Goal: Contribute content: Contribute content

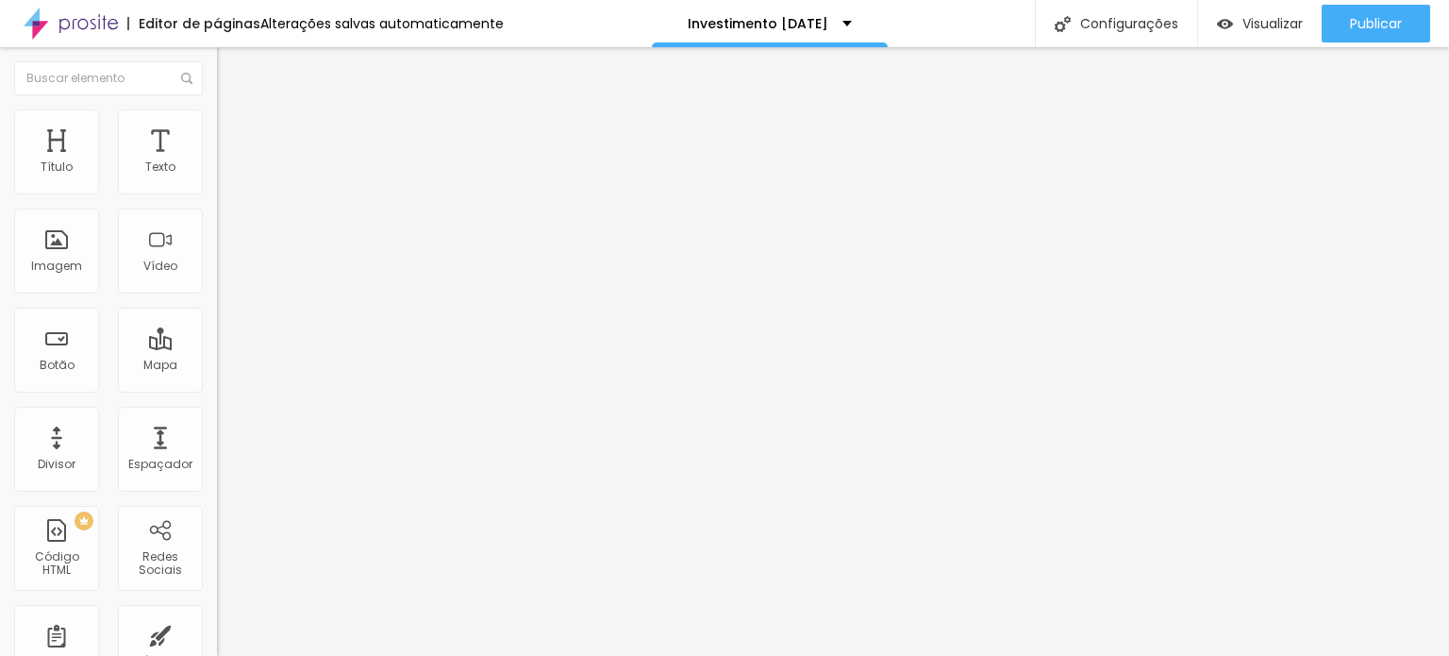
click at [225, 176] on icon "button" at bounding box center [230, 169] width 11 height 11
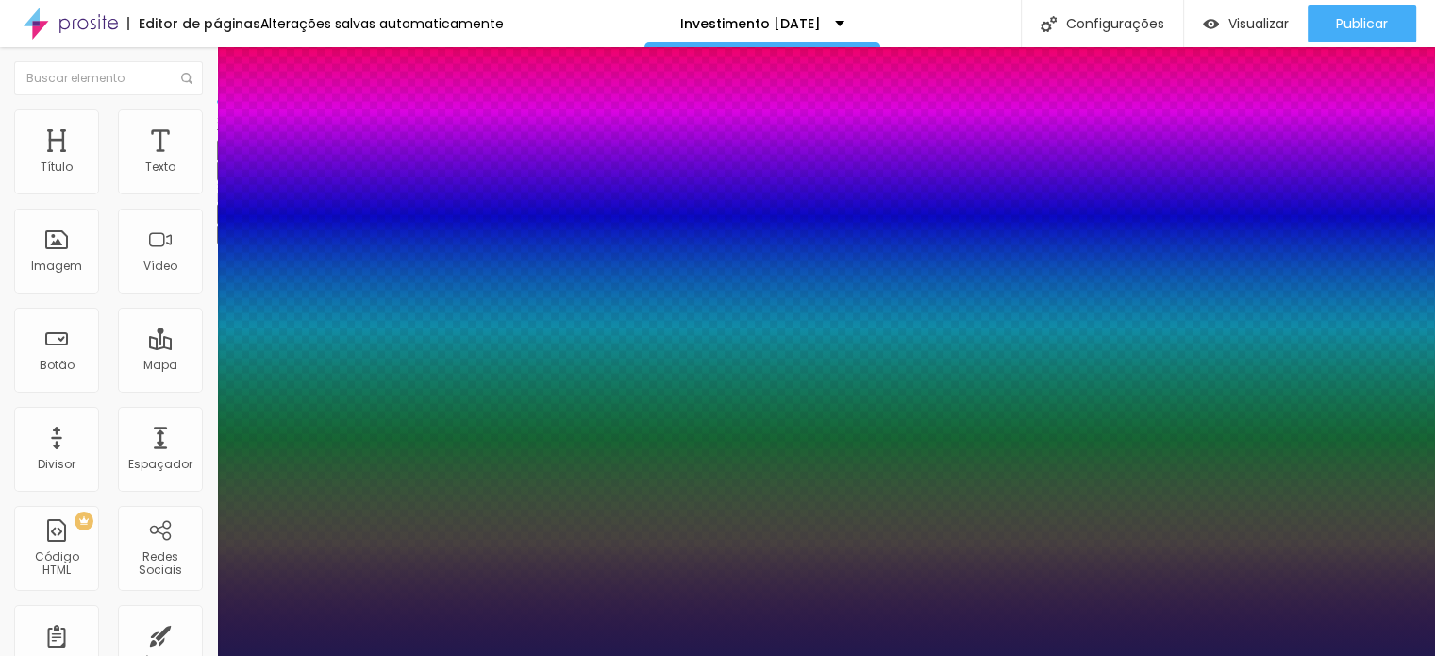
type input "1"
type input "16"
type input "1"
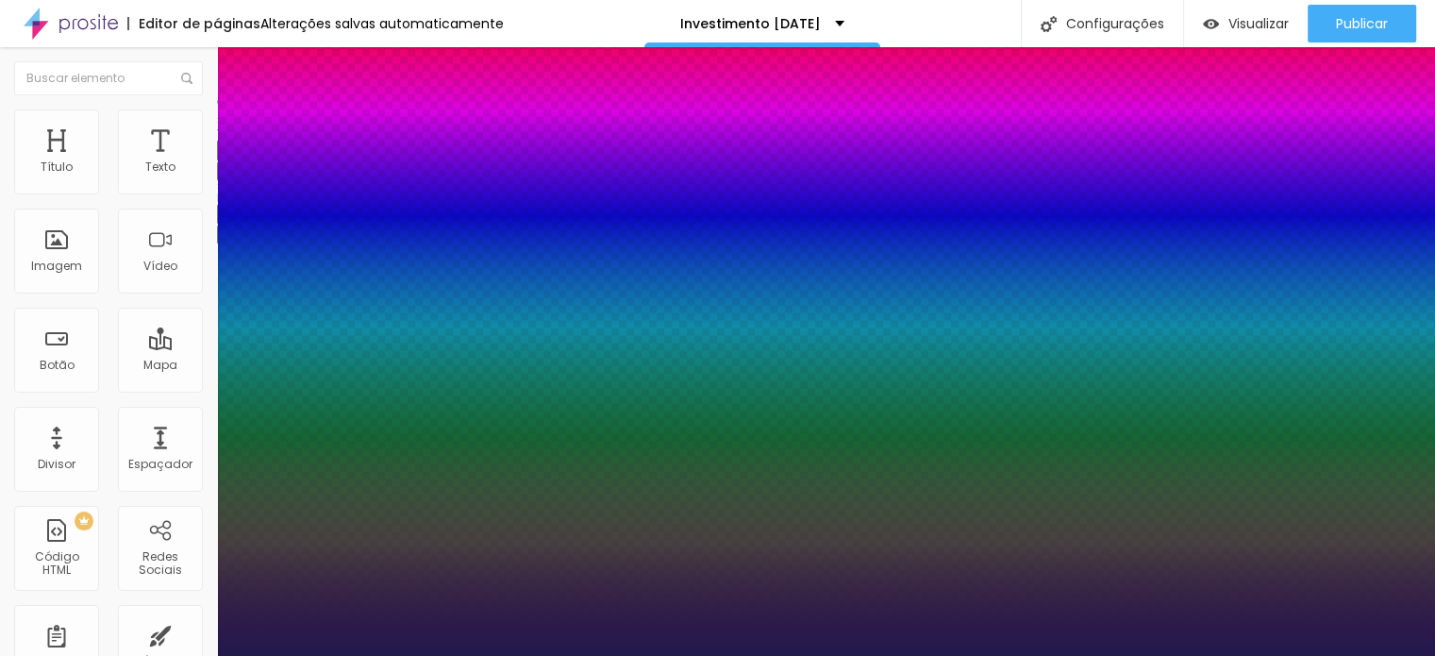
click at [1218, 655] on div at bounding box center [717, 656] width 1435 height 0
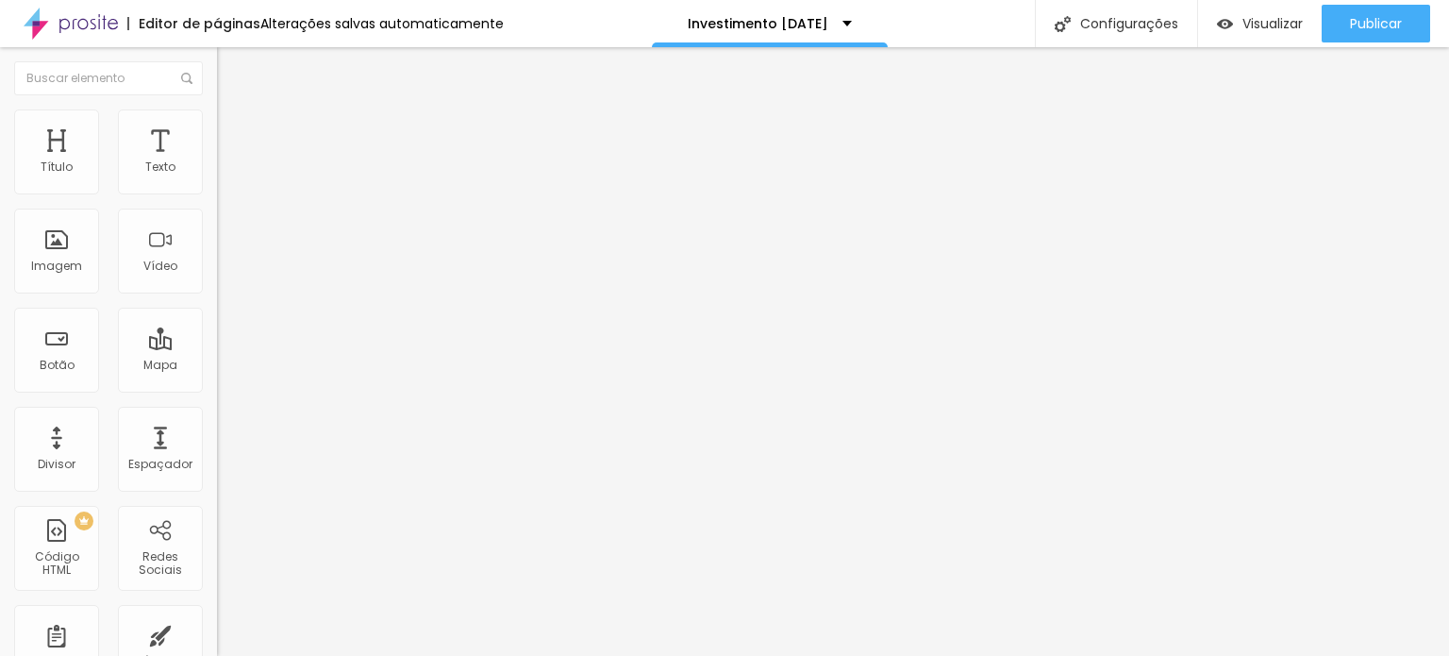
click at [217, 181] on button "button" at bounding box center [230, 171] width 26 height 20
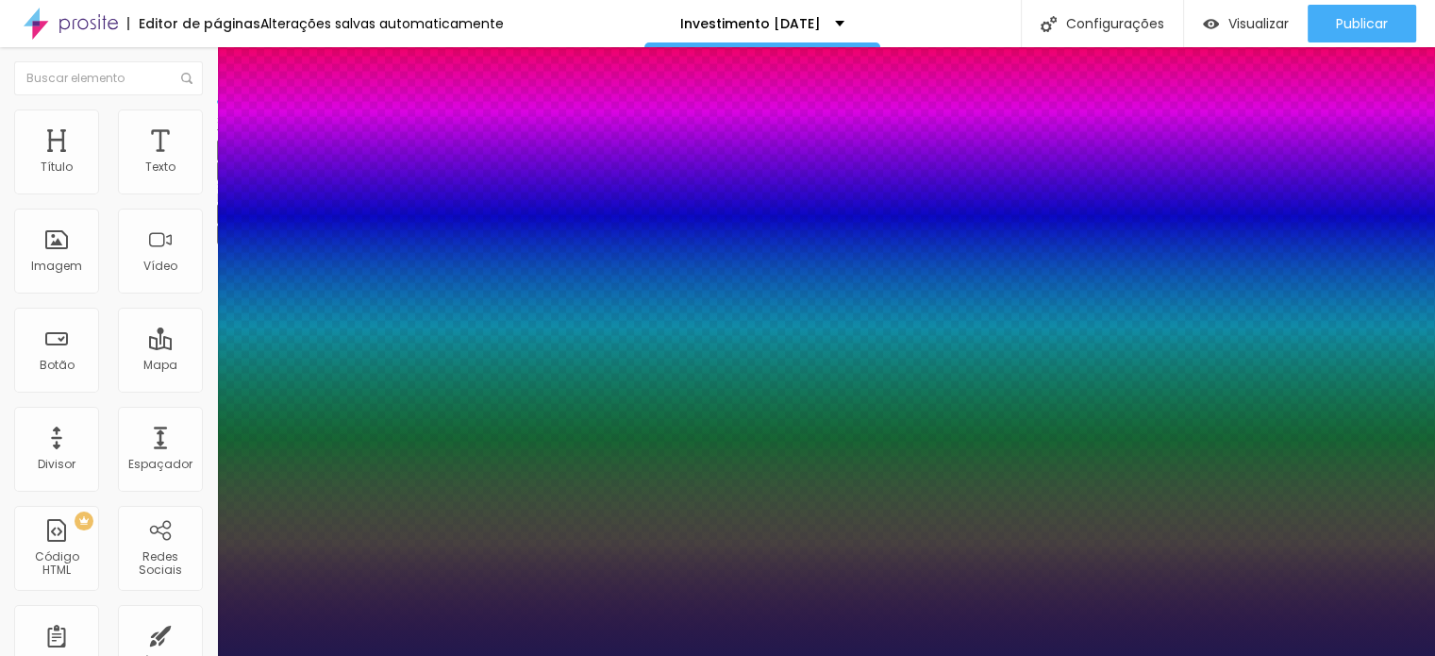
type input "1"
type input "16"
type input "1"
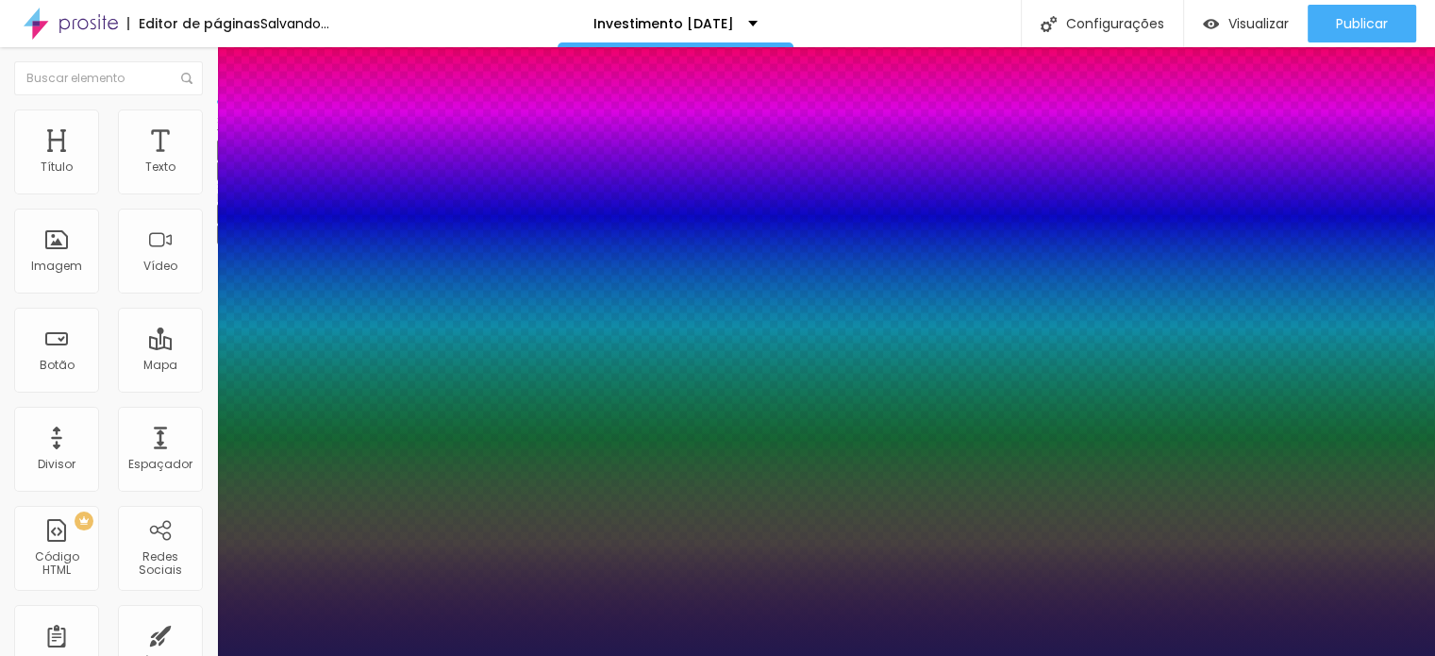
click at [415, 655] on div at bounding box center [717, 656] width 1435 height 0
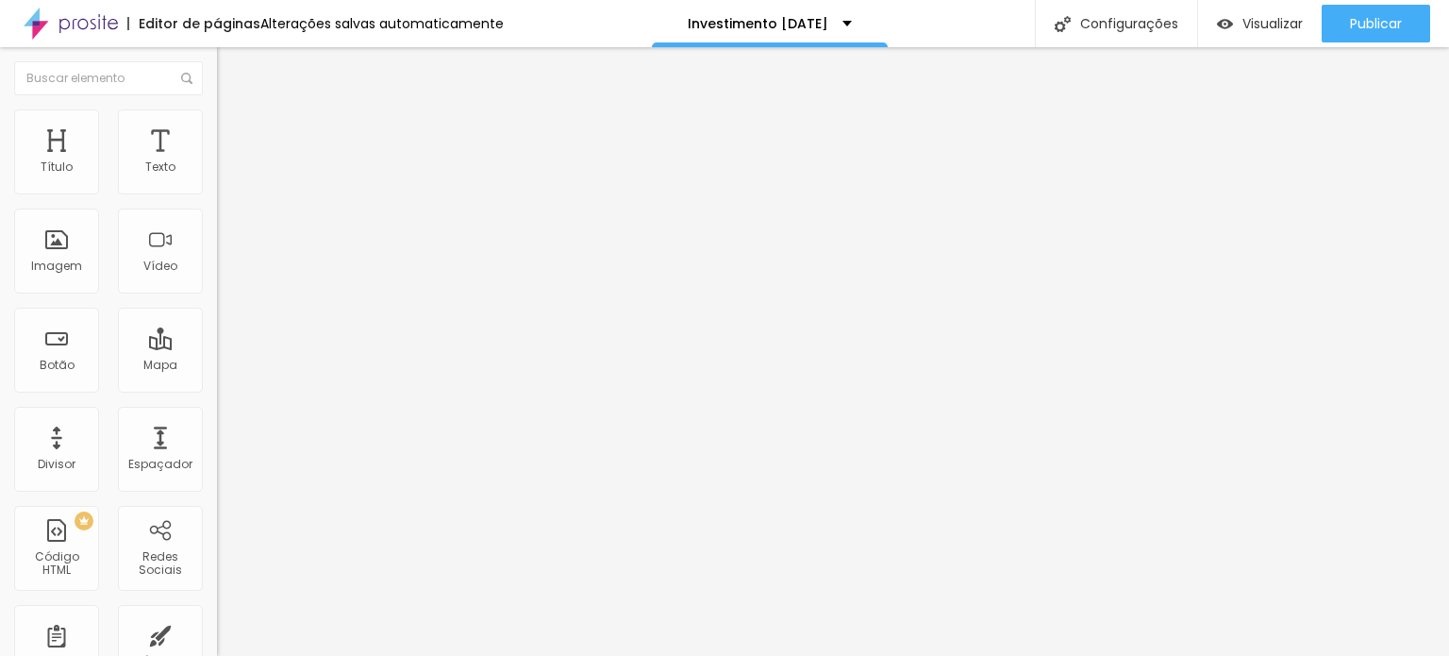
click at [234, 130] on span "Estilo" at bounding box center [248, 122] width 29 height 16
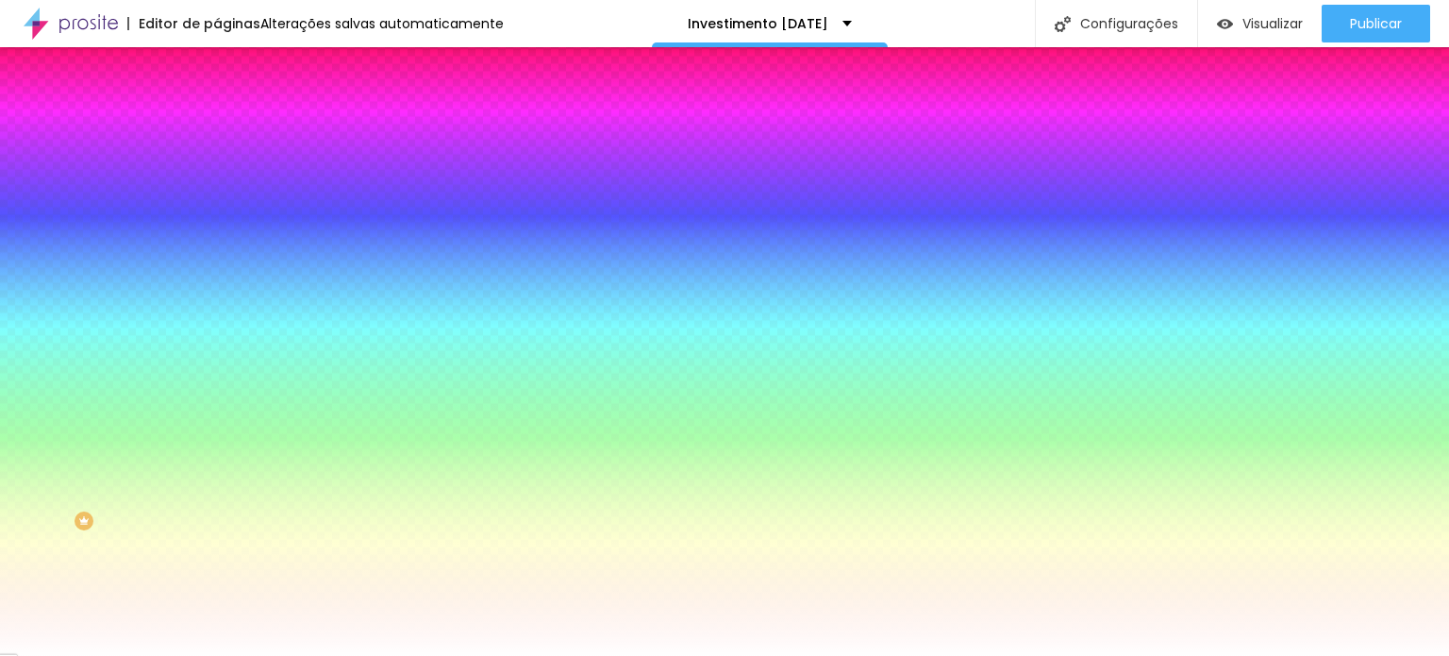
click at [226, 300] on icon "button" at bounding box center [230, 304] width 8 height 8
type input "0"
drag, startPoint x: 243, startPoint y: 395, endPoint x: 213, endPoint y: 394, distance: 29.3
type input "0"
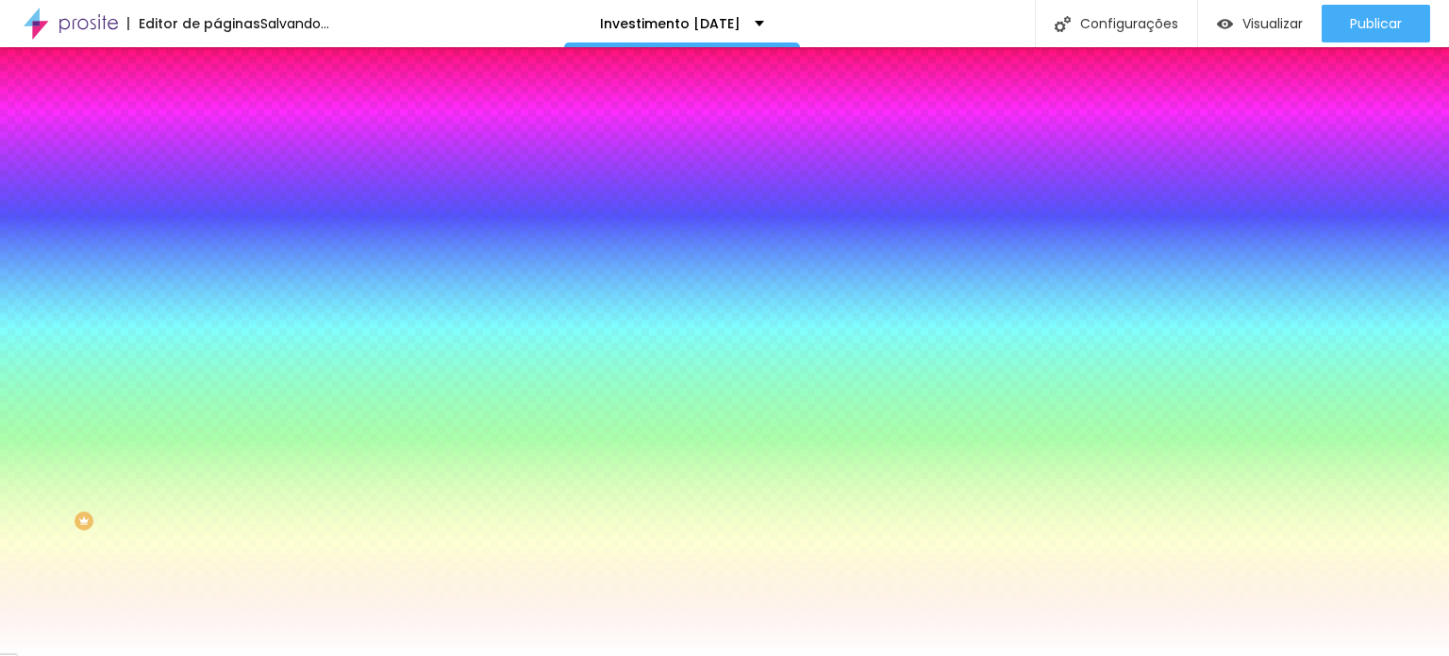
click at [237, 655] on div at bounding box center [724, 656] width 1449 height 0
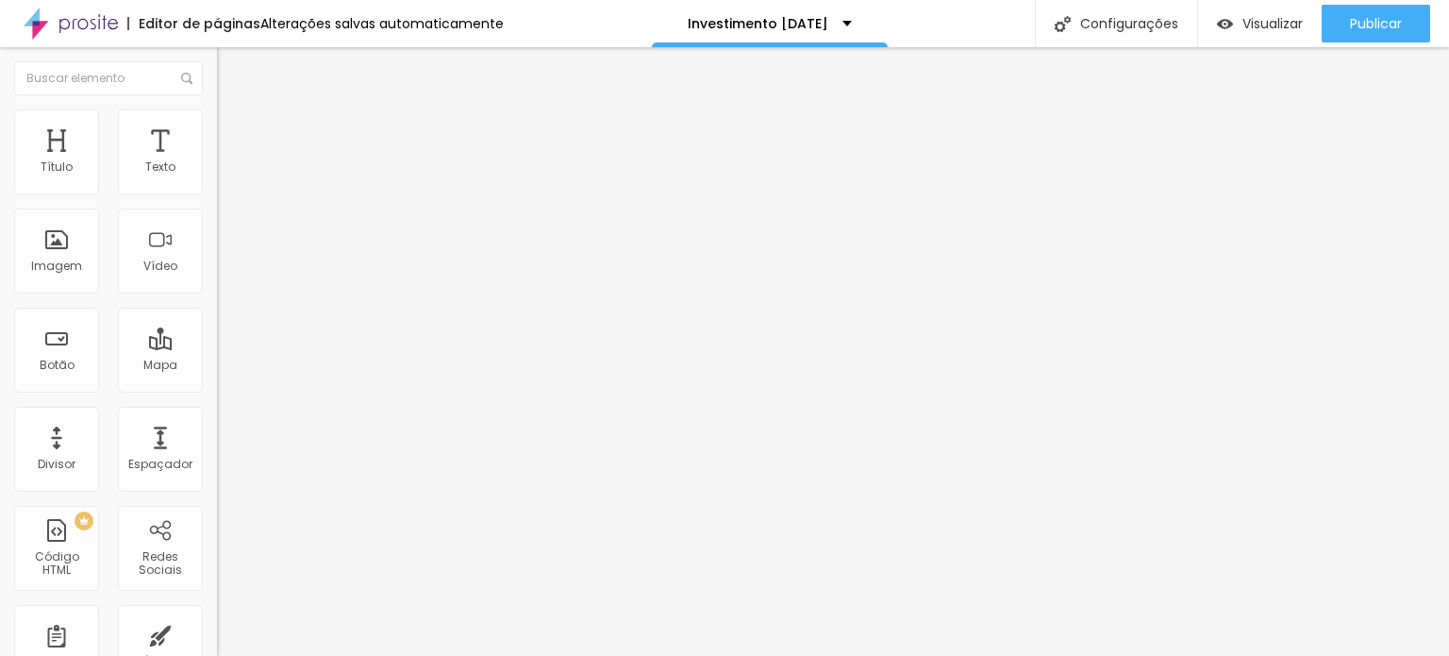
click at [234, 129] on span "Estilo" at bounding box center [248, 122] width 29 height 16
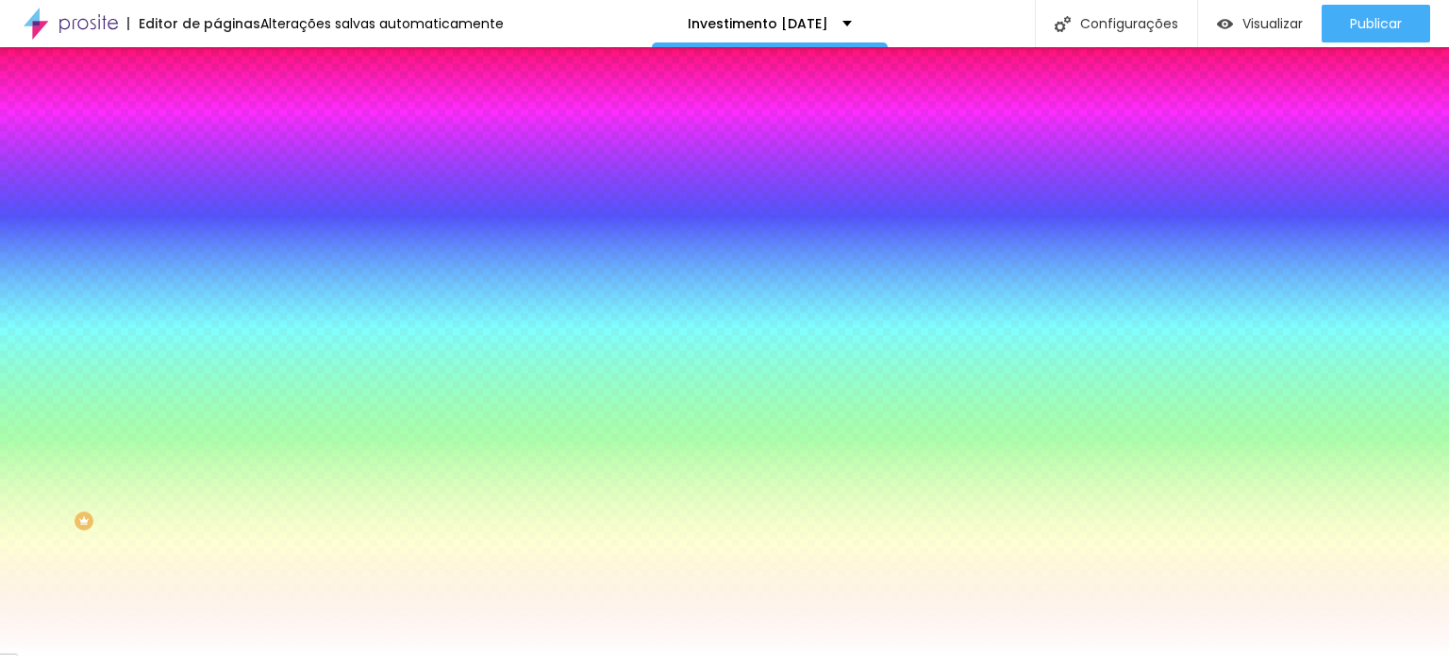
click at [225, 298] on icon "button" at bounding box center [230, 303] width 11 height 11
drag, startPoint x: 394, startPoint y: 372, endPoint x: 377, endPoint y: 372, distance: 17.0
type input "5"
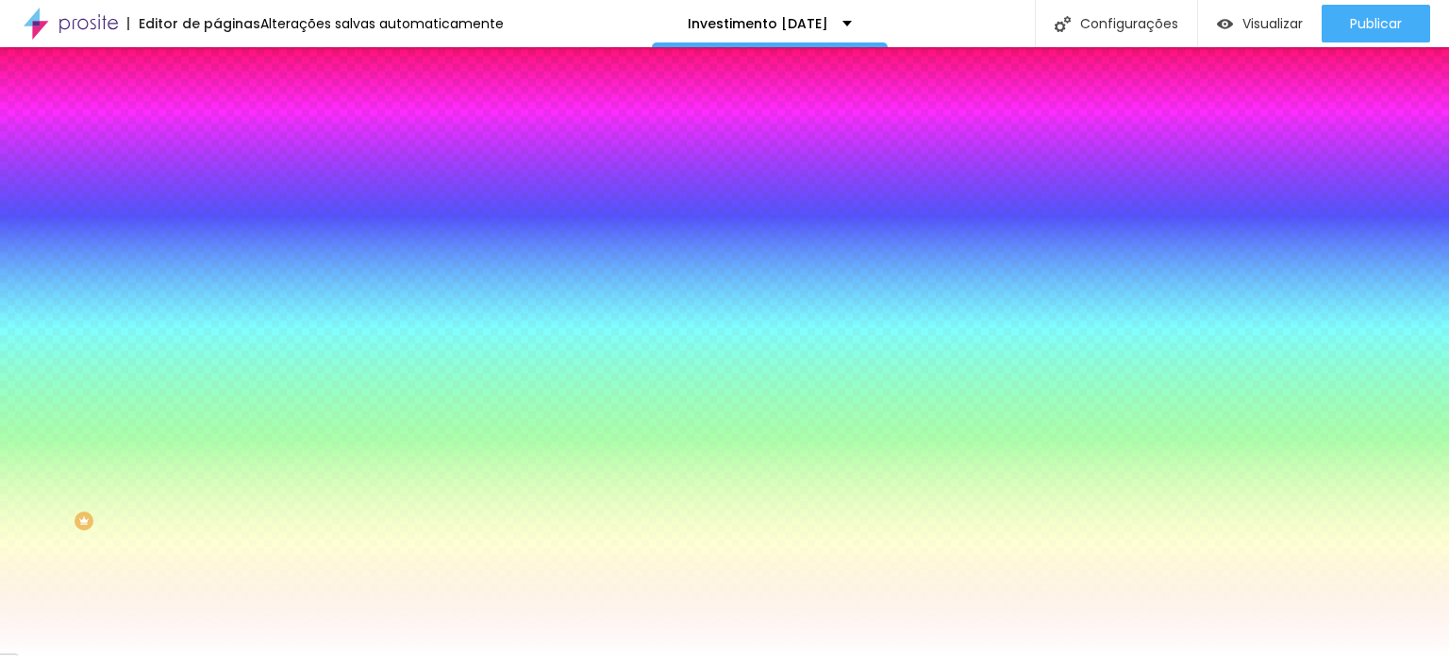
type input "3"
type input "1"
click at [237, 655] on div at bounding box center [724, 656] width 1449 height 0
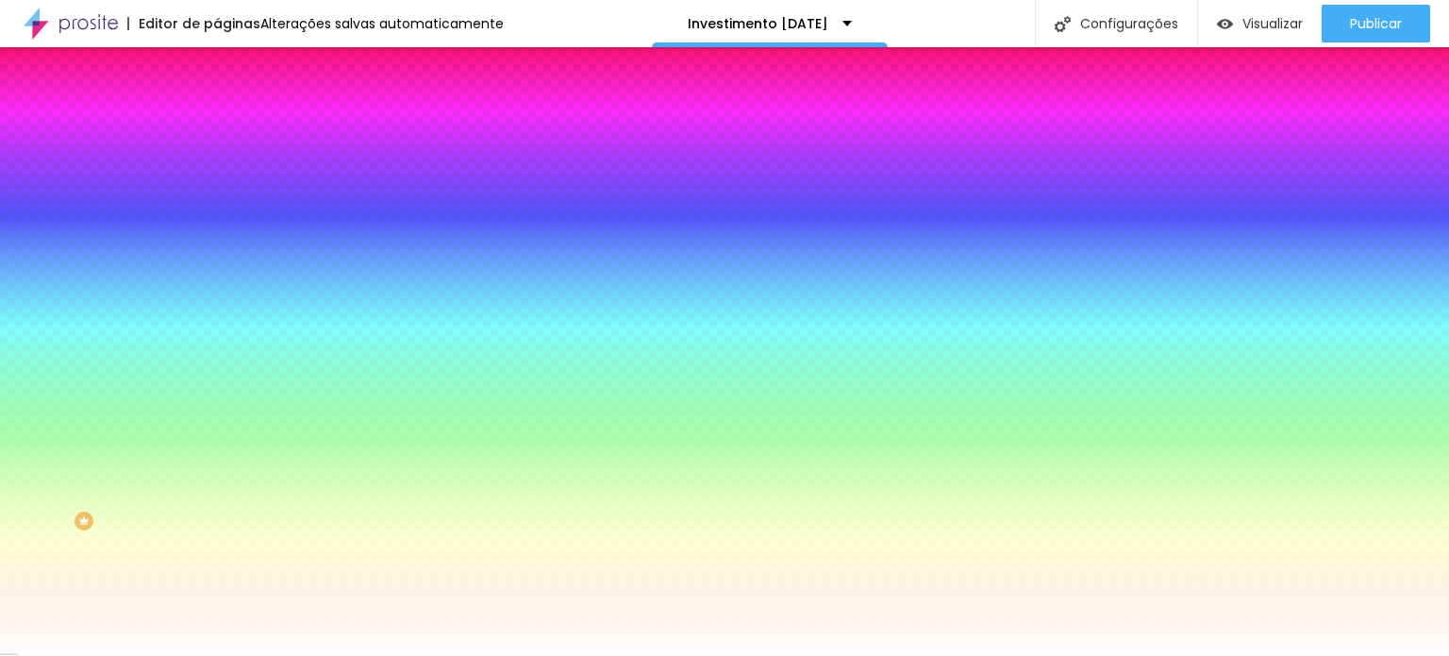
click at [217, 97] on ul "Conteúdo Estilo Avançado" at bounding box center [325, 119] width 217 height 57
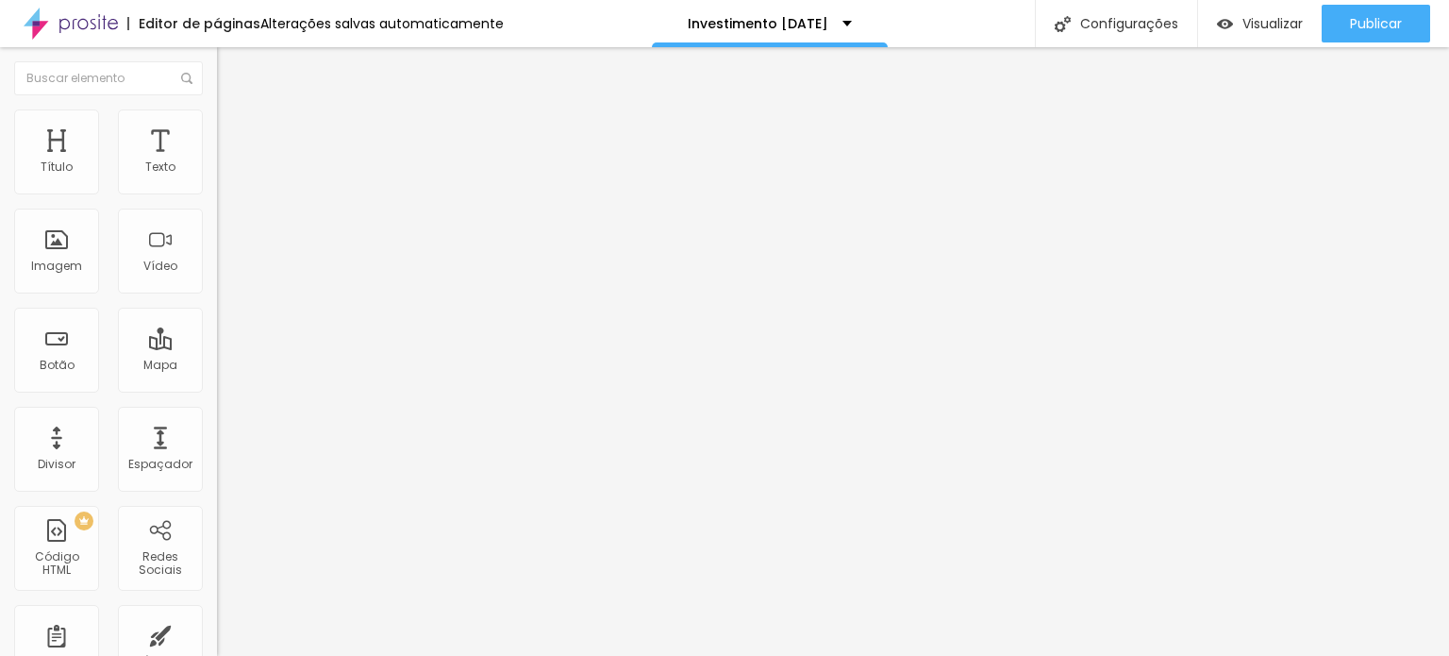
click at [217, 128] on li "Avançado" at bounding box center [325, 137] width 217 height 19
click at [217, 118] on img at bounding box center [225, 117] width 17 height 17
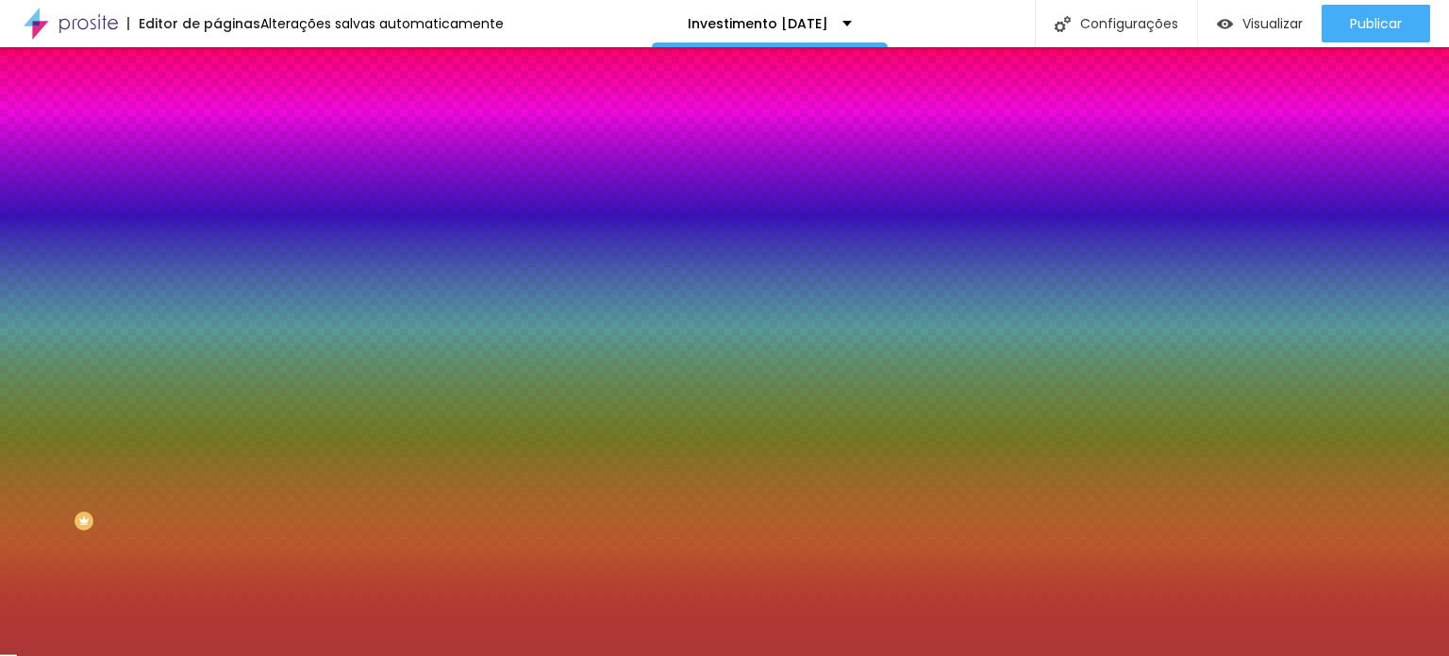
click at [217, 276] on input "#AC3737" at bounding box center [330, 266] width 226 height 19
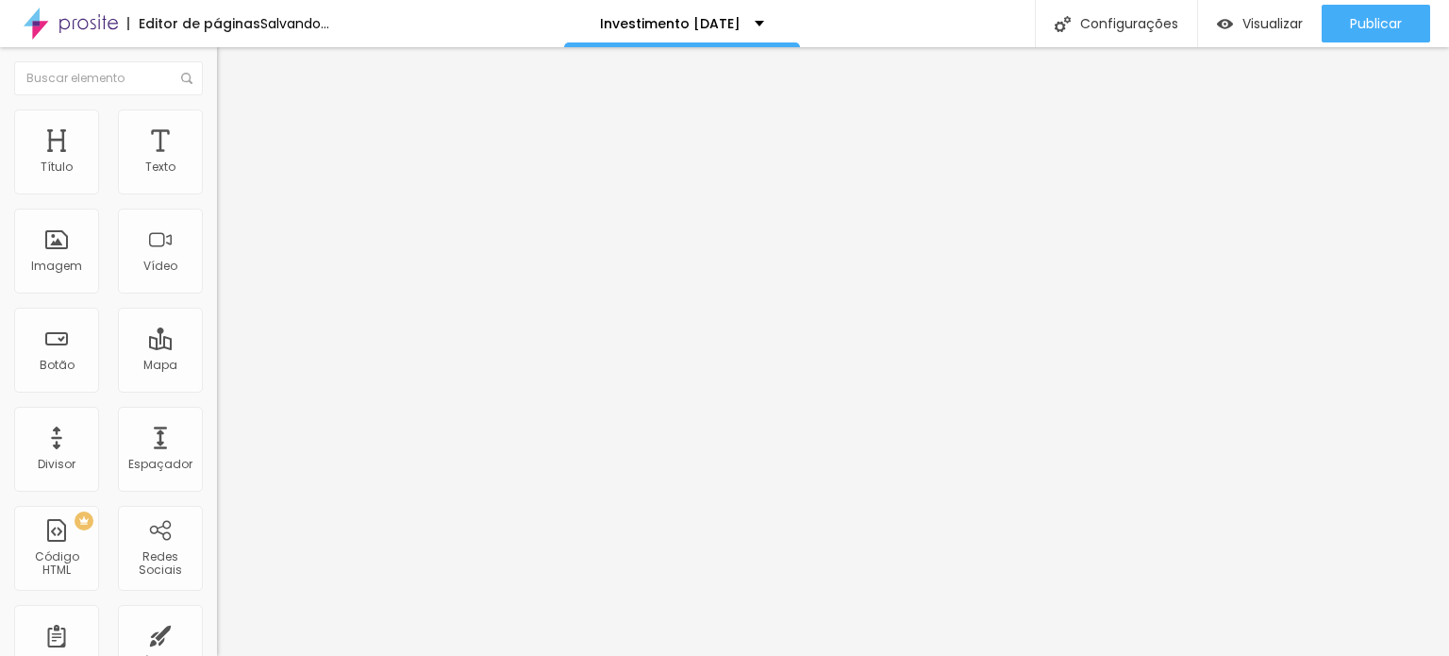
click at [217, 122] on li "Estilo" at bounding box center [325, 118] width 217 height 19
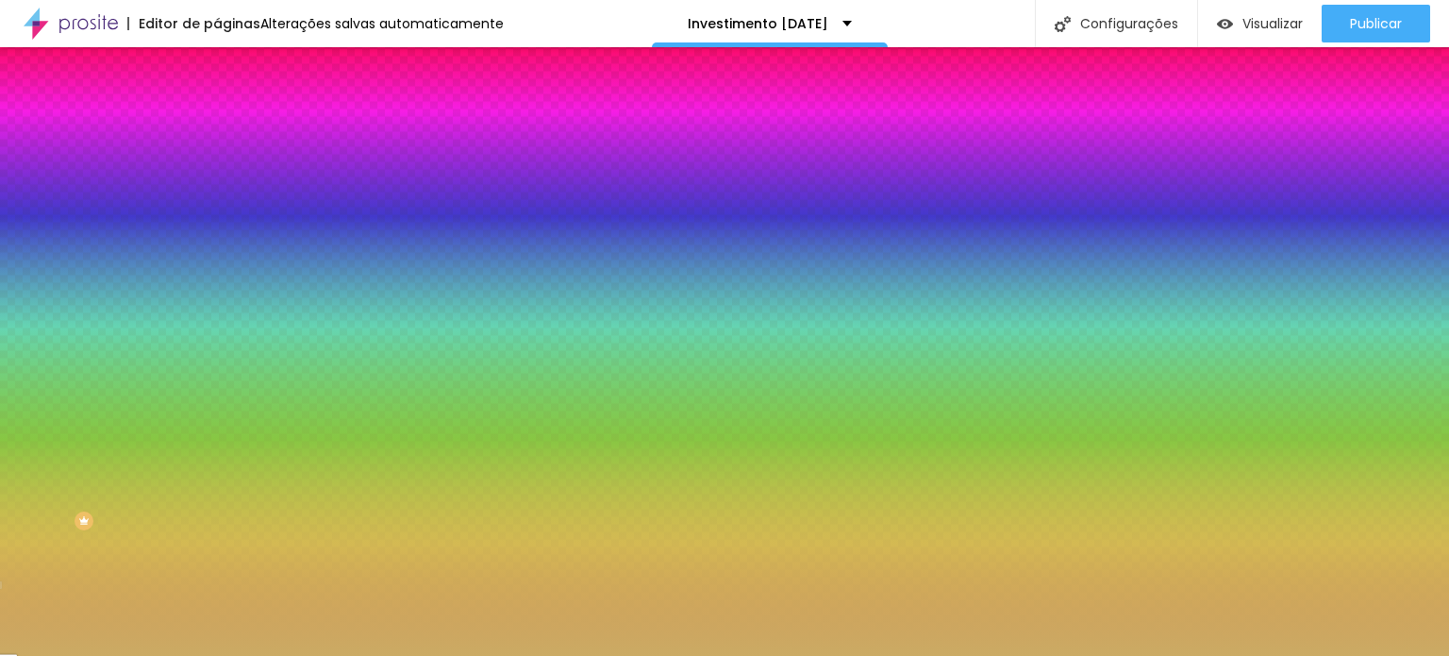
click at [217, 128] on li "Avançado" at bounding box center [325, 137] width 217 height 19
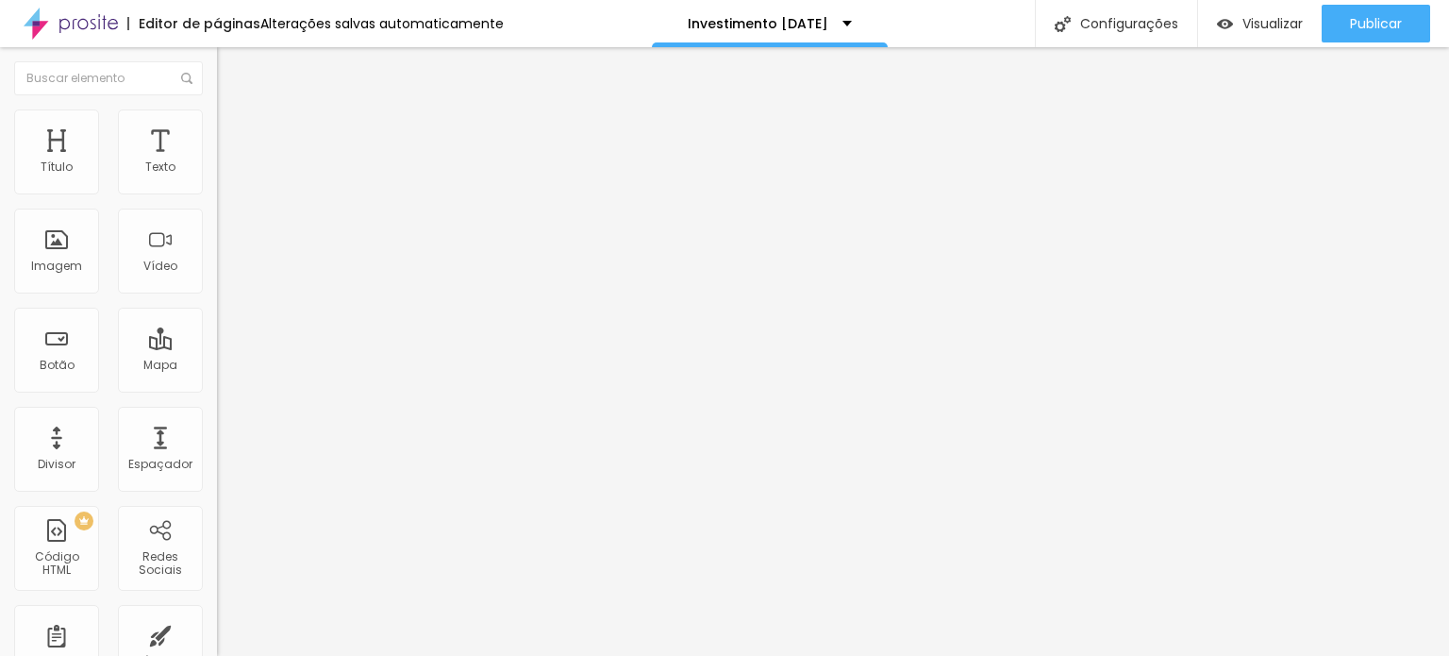
click at [217, 104] on li "Conteúdo" at bounding box center [325, 100] width 217 height 19
click at [217, 109] on li "Estilo" at bounding box center [325, 118] width 217 height 19
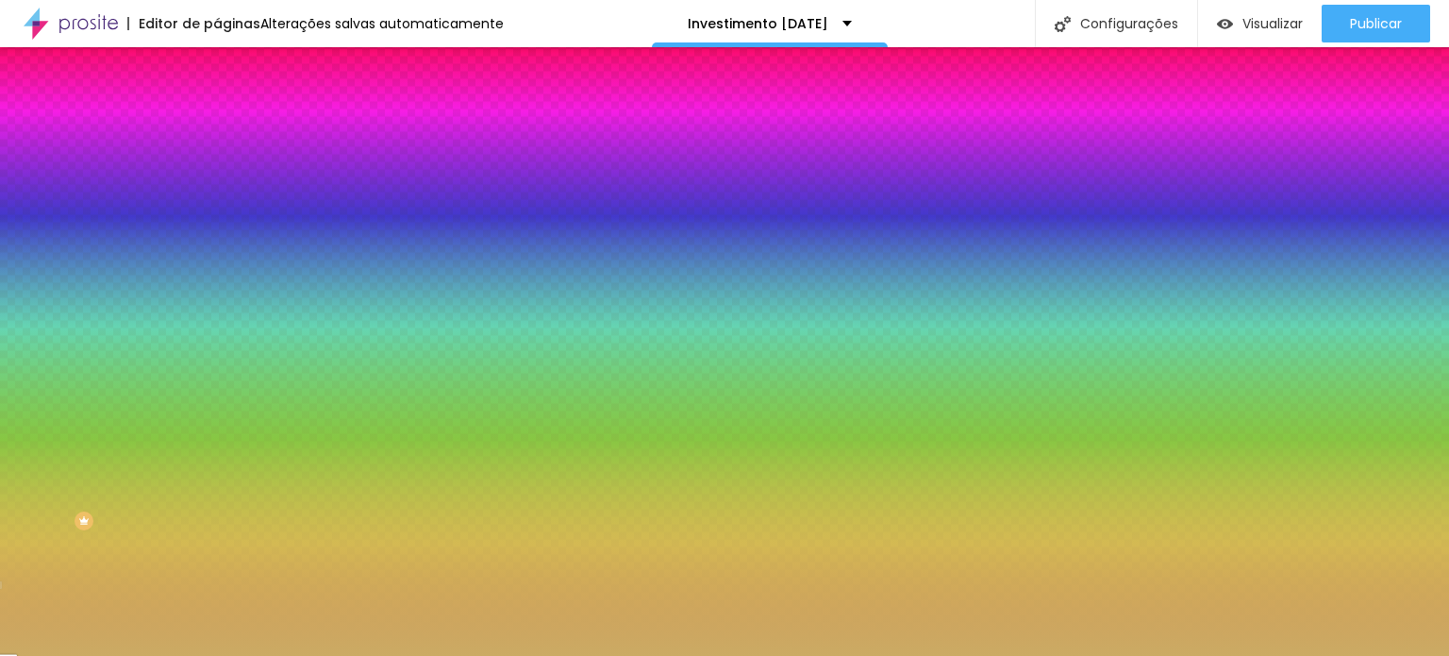
click at [225, 175] on icon "button" at bounding box center [231, 167] width 13 height 13
click at [231, 64] on img "button" at bounding box center [238, 68] width 15 height 15
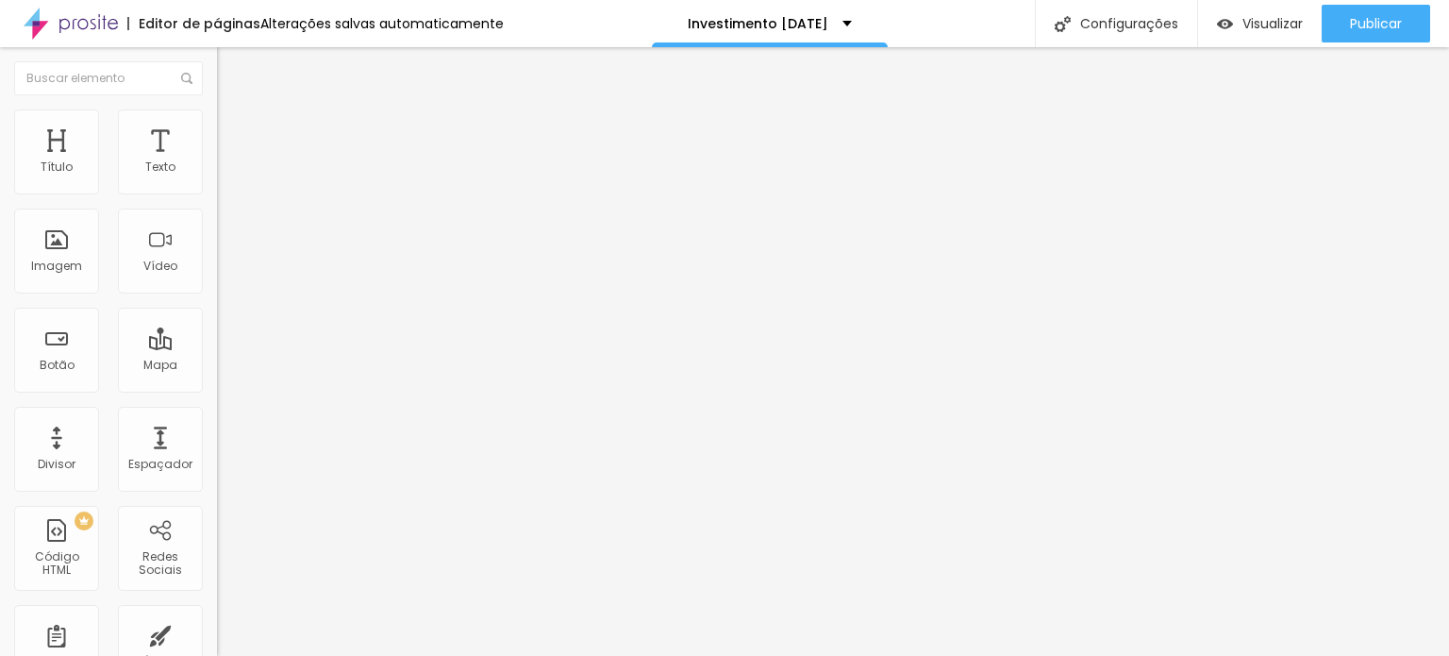
click at [225, 274] on icon "button" at bounding box center [230, 267] width 11 height 11
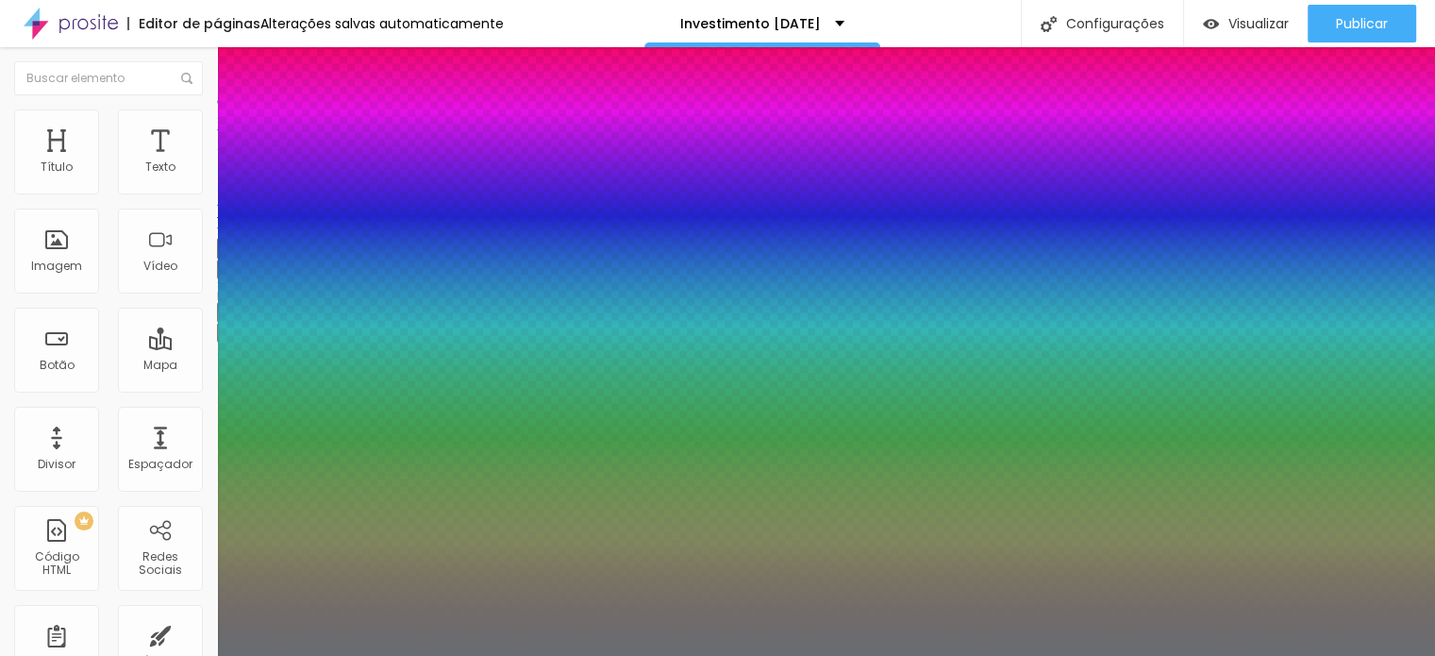
type input "1"
type input "29"
type input "1"
type input "28"
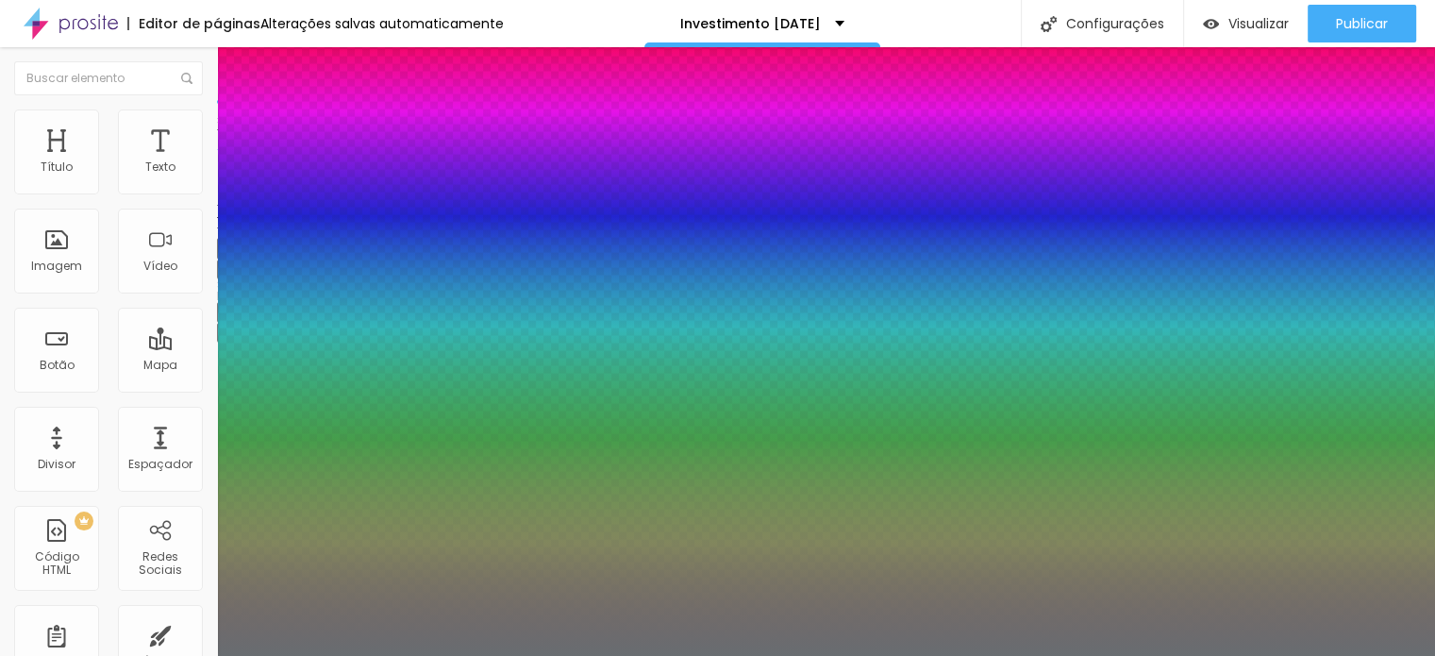
type input "28"
type input "1"
type input "22"
type input "1"
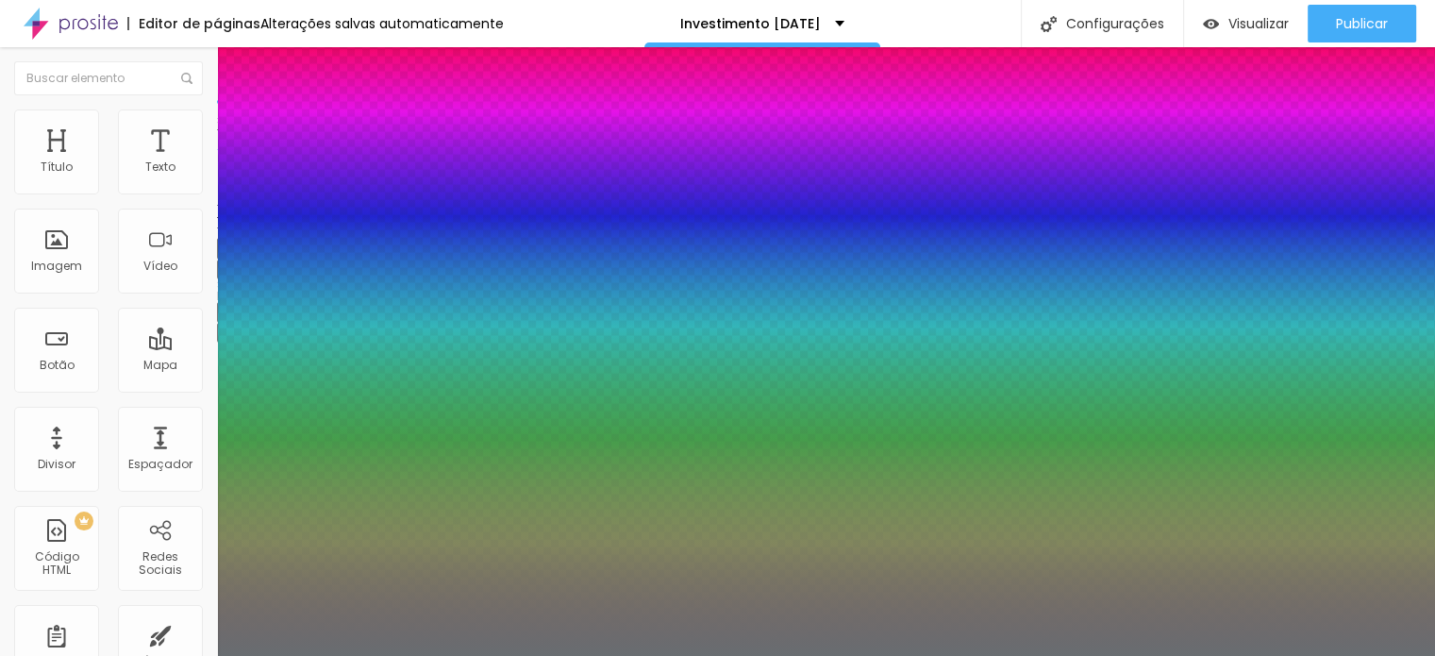
type input "20"
type input "1"
type input "18"
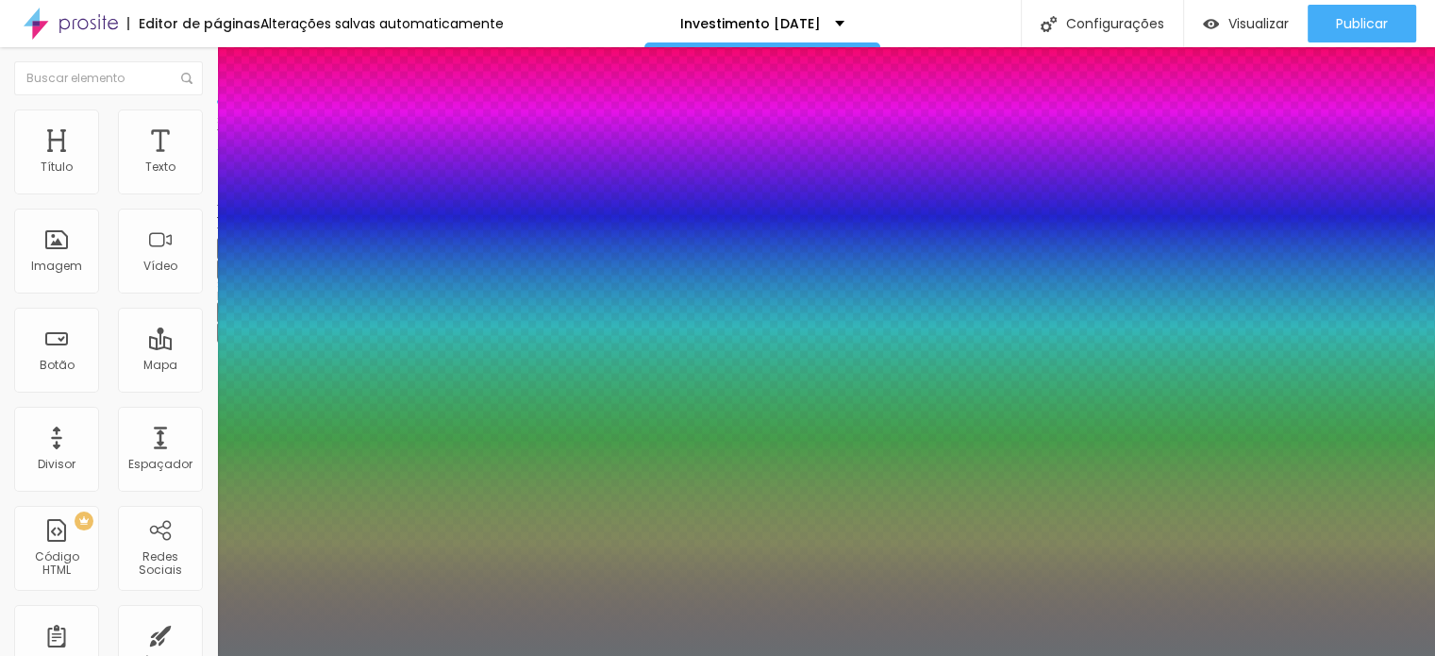
type input "1"
type input "17"
type input "1"
type input "18"
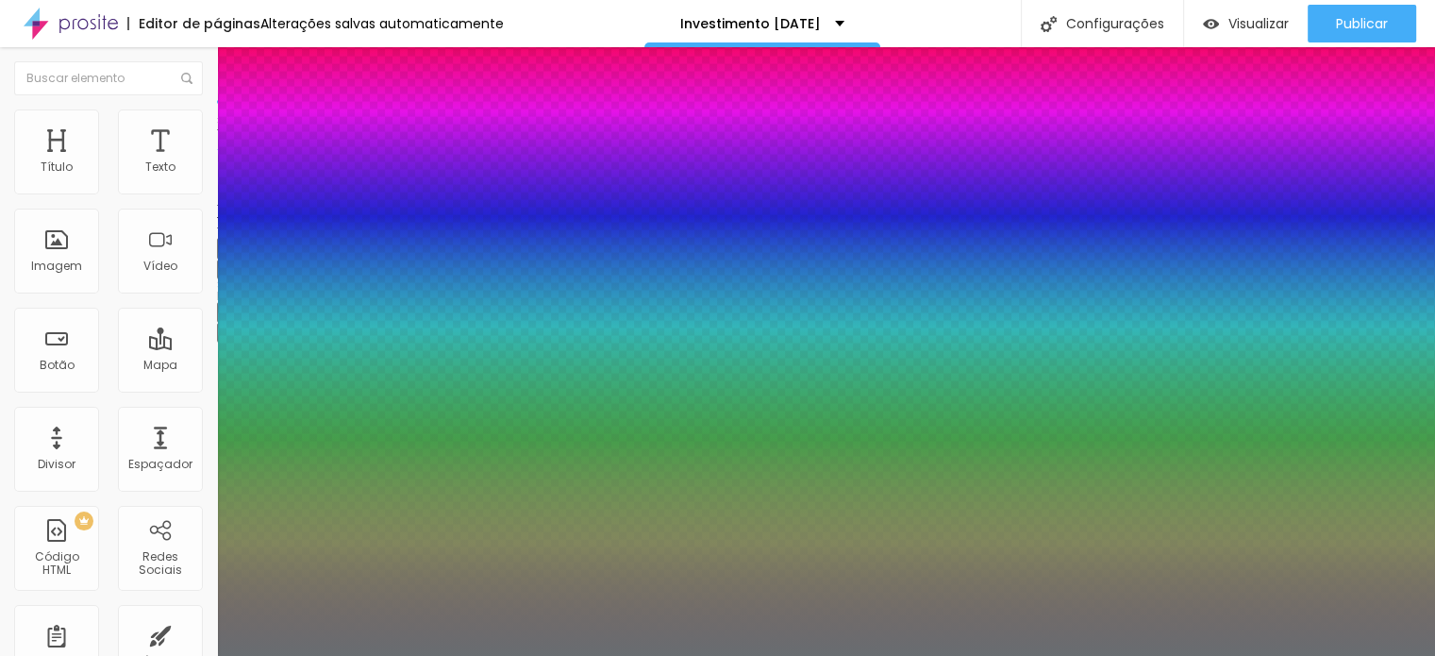
type input "18"
type input "1"
type input "19"
type input "1"
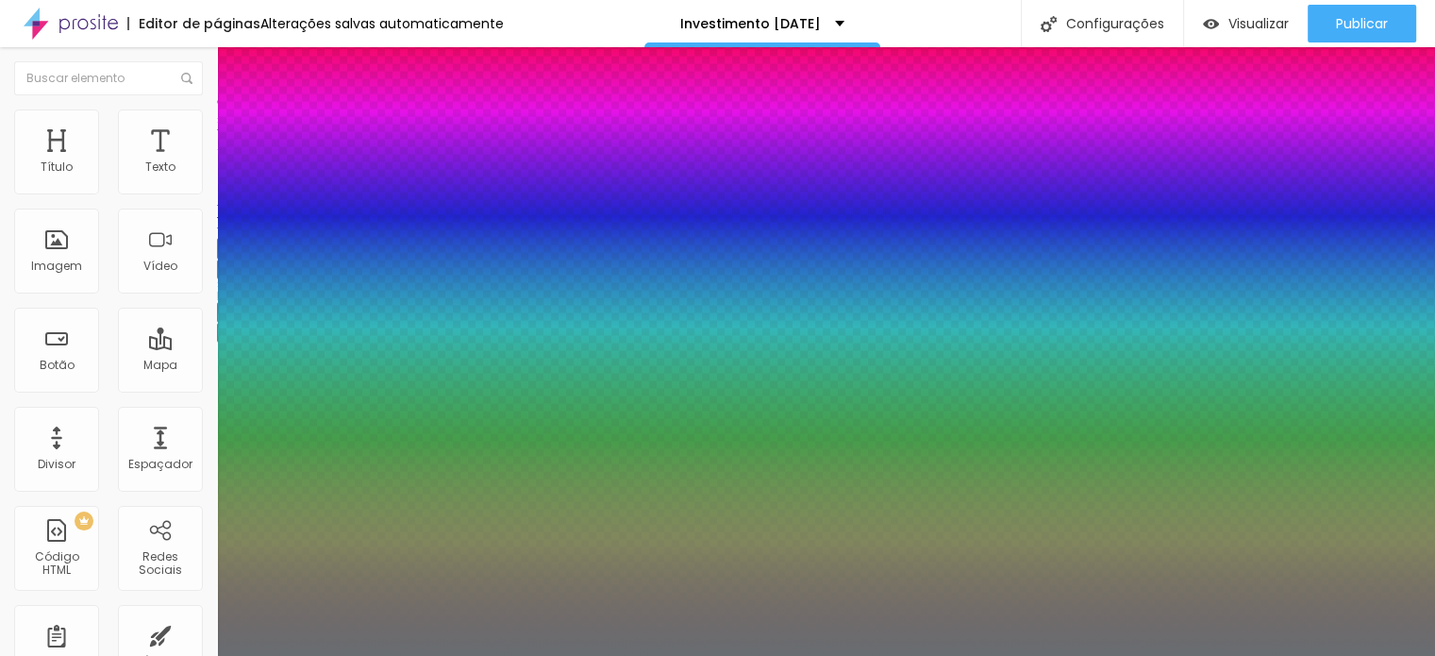
type input "20"
type input "1"
drag, startPoint x: 275, startPoint y: 529, endPoint x: 260, endPoint y: 527, distance: 14.3
type input "20"
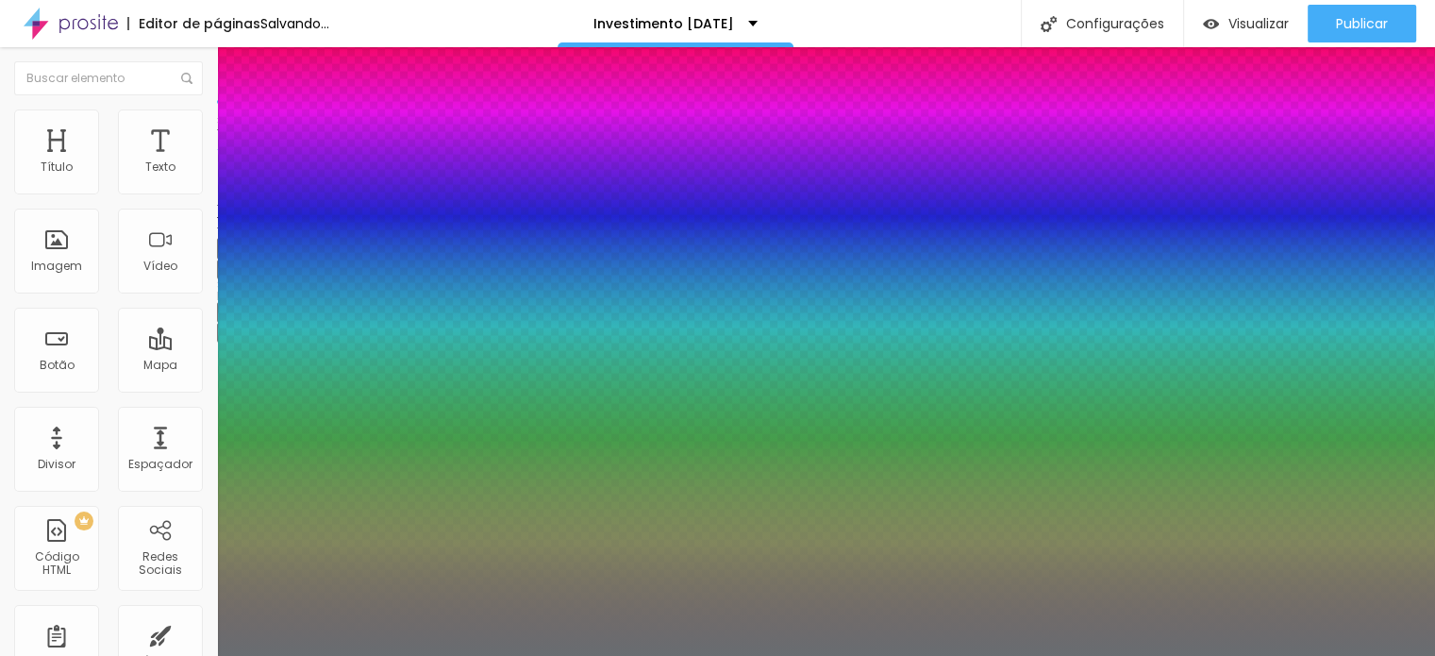
type input "1"
click at [765, 655] on div at bounding box center [717, 656] width 1435 height 0
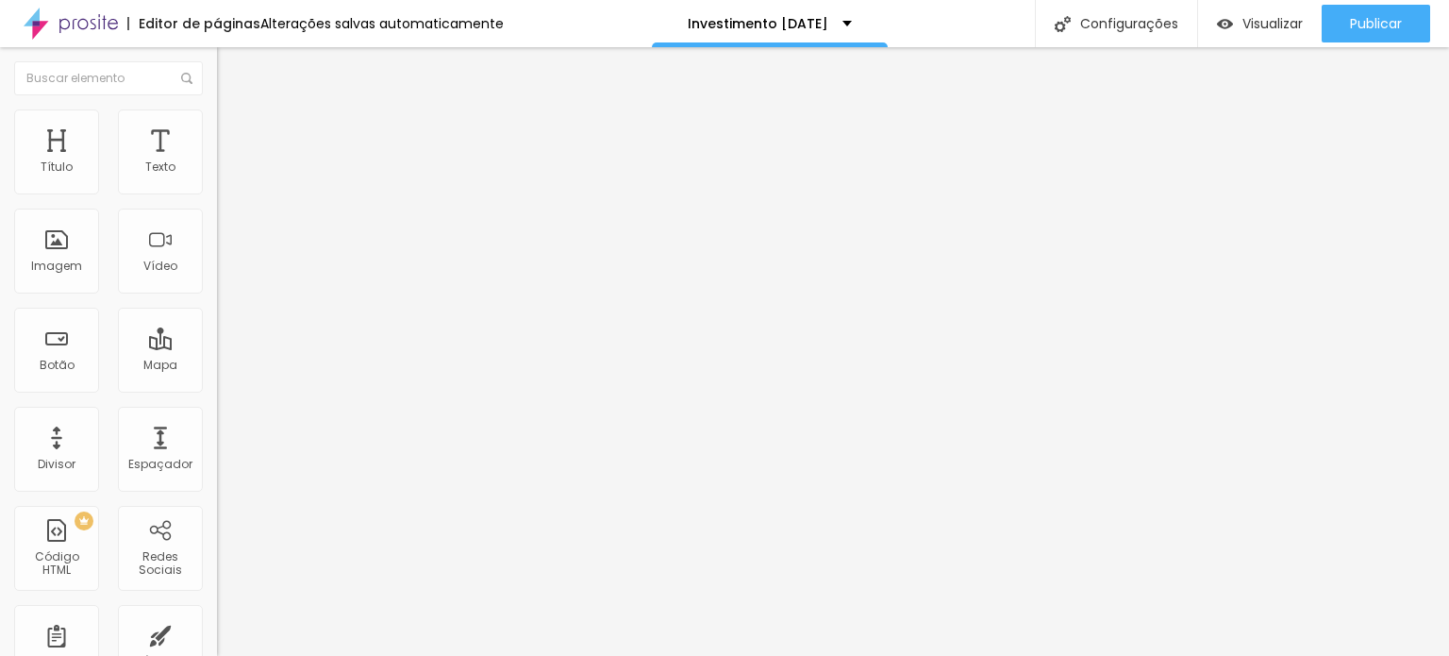
click at [226, 272] on icon "button" at bounding box center [230, 268] width 8 height 8
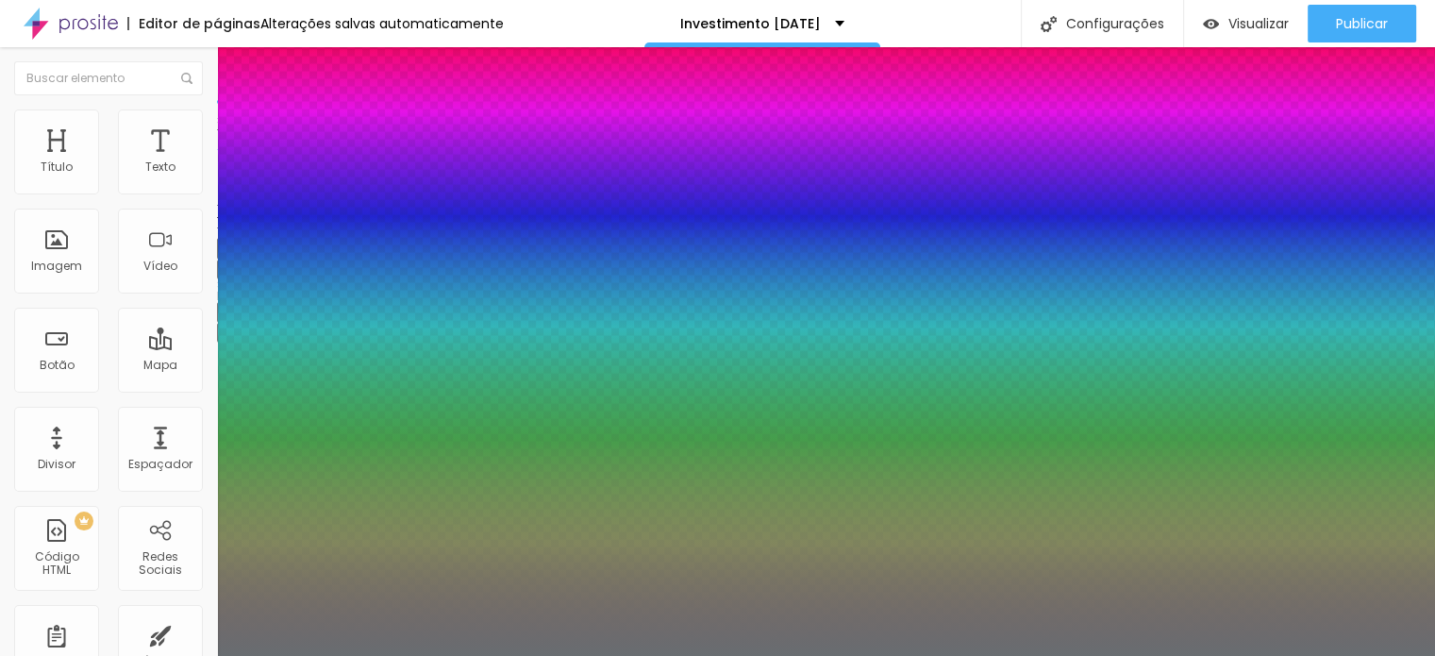
type input "1"
type input "60"
type input "1"
type input "60"
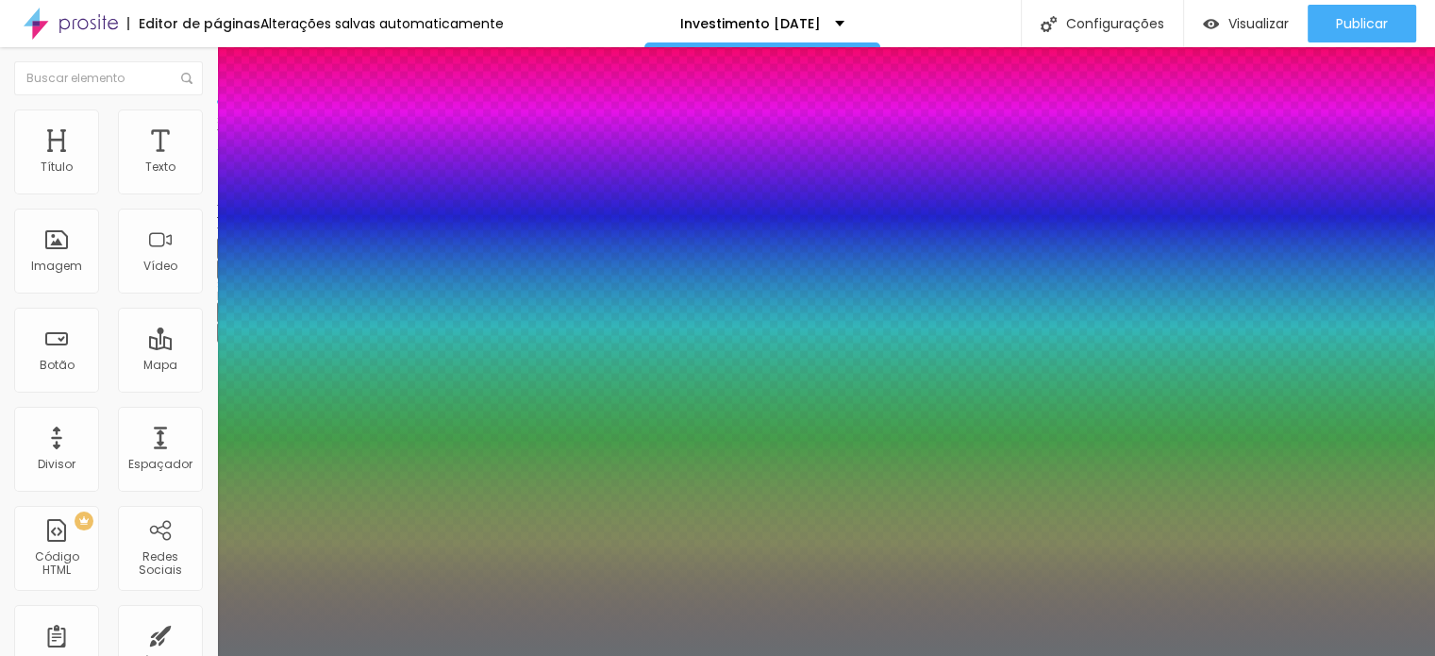
type input "1"
type input "58"
type input "1"
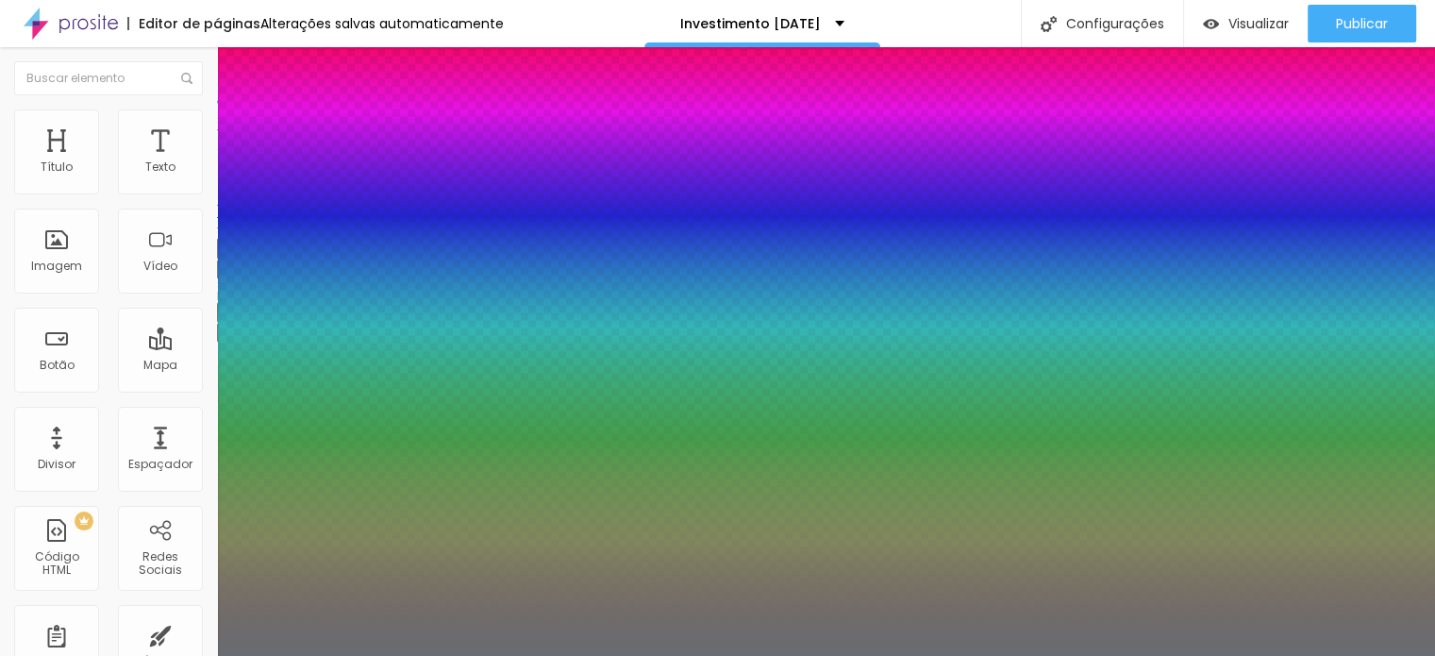
type input "56"
type input "1"
type input "55"
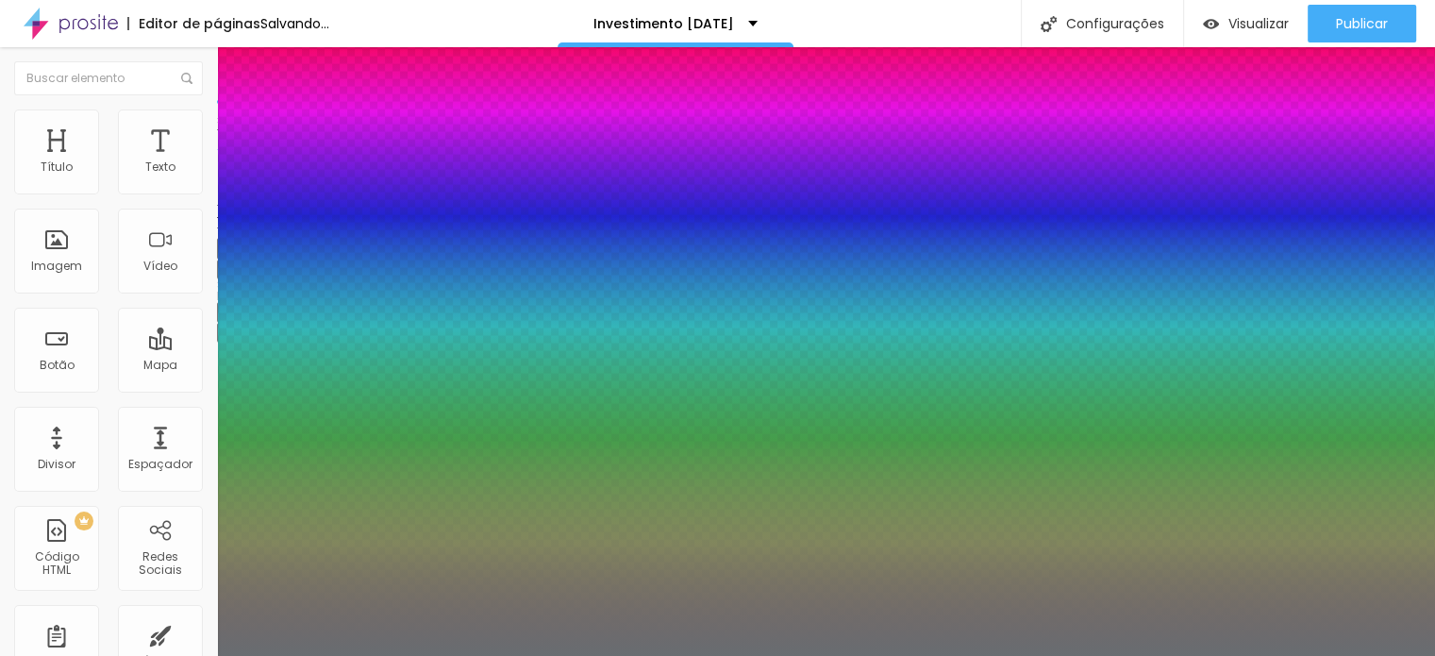
type input "1"
type input "53"
type input "1"
type input "52"
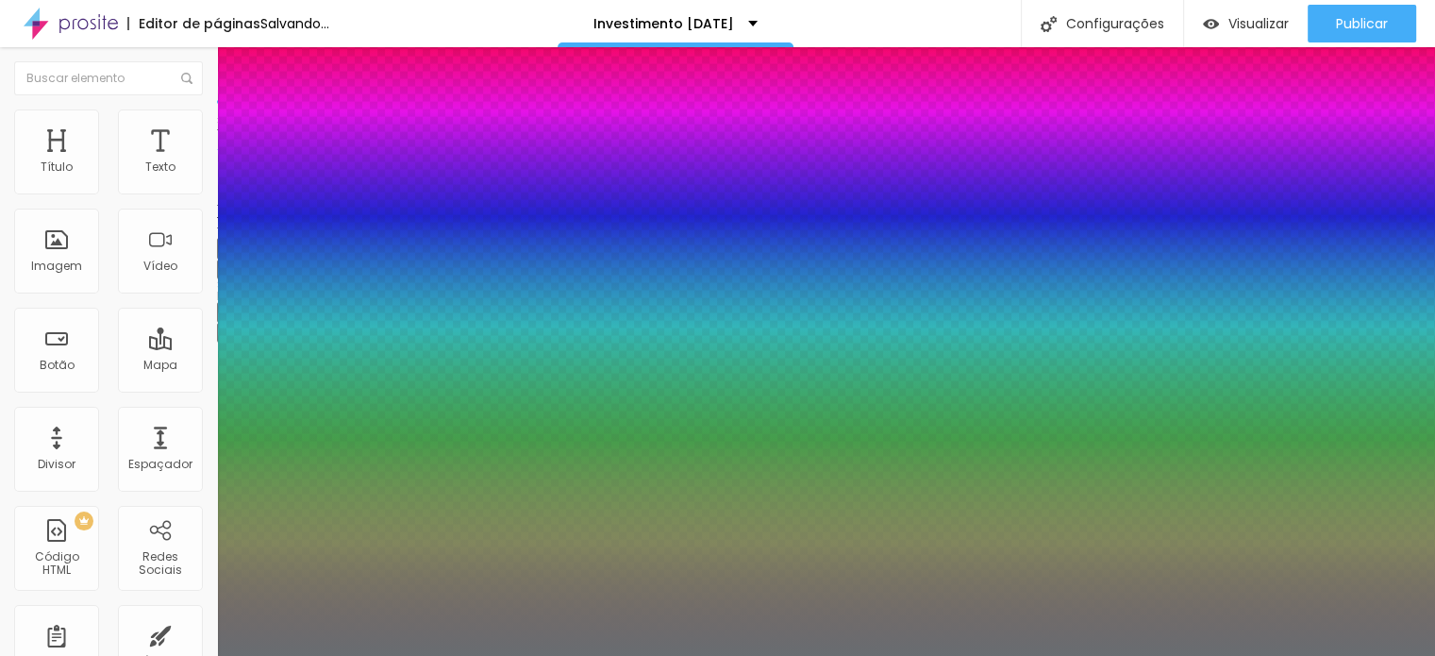
type input "52"
type input "1"
type input "49"
type input "1"
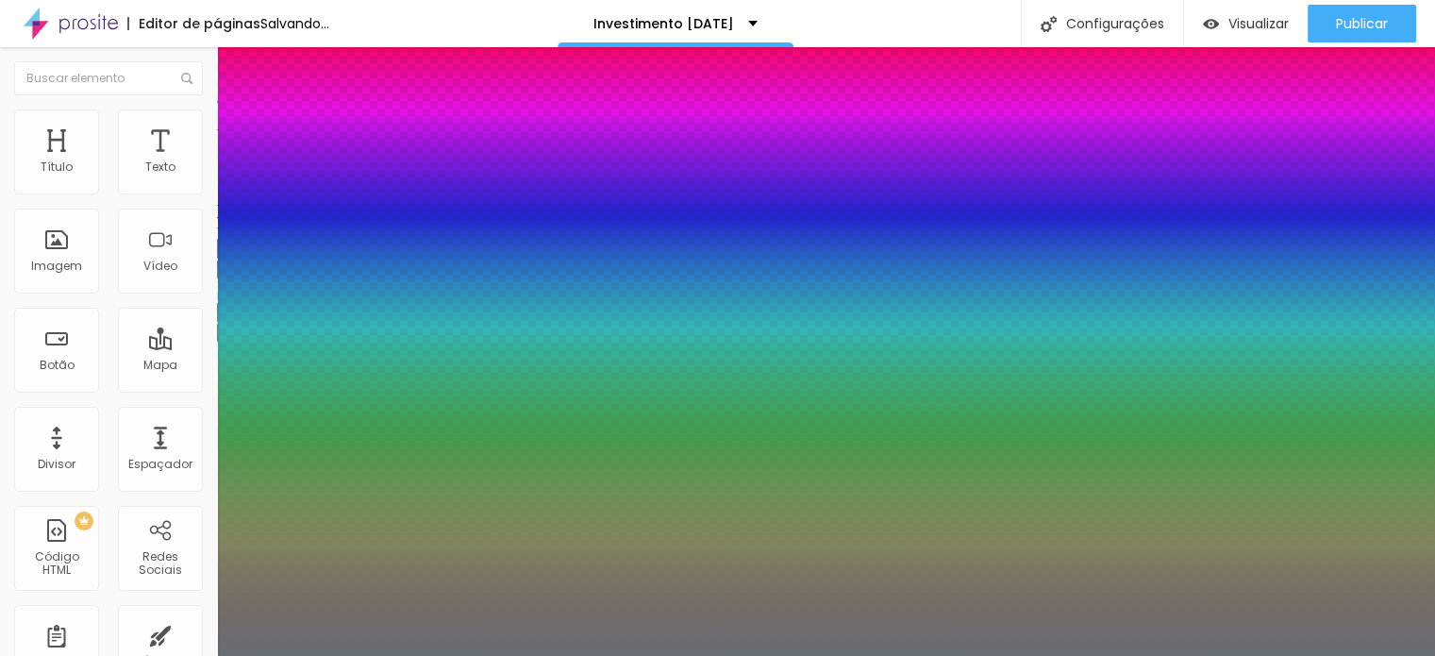
type input "48"
type input "1"
type input "46"
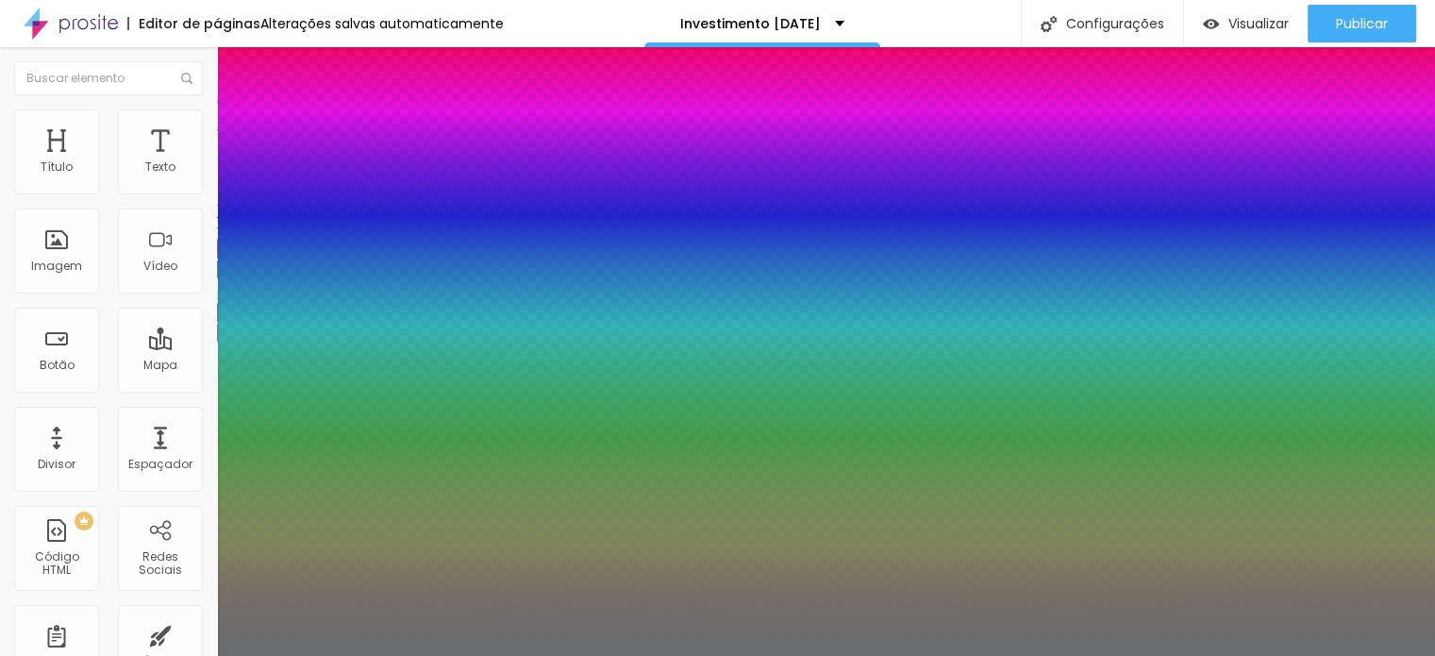
type input "1"
type input "45"
type input "1"
type input "44"
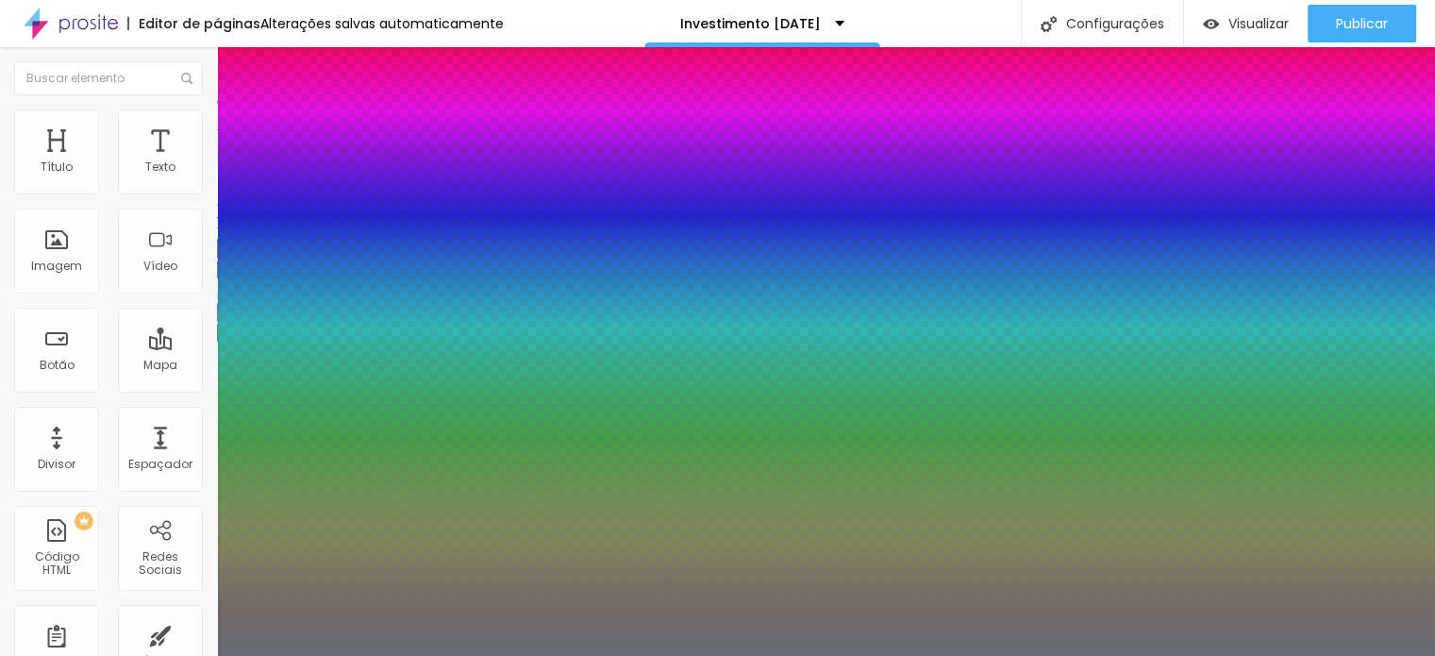
type input "44"
type input "1"
type input "43"
type input "1"
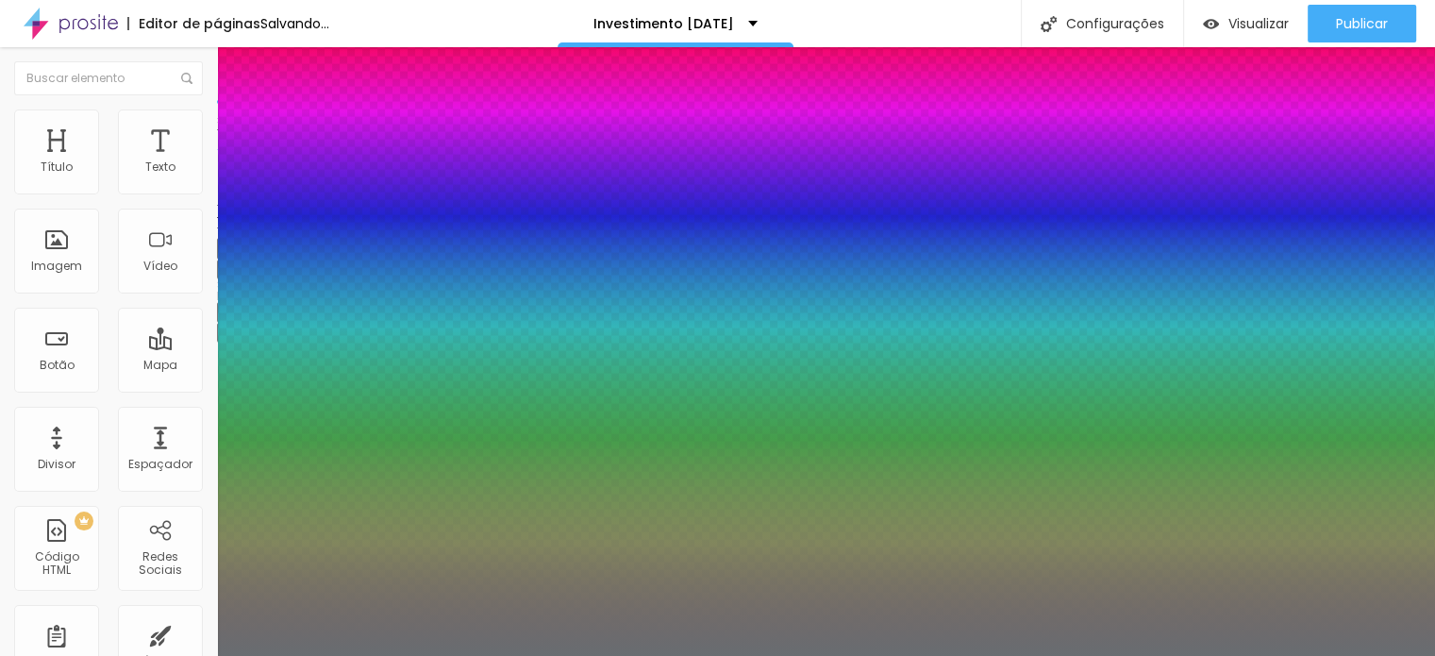
type input "42"
type input "1"
type input "41"
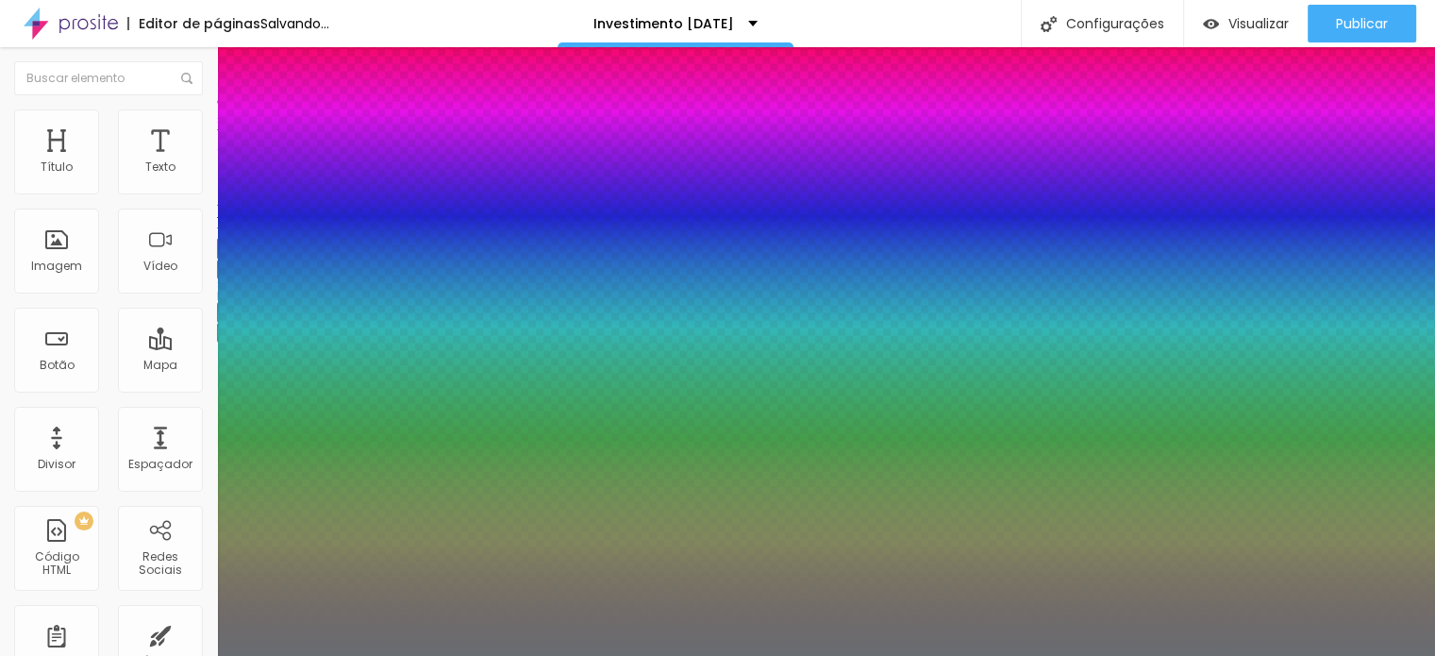
type input "1"
type input "39"
type input "1"
type input "42"
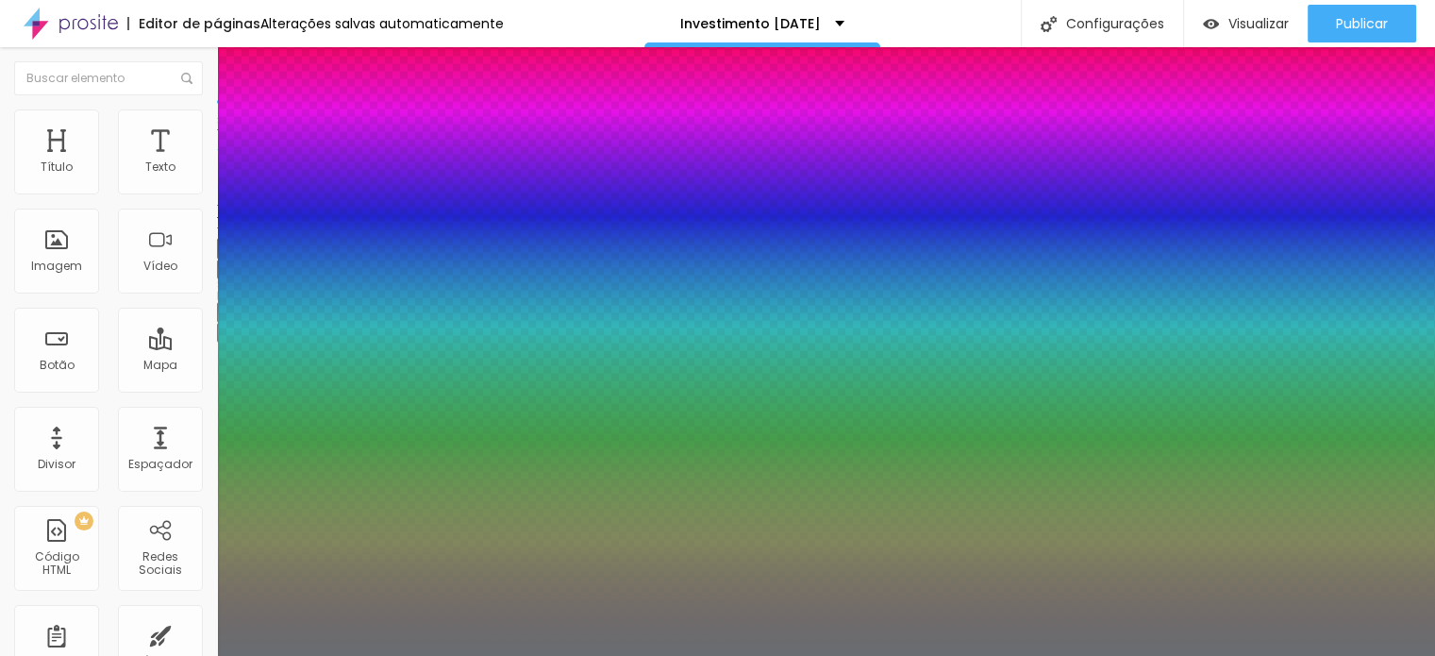
type input "42"
type input "1"
type input "40"
type input "1"
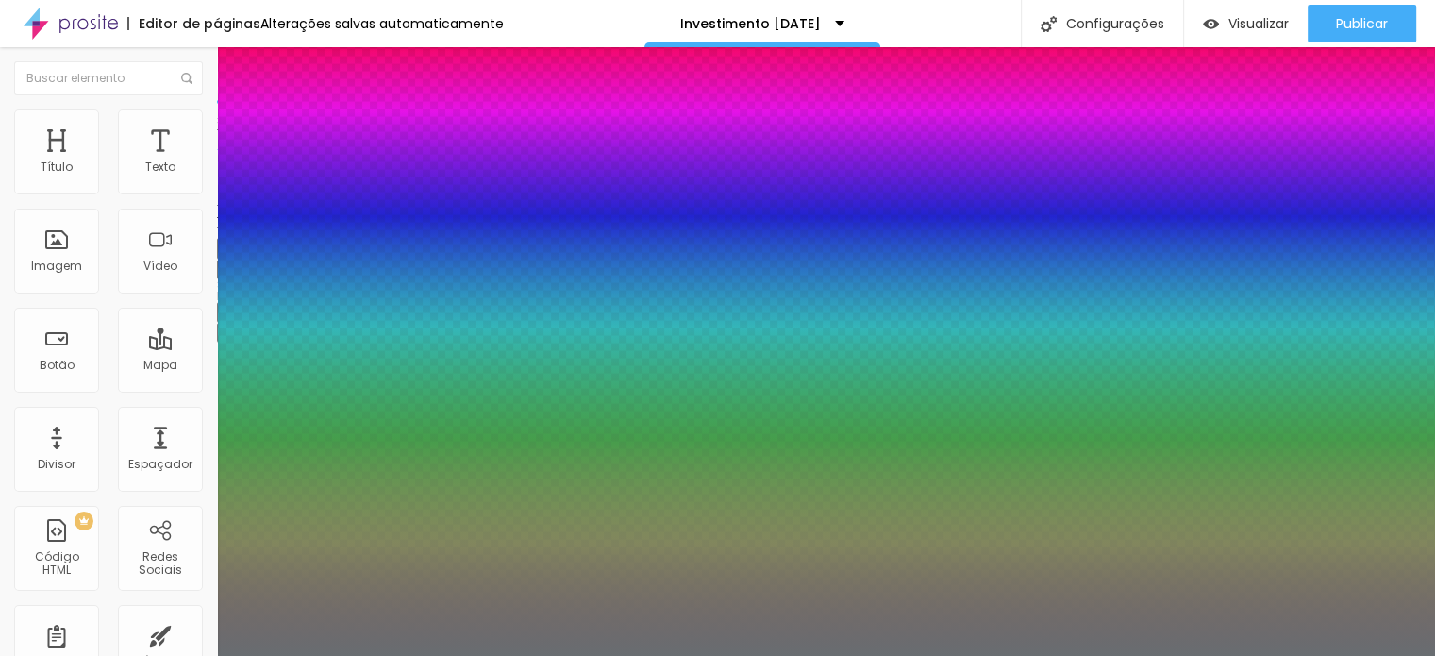
drag, startPoint x: 319, startPoint y: 532, endPoint x: 291, endPoint y: 530, distance: 28.4
type input "40"
type input "1"
click at [1080, 655] on div at bounding box center [717, 656] width 1435 height 0
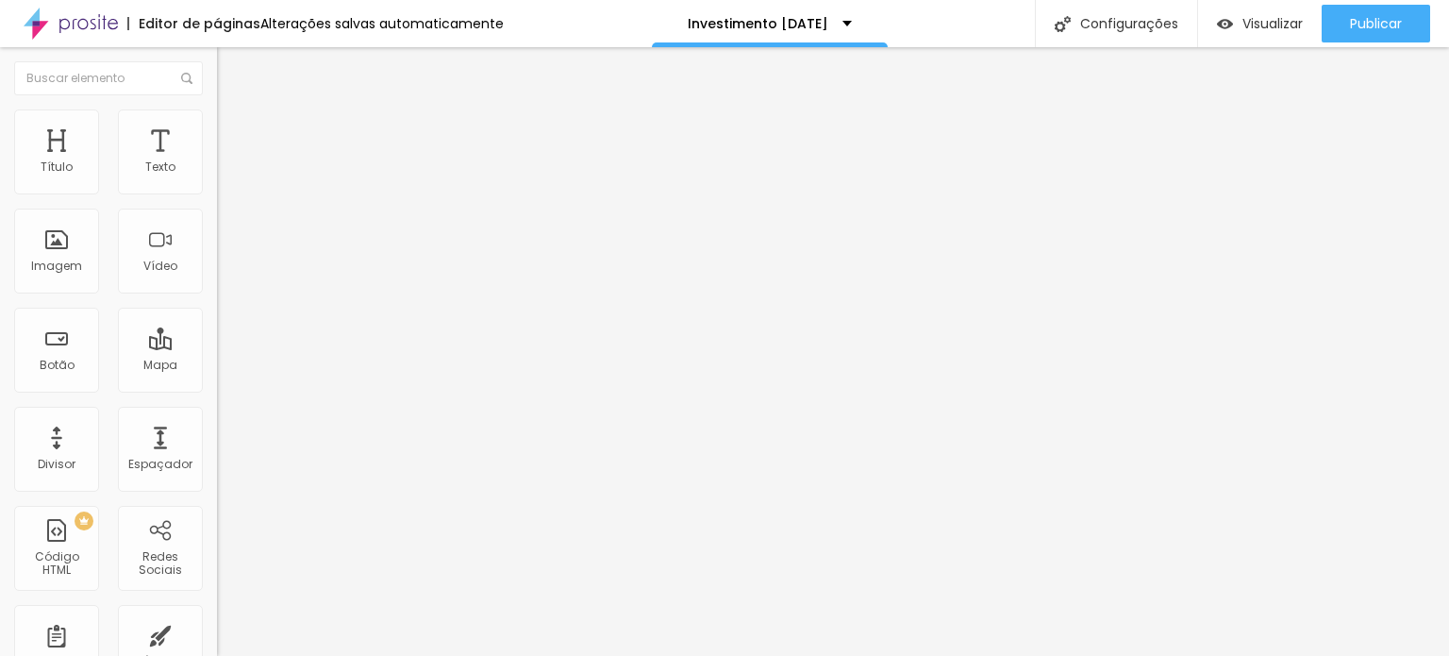
click at [217, 283] on button "button" at bounding box center [230, 273] width 26 height 20
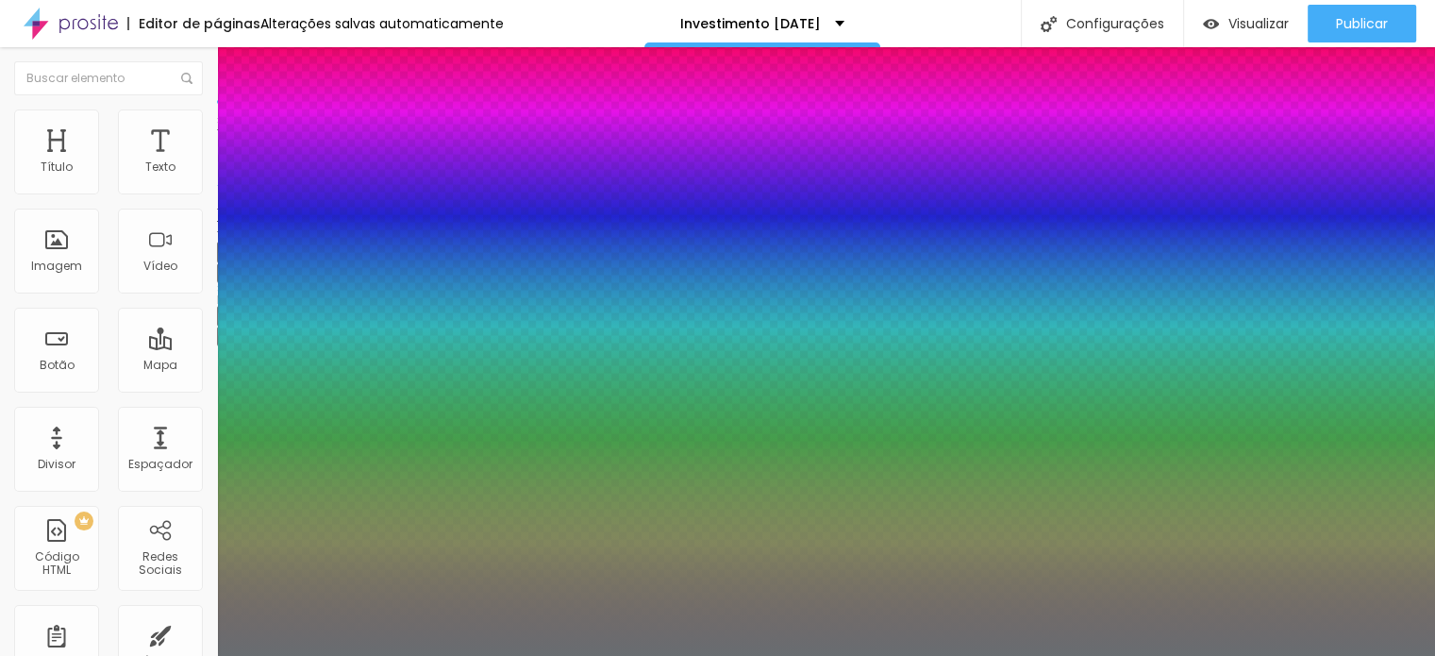
type input "1"
type input "29"
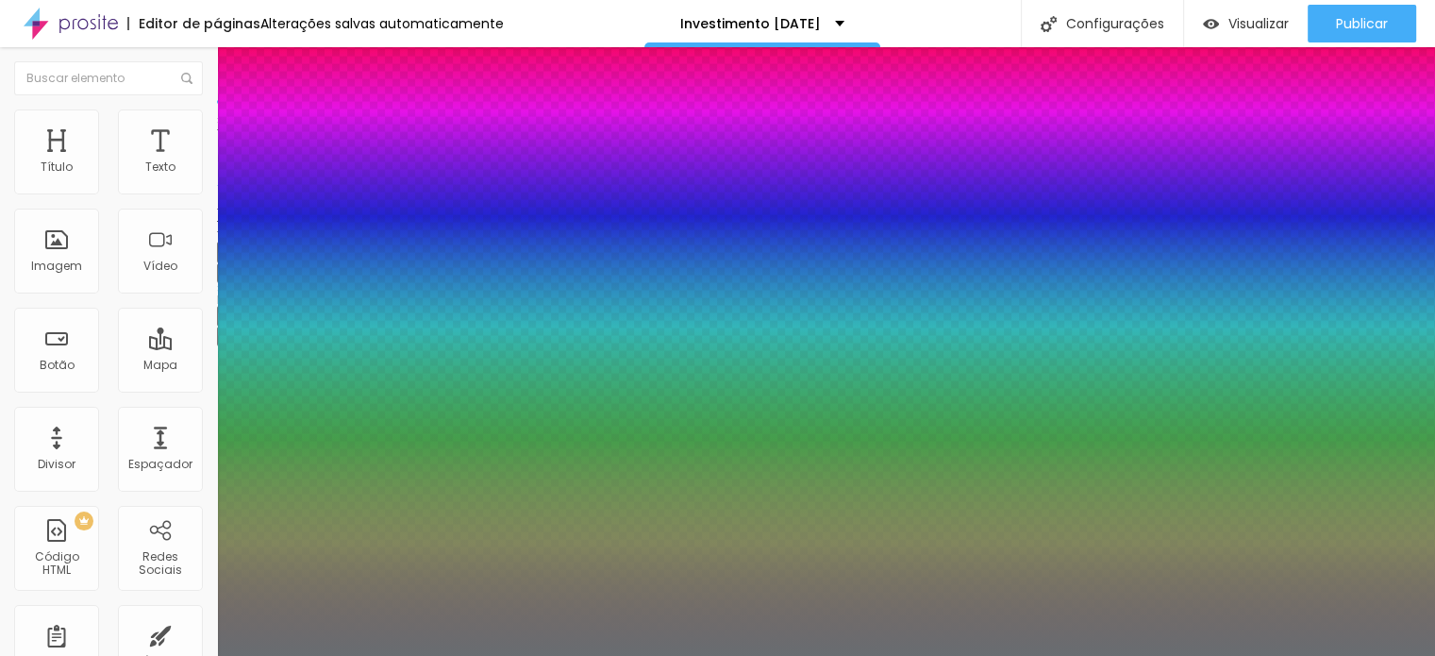
type input "1"
type input "28"
type input "1"
type input "27"
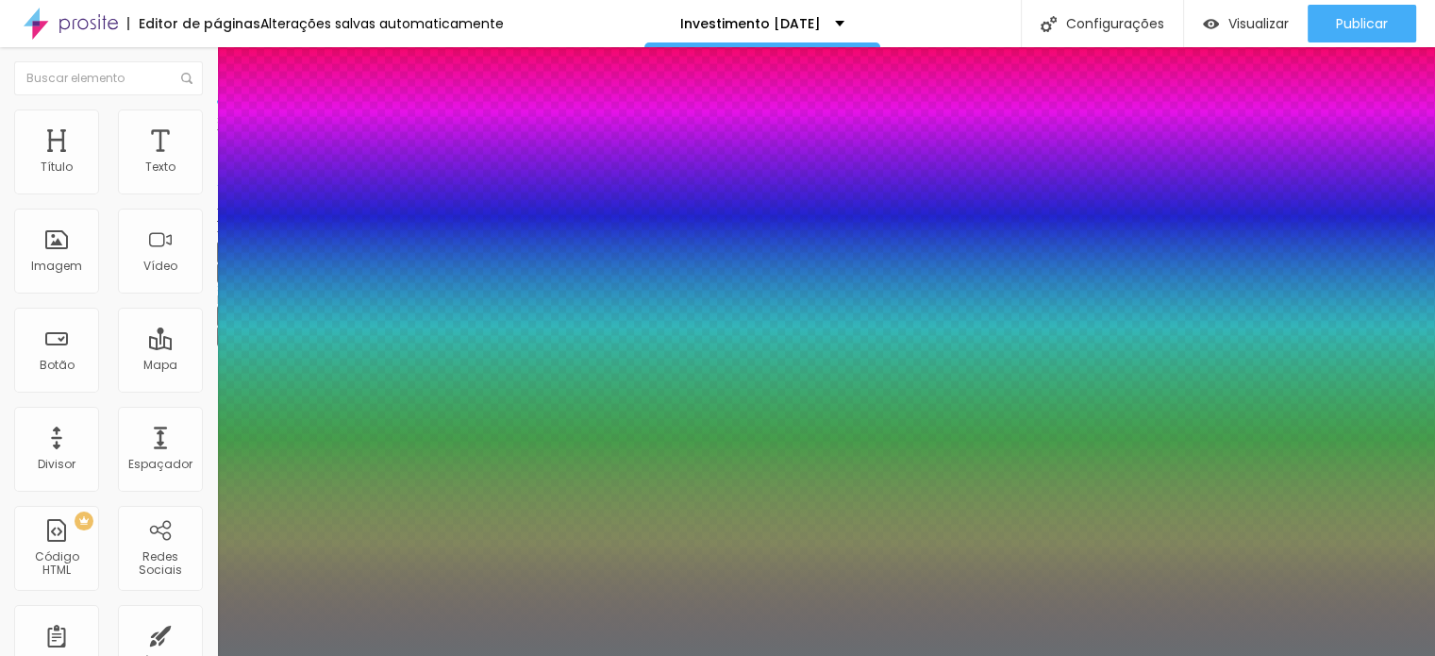
type input "27"
type input "1"
type input "26"
type input "1"
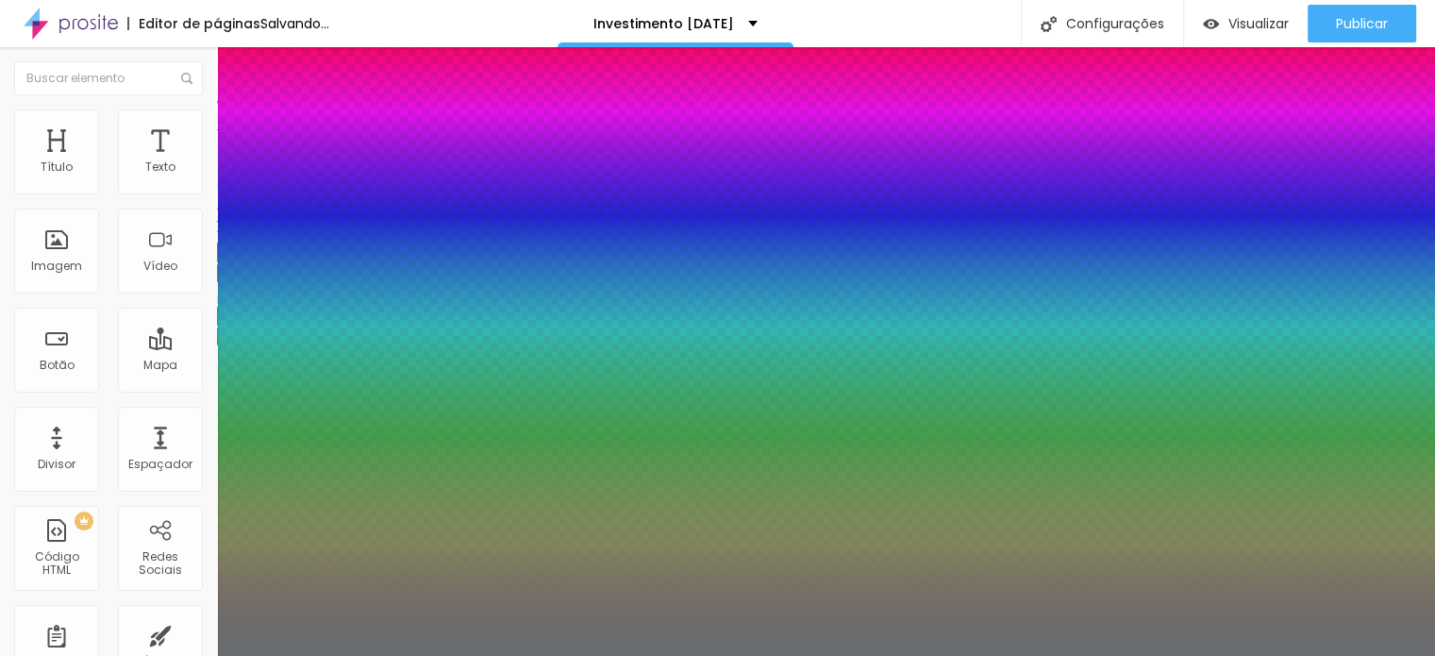
type input "25"
type input "1"
type input "24"
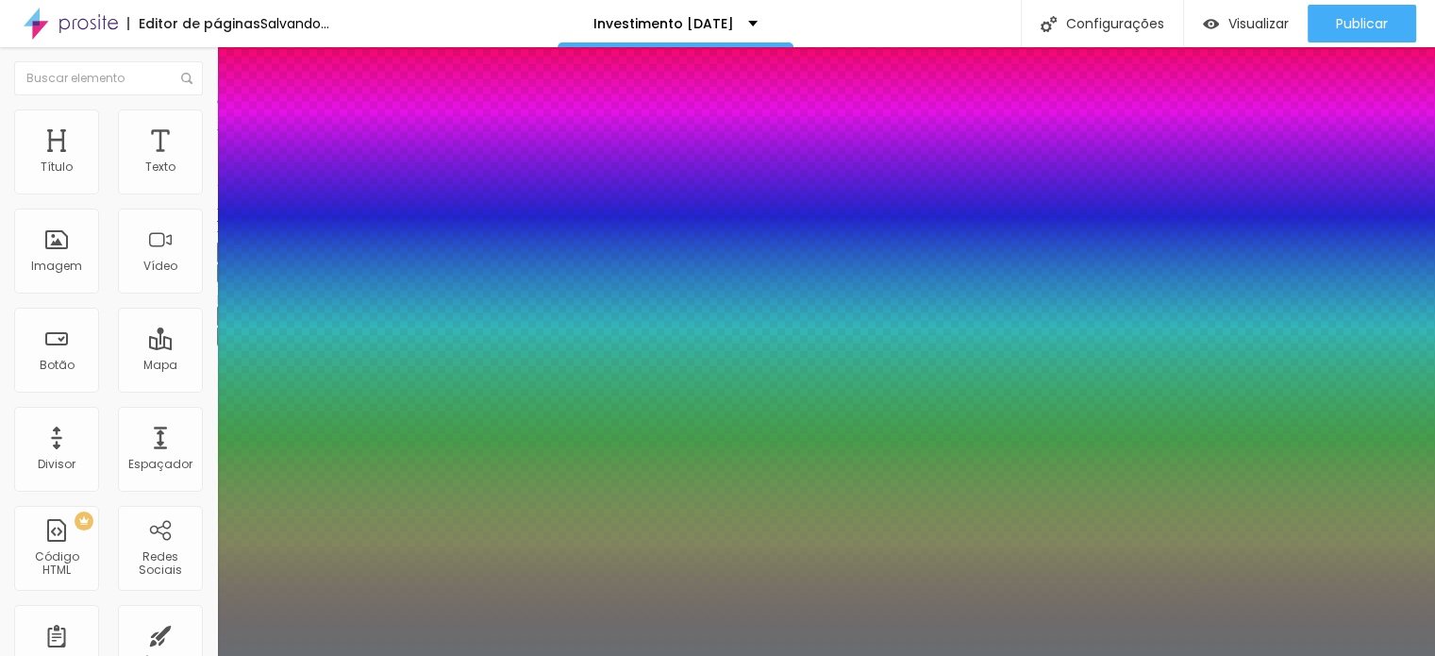
type input "1"
type input "23"
type input "1"
type input "22"
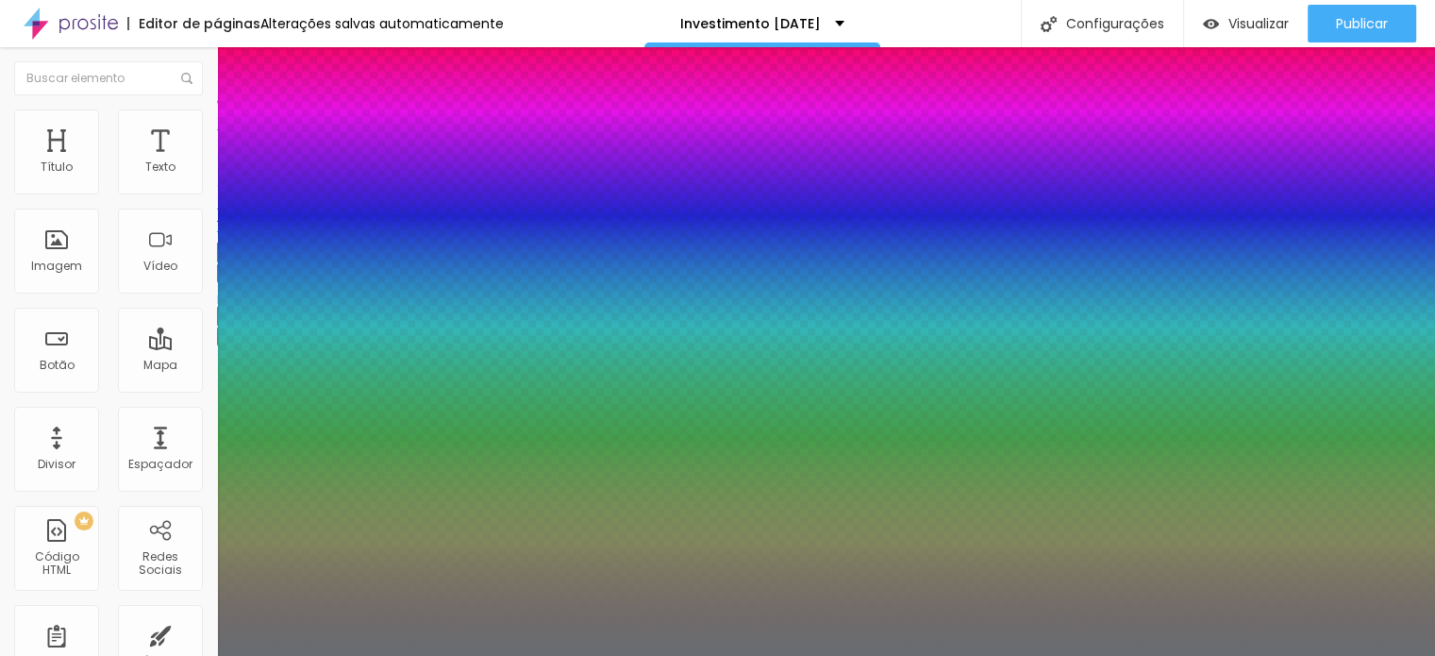
type input "22"
type input "1"
type input "21"
type input "1"
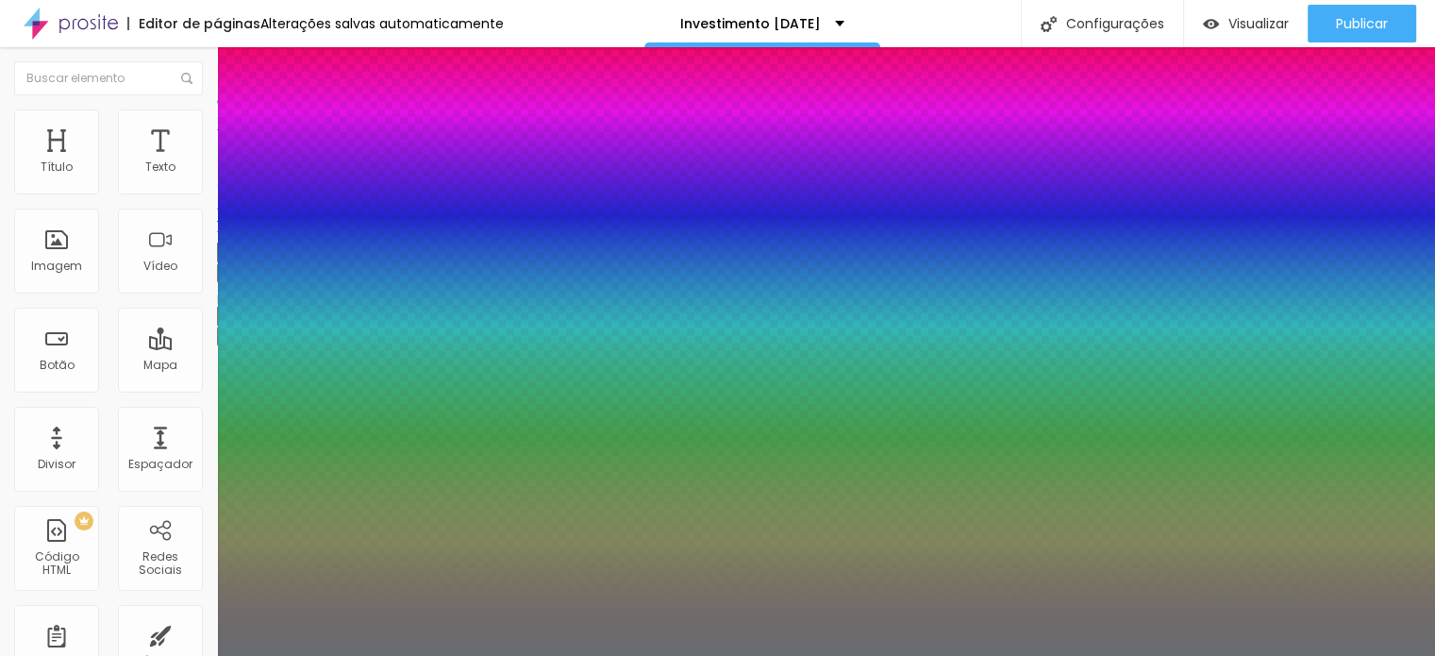
type input "22"
type input "1"
type input "23"
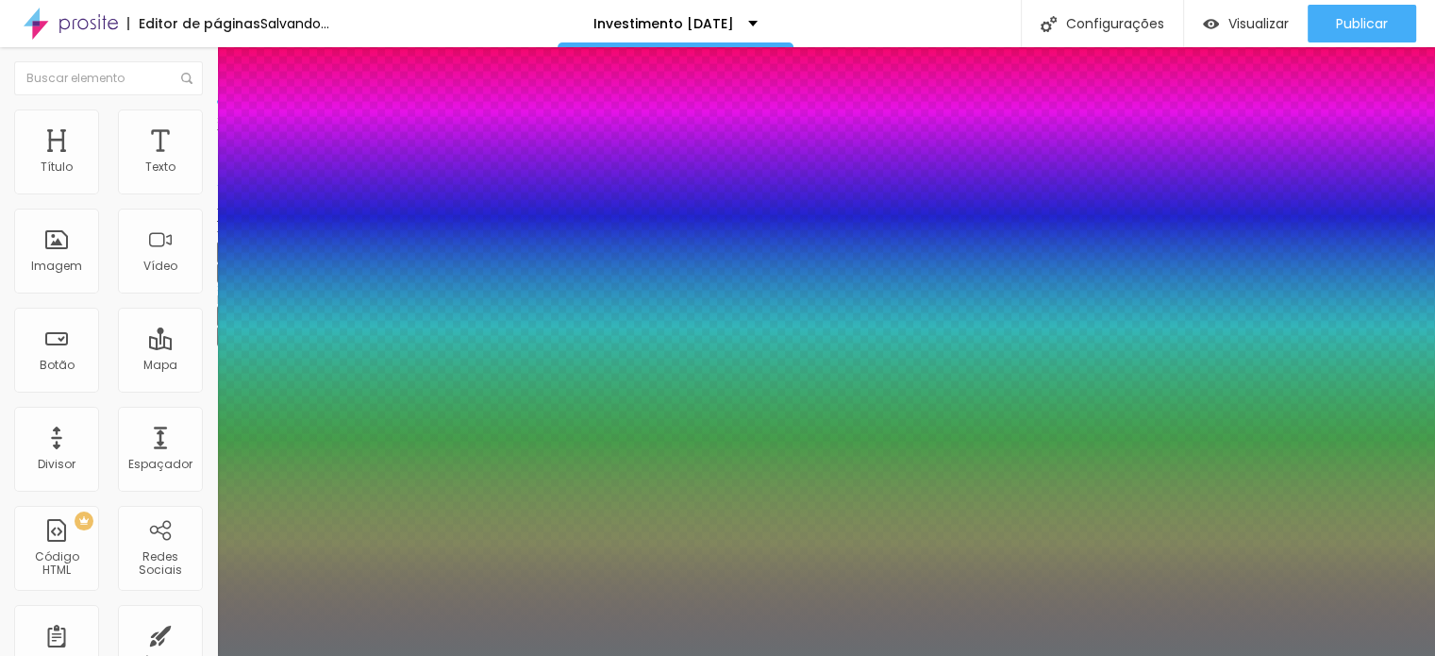
type input "1"
type input "24"
type input "1"
type input "25"
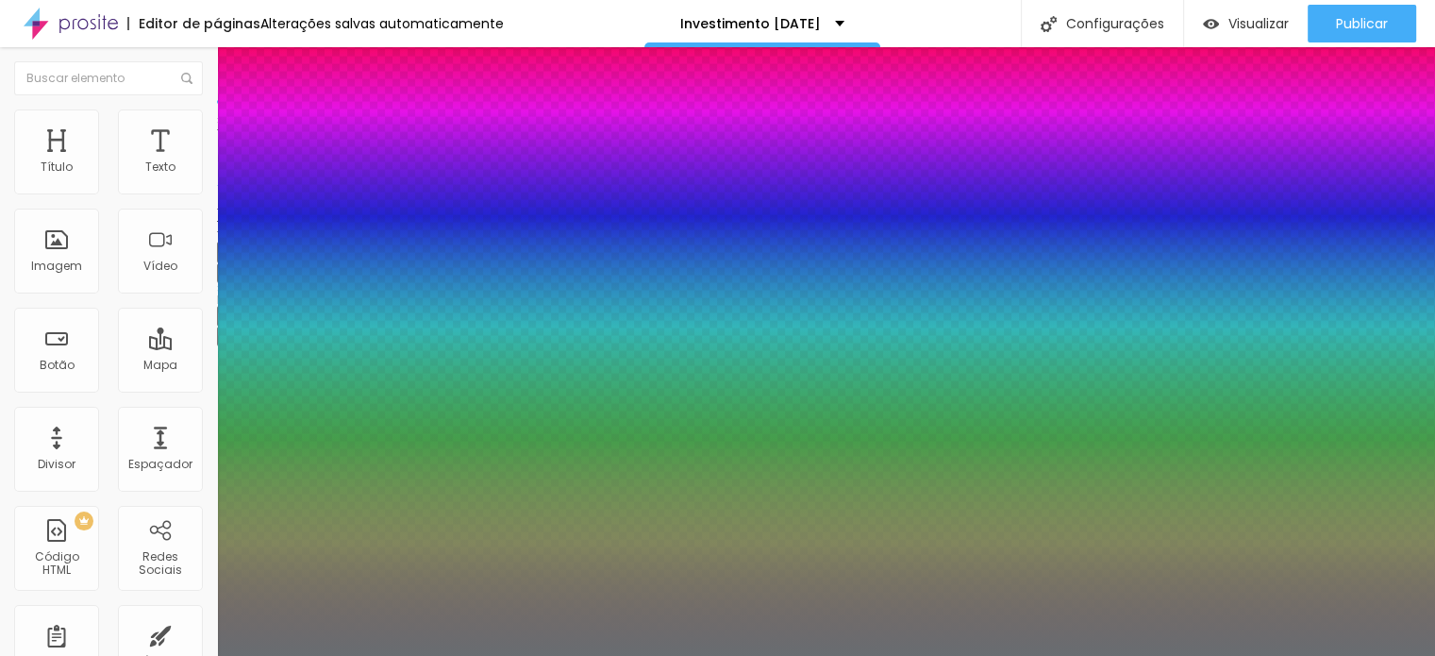
type input "25"
type input "1"
click at [340, 655] on div at bounding box center [717, 656] width 1435 height 0
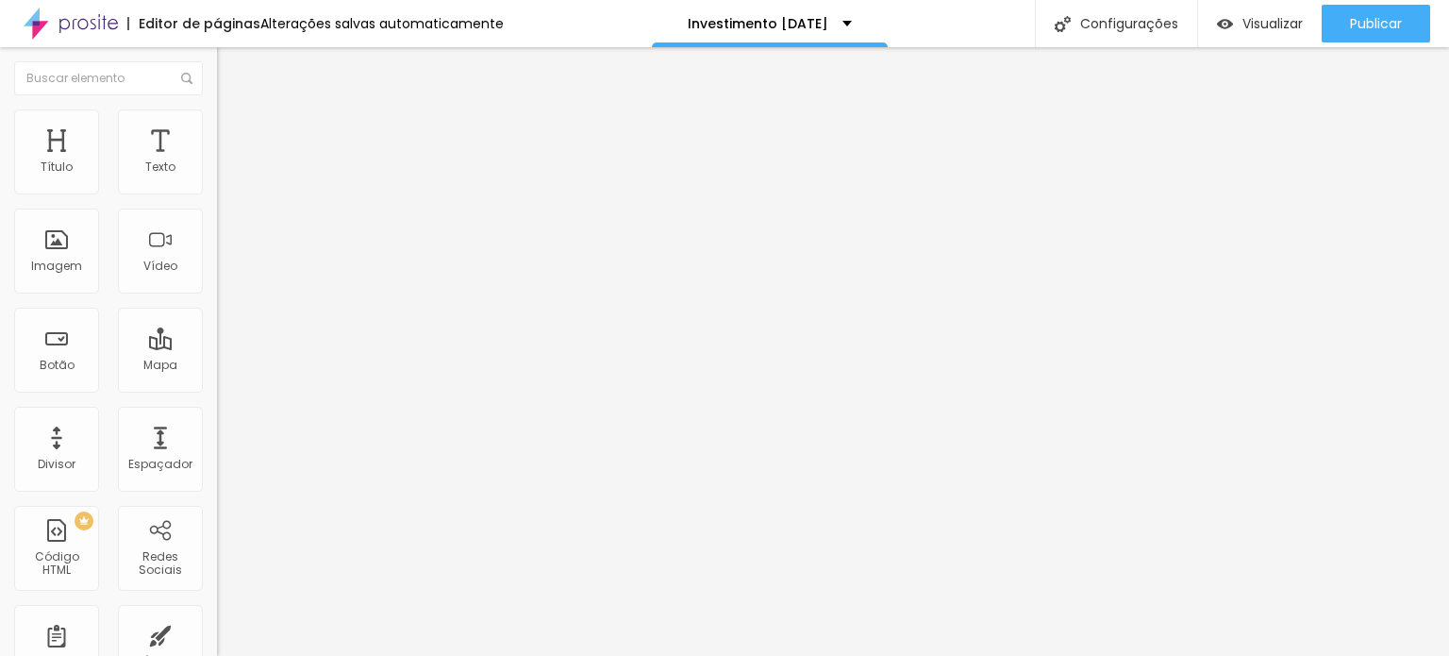
click at [217, 109] on ul "Conteúdo Estilo Avançado" at bounding box center [325, 119] width 217 height 57
click at [217, 113] on li "Estilo" at bounding box center [325, 118] width 217 height 19
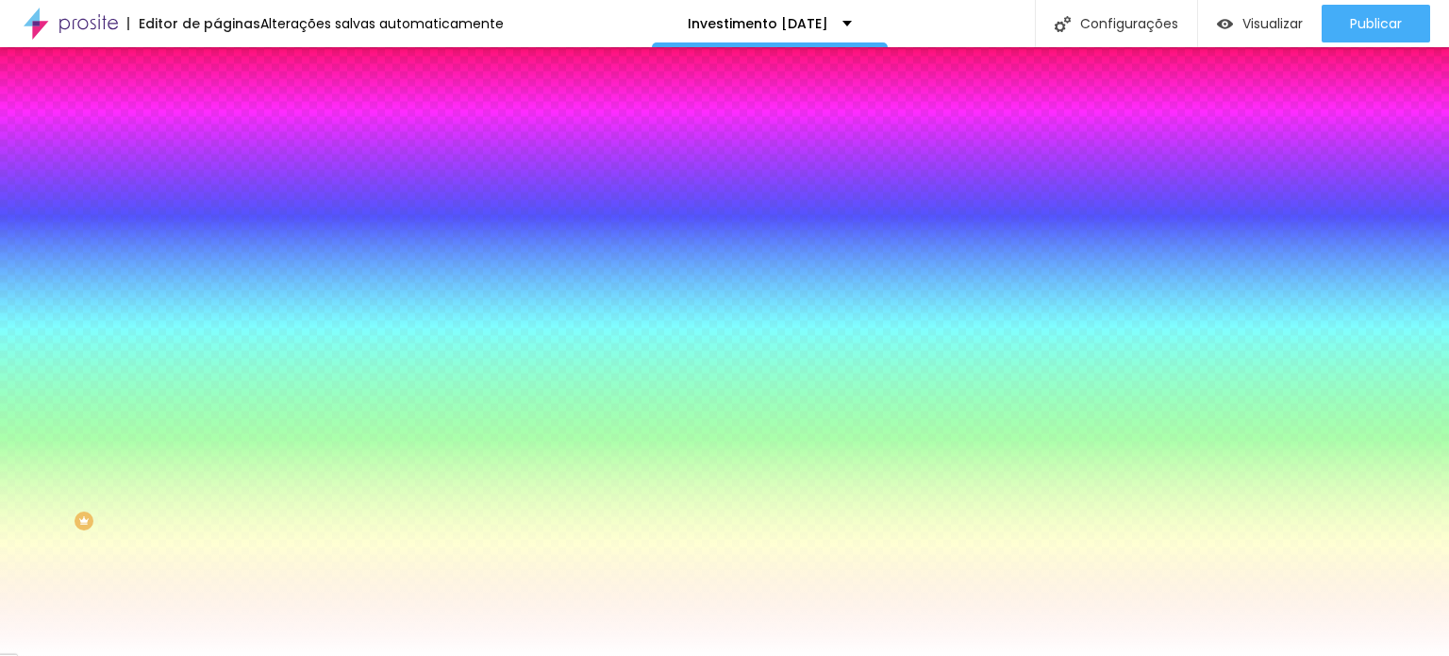
click at [225, 298] on icon "button" at bounding box center [230, 303] width 11 height 11
click at [56, 655] on div at bounding box center [724, 656] width 1449 height 0
click at [217, 109] on li "Conteúdo" at bounding box center [325, 100] width 217 height 19
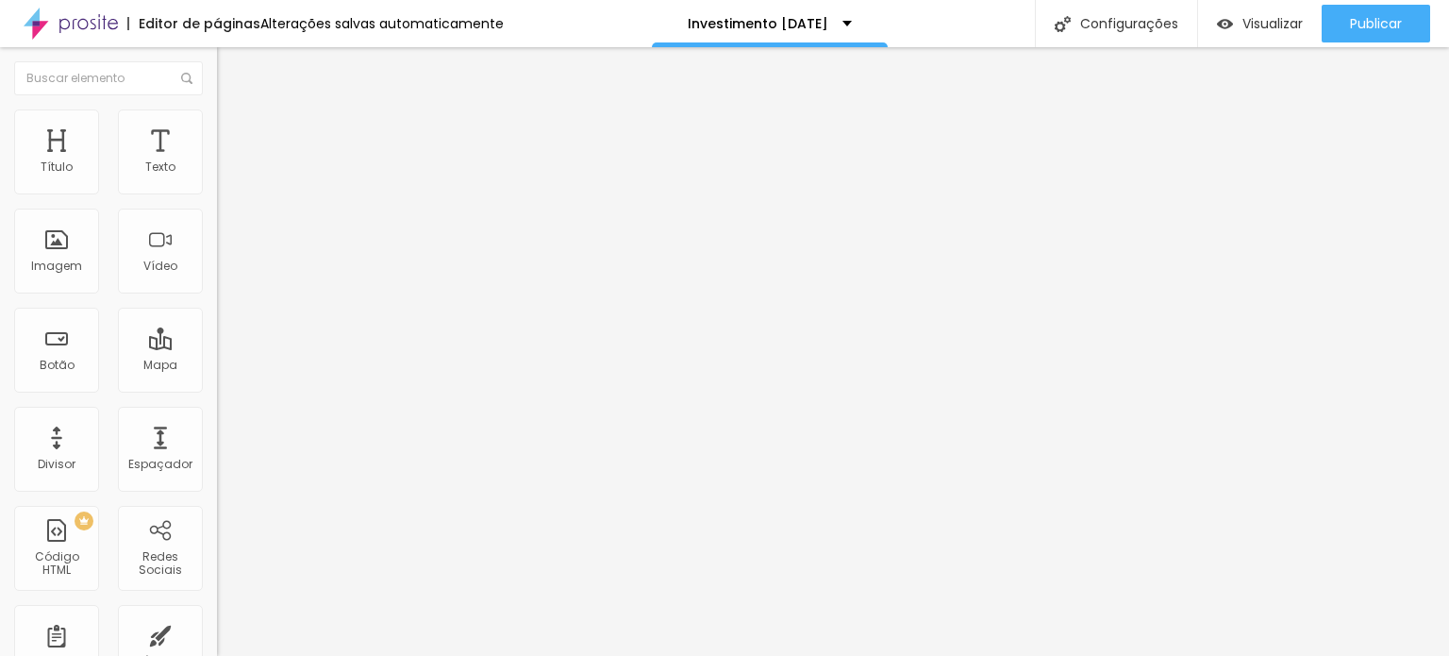
click at [217, 128] on img at bounding box center [225, 136] width 17 height 17
click at [217, 115] on img at bounding box center [225, 117] width 17 height 17
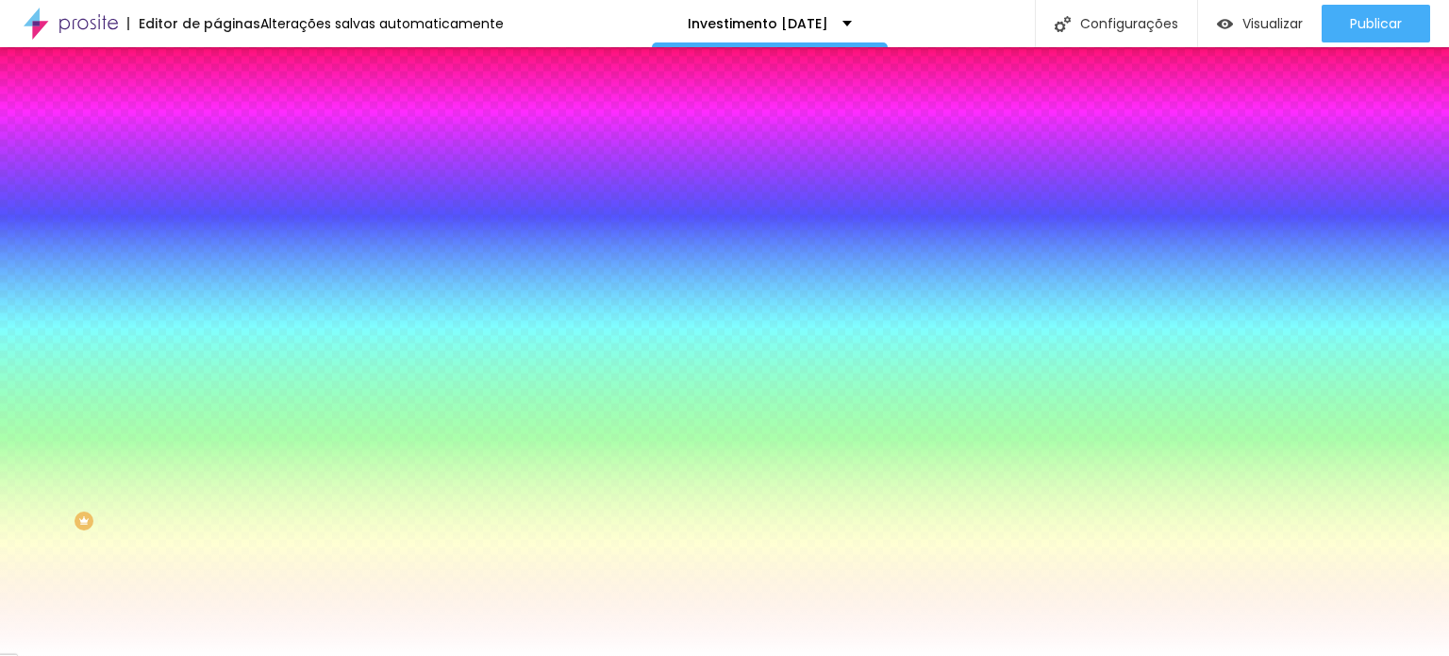
click at [234, 111] on span "Conteúdo" at bounding box center [263, 103] width 59 height 16
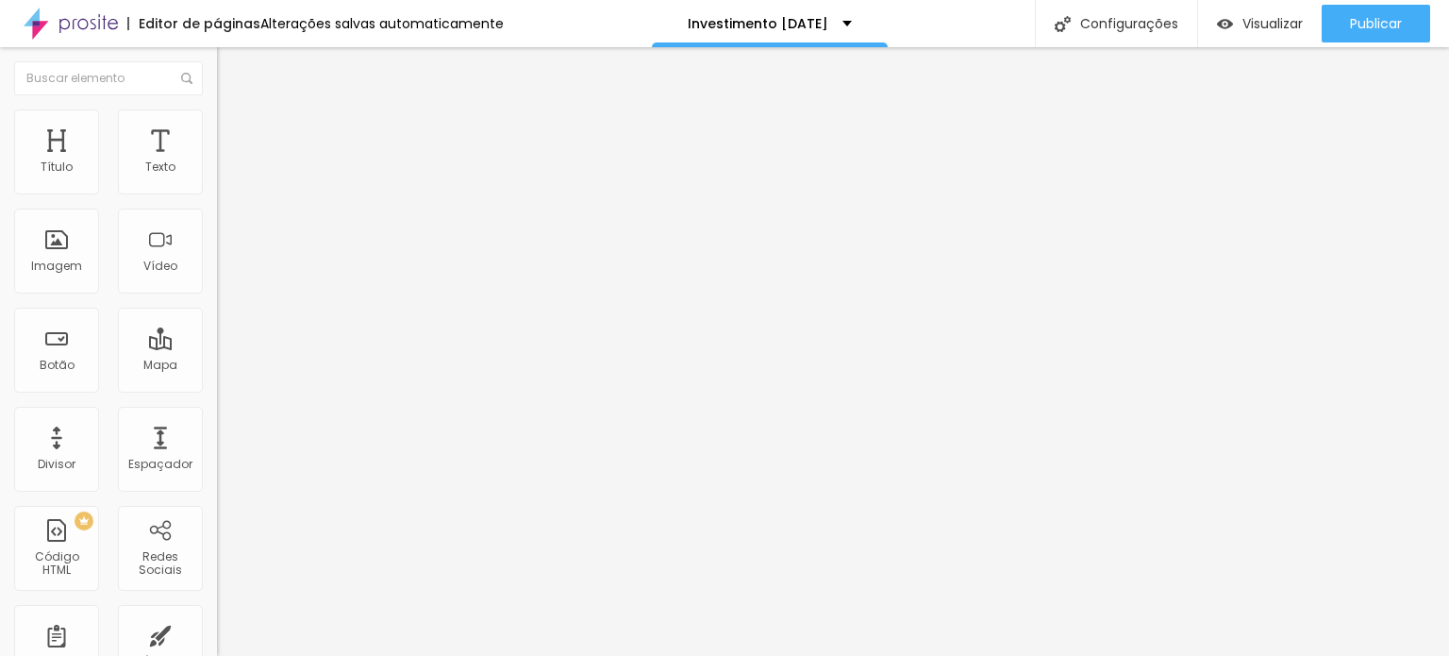
click at [226, 272] on icon "button" at bounding box center [230, 268] width 8 height 8
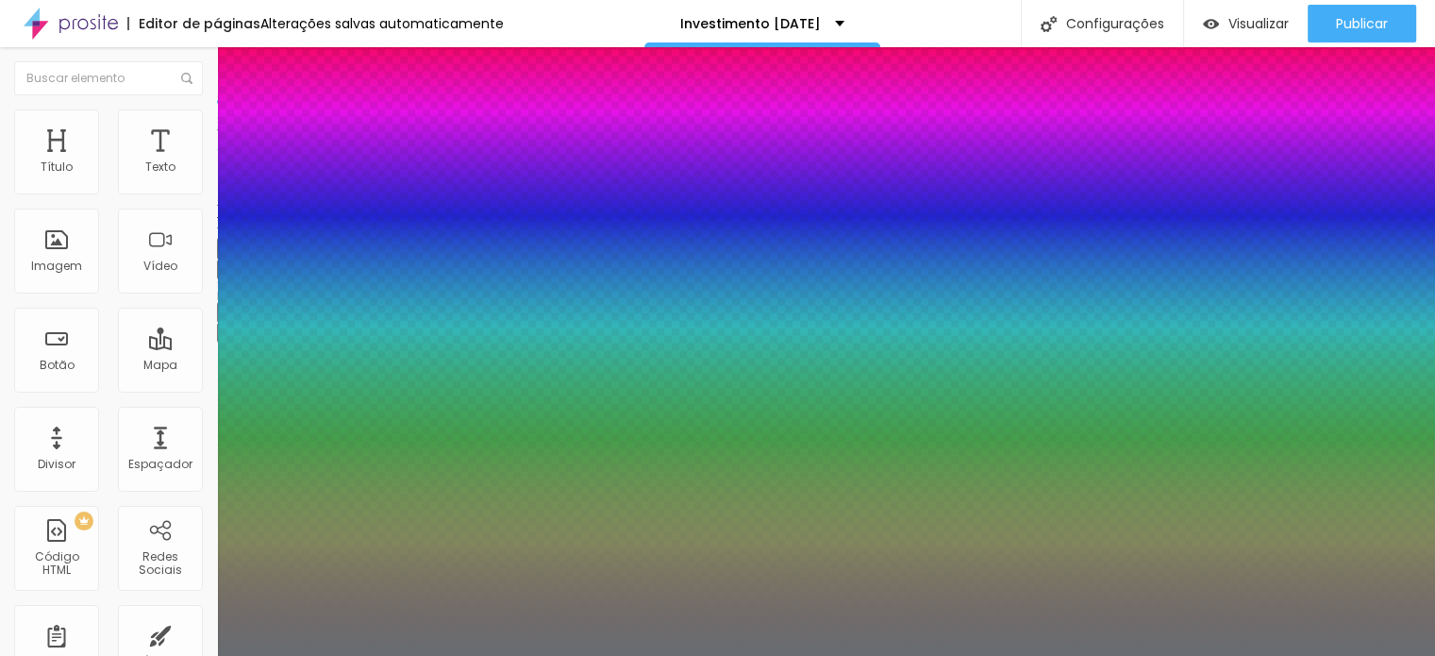
type input "1"
type input "21"
type input "1"
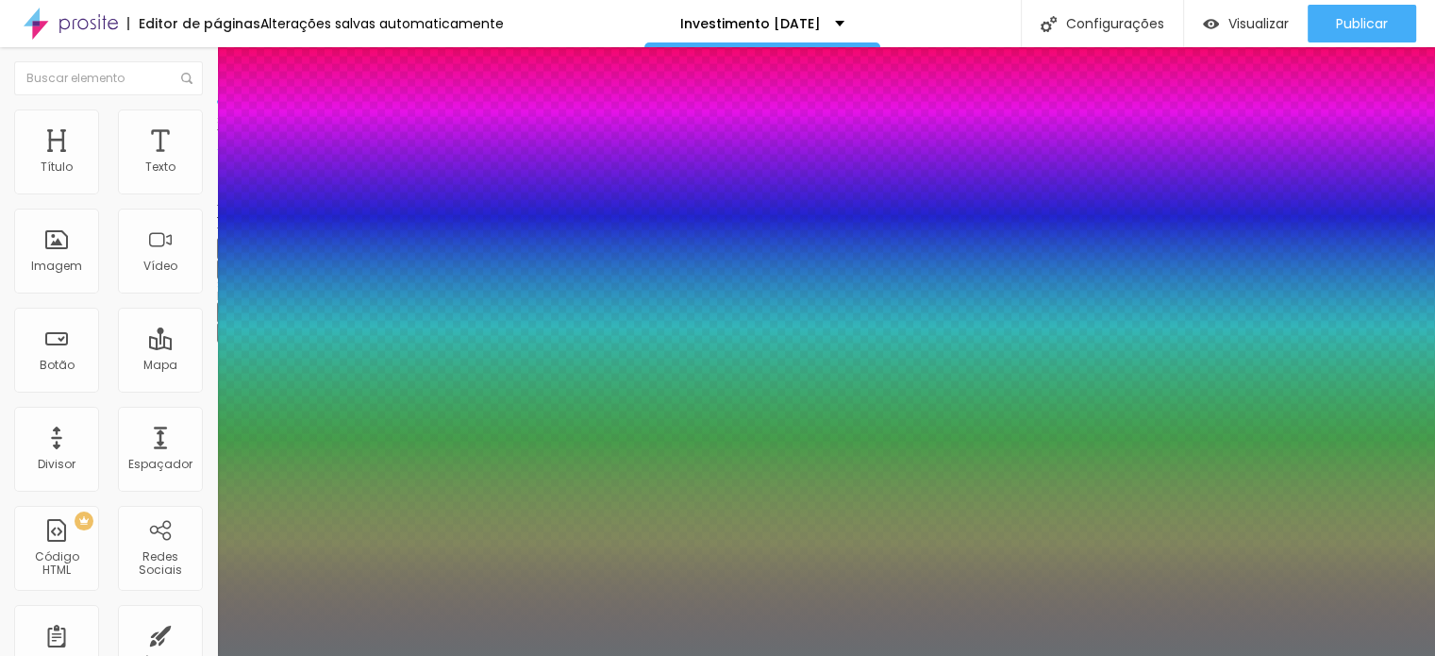
type input "22"
type input "1"
type input "23"
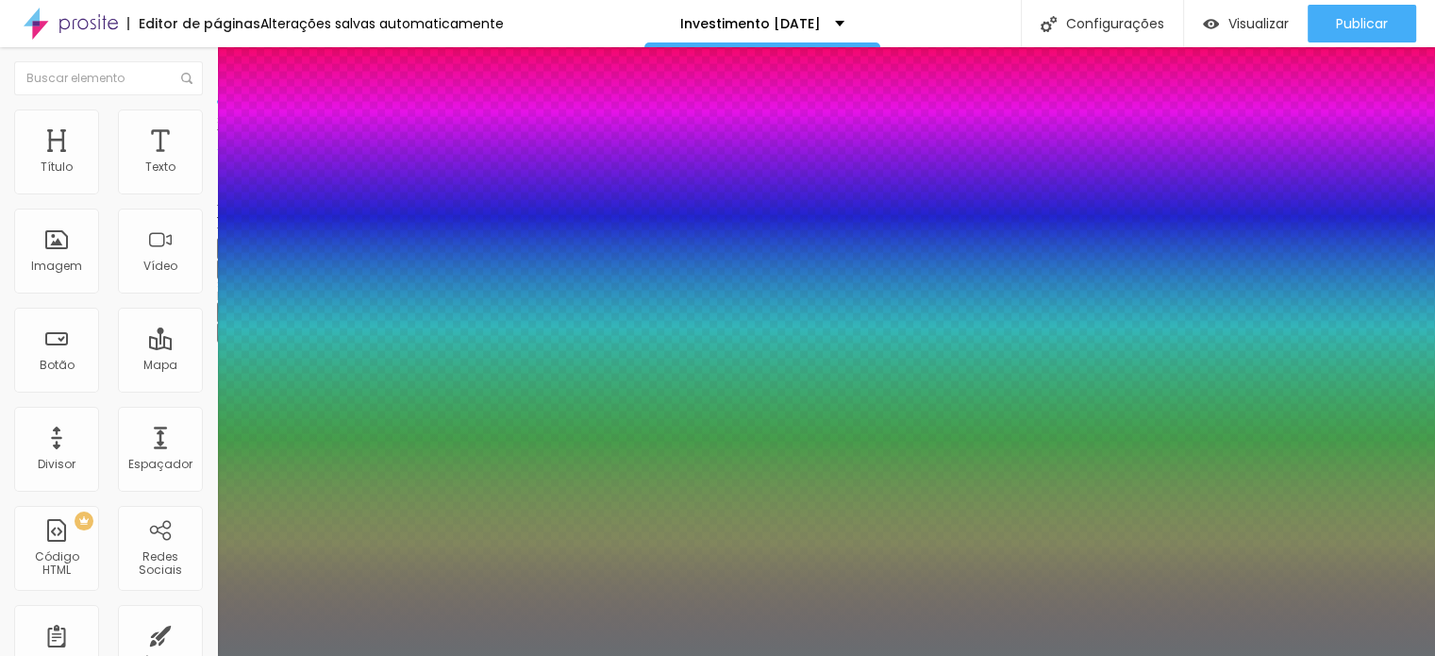
type input "1"
type input "24"
type input "1"
type input "25"
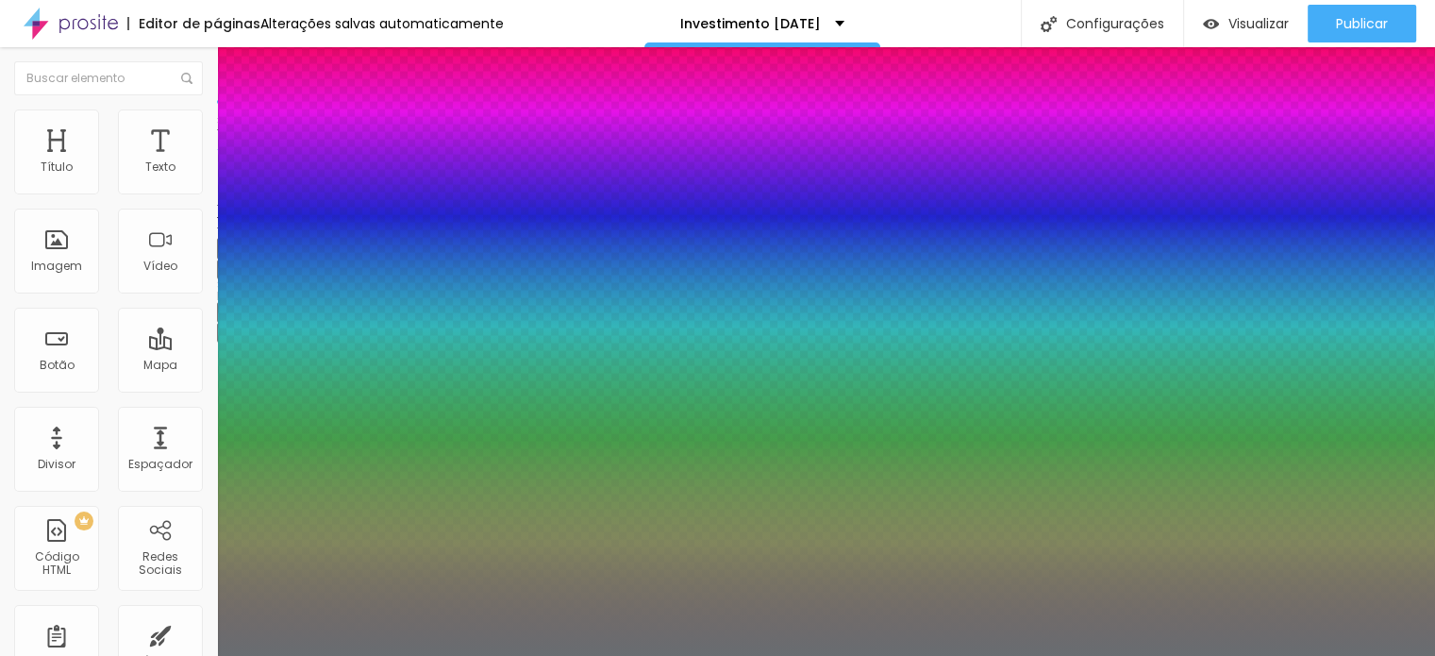
type input "25"
type input "1"
click at [898, 655] on div at bounding box center [717, 656] width 1435 height 0
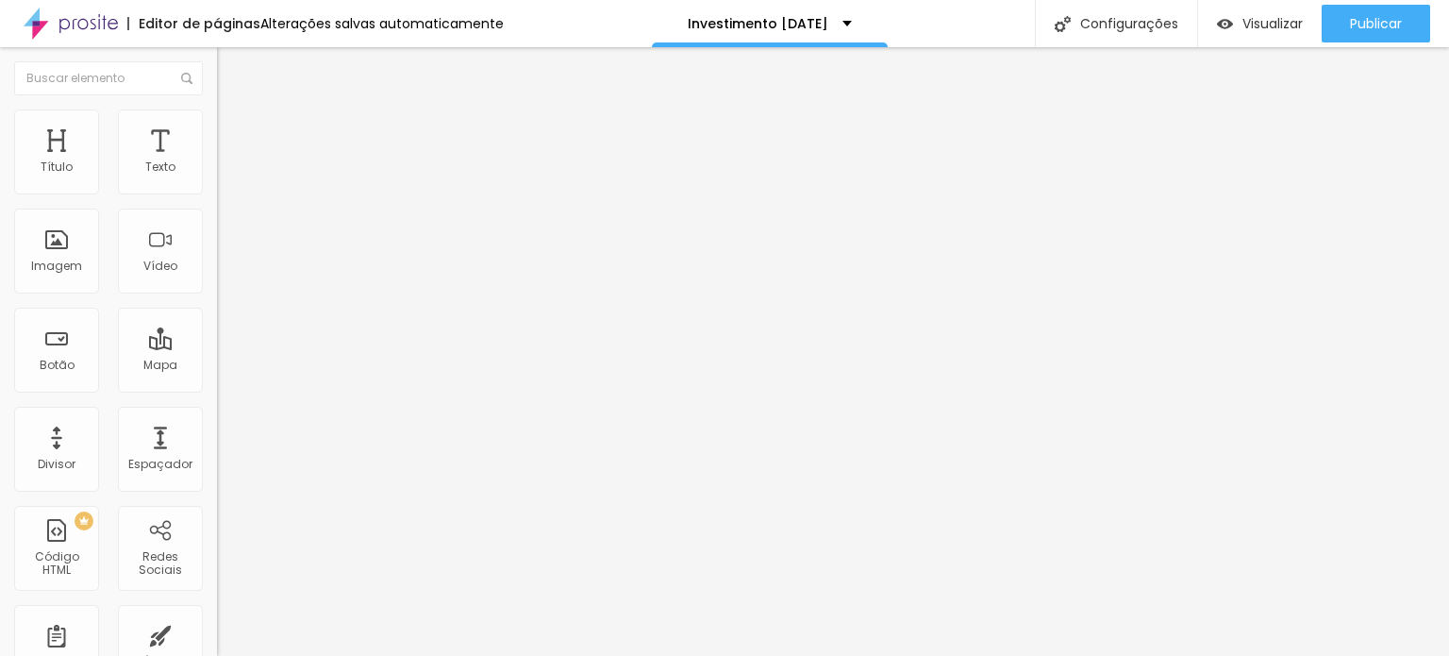
click at [217, 279] on button "button" at bounding box center [230, 269] width 26 height 20
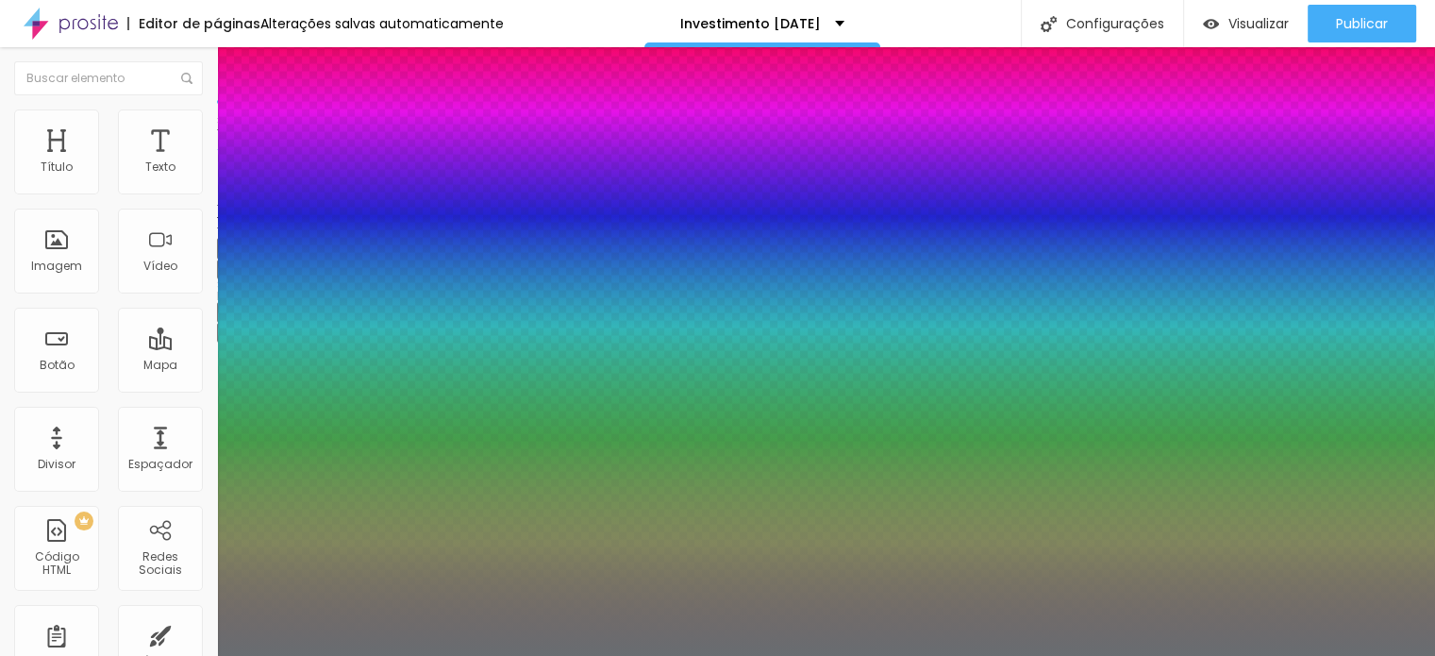
type input "1"
type input "8"
type input "3"
type input "1"
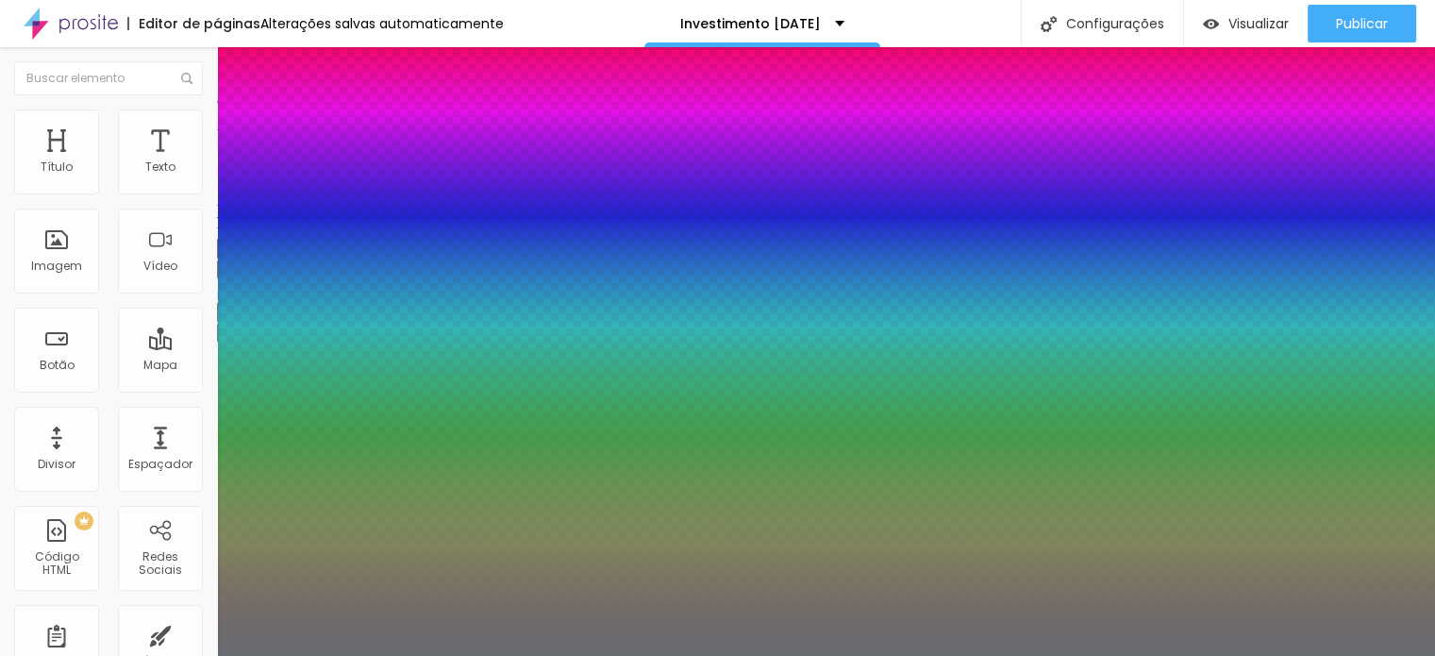
type input "0"
type input "8"
type input "1"
type input "8"
type input "02"
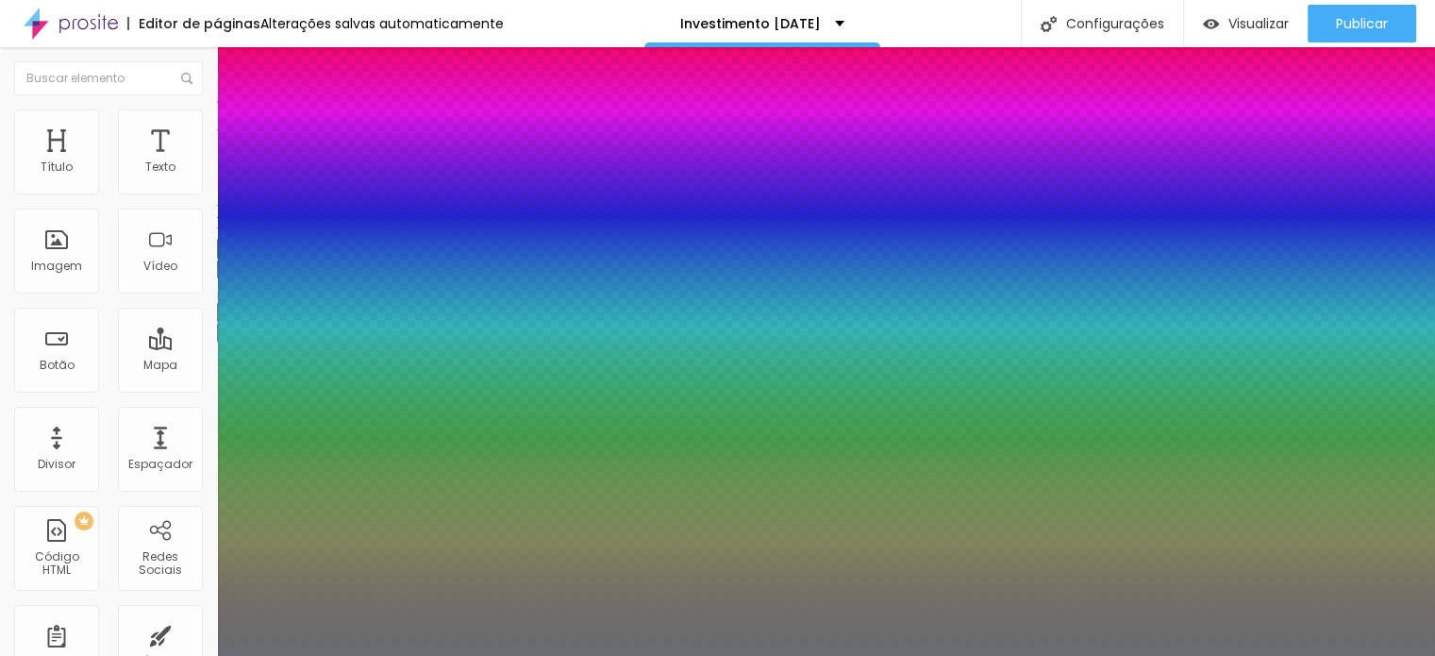
type input "1"
type input "25"
type input "025"
type input "1"
type input "25"
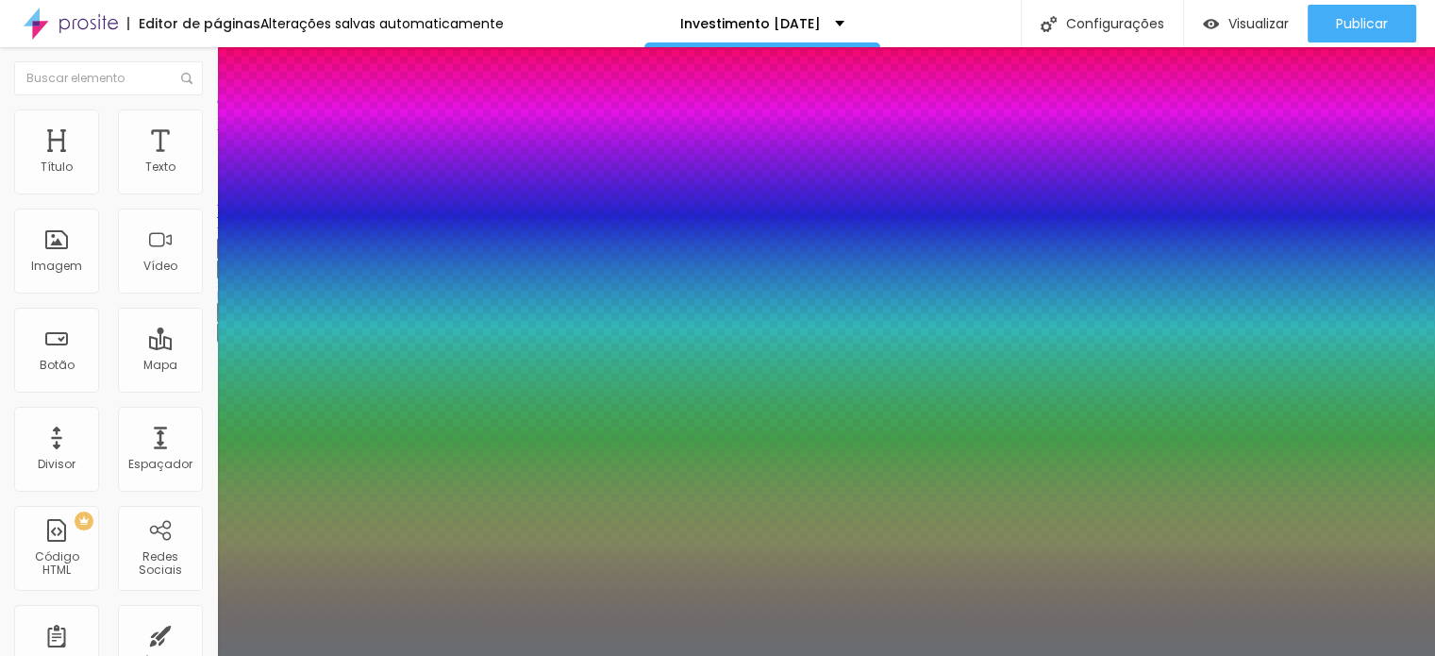
type input "1"
type input "25"
click at [838, 655] on div at bounding box center [717, 656] width 1435 height 0
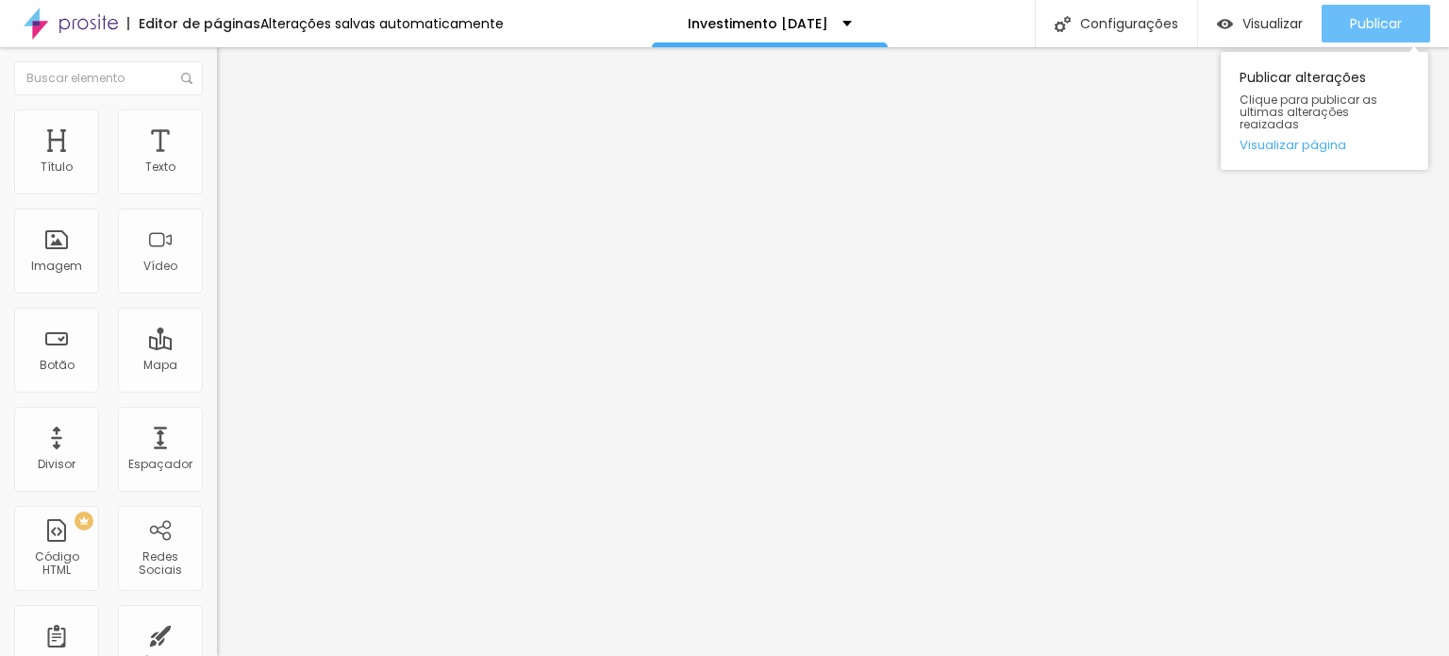
click at [1344, 27] on button "Publicar" at bounding box center [1376, 24] width 109 height 38
click at [1354, 28] on span "Publicar" at bounding box center [1376, 23] width 52 height 15
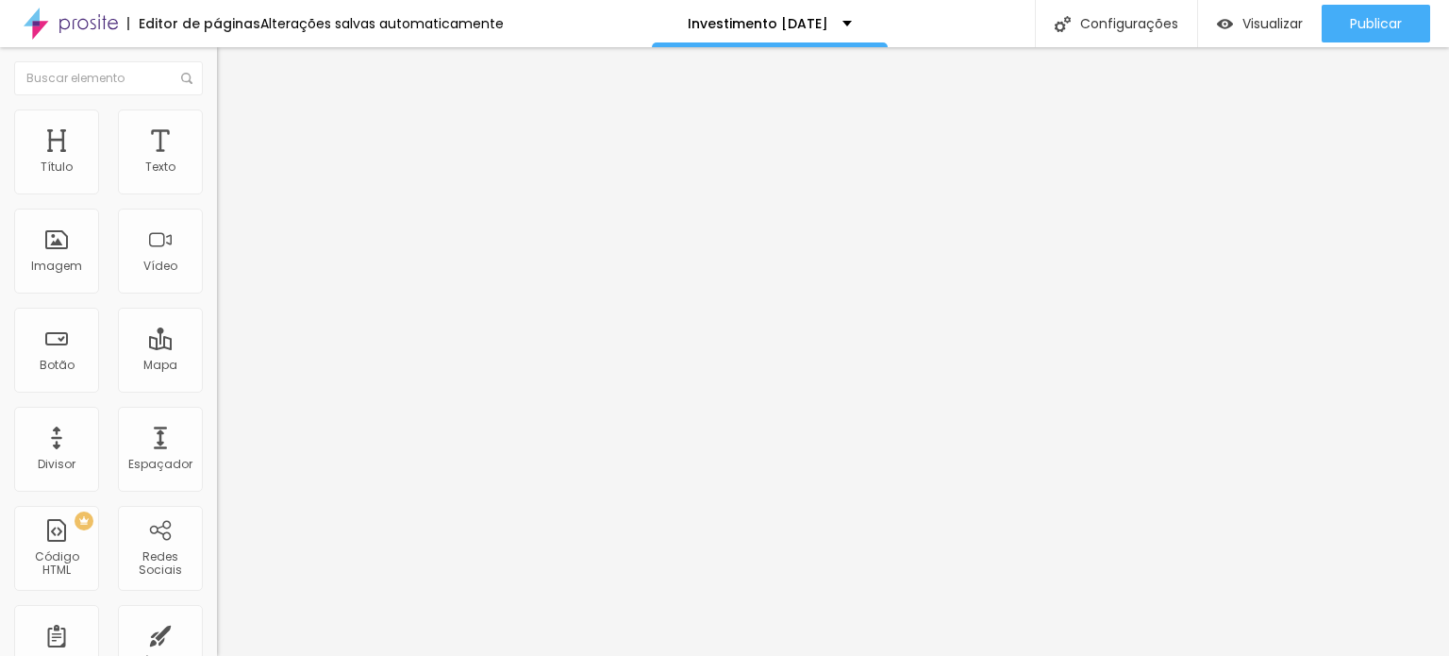
click at [217, 124] on li "Estilo" at bounding box center [325, 118] width 217 height 19
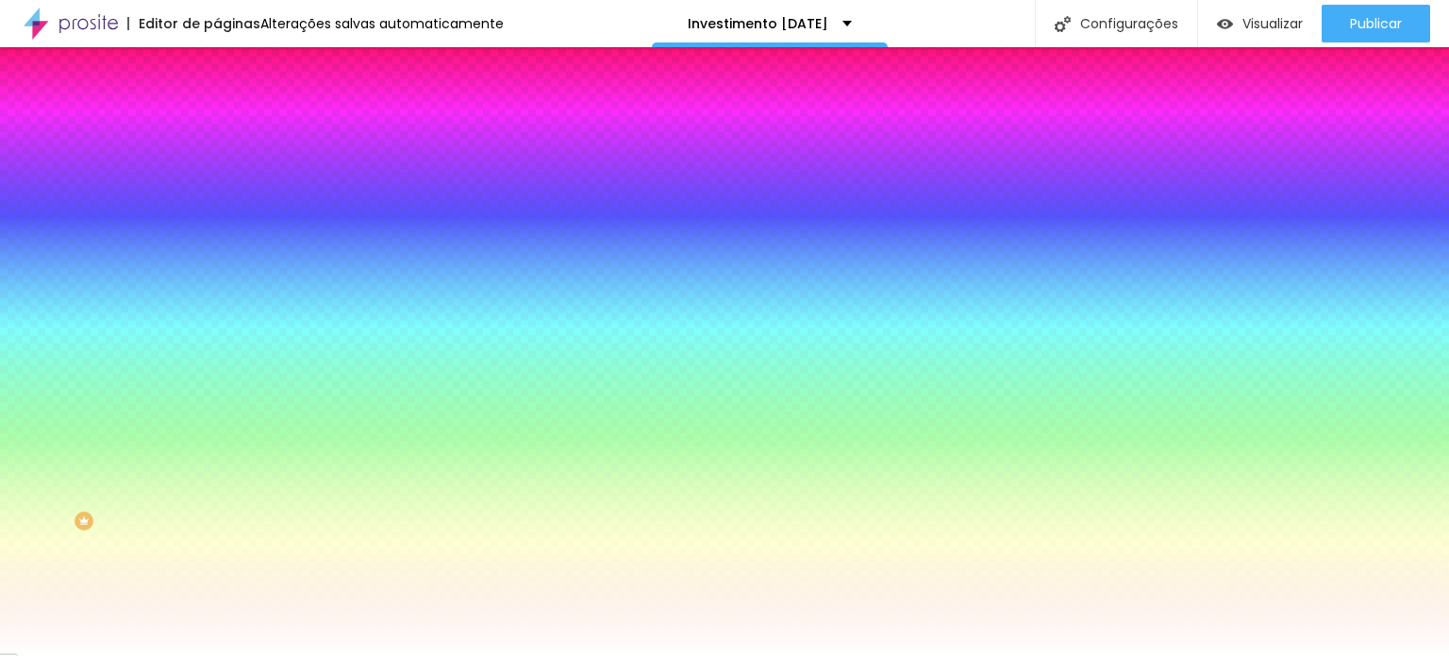
click at [217, 128] on li "Avançado" at bounding box center [325, 137] width 217 height 19
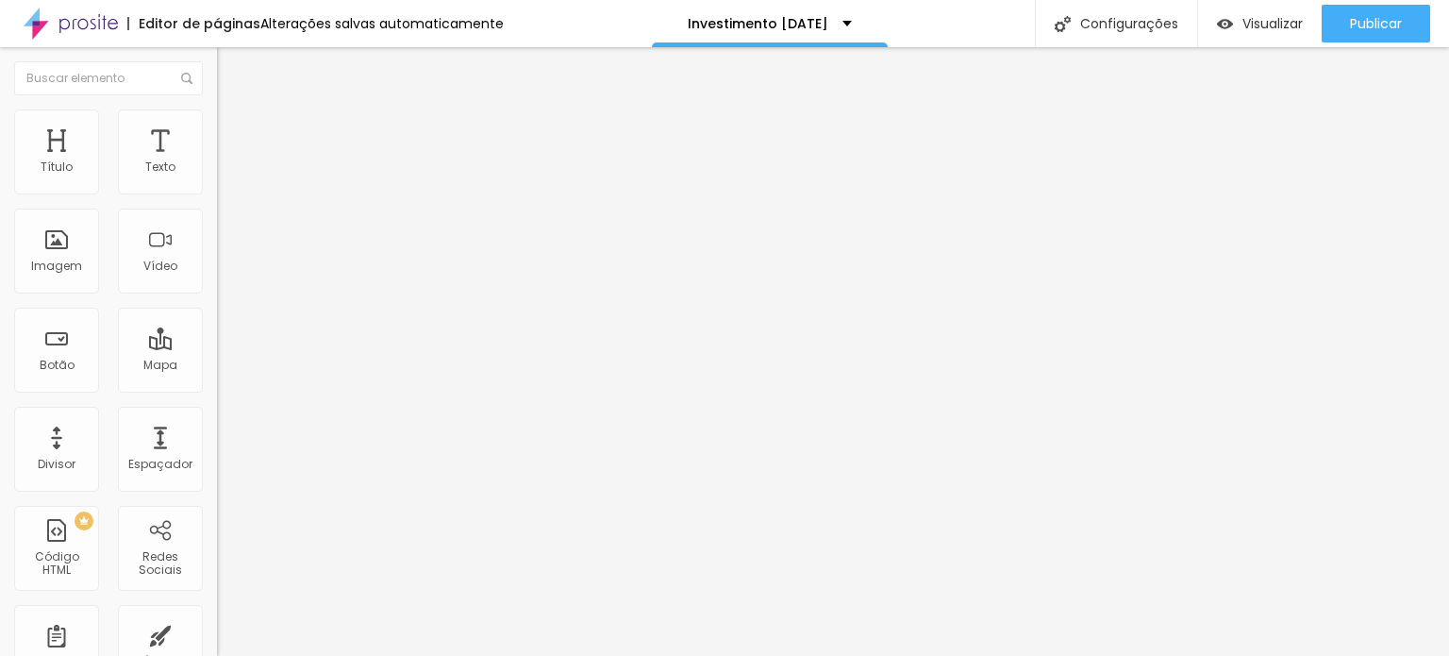
click at [217, 103] on li "Conteúdo" at bounding box center [325, 100] width 217 height 19
drag, startPoint x: 127, startPoint y: 211, endPoint x: 20, endPoint y: 191, distance: 109.6
click at [217, 191] on div "Texto QUERO RESERVAR!" at bounding box center [325, 170] width 217 height 46
type input "CALENDÁRIO"
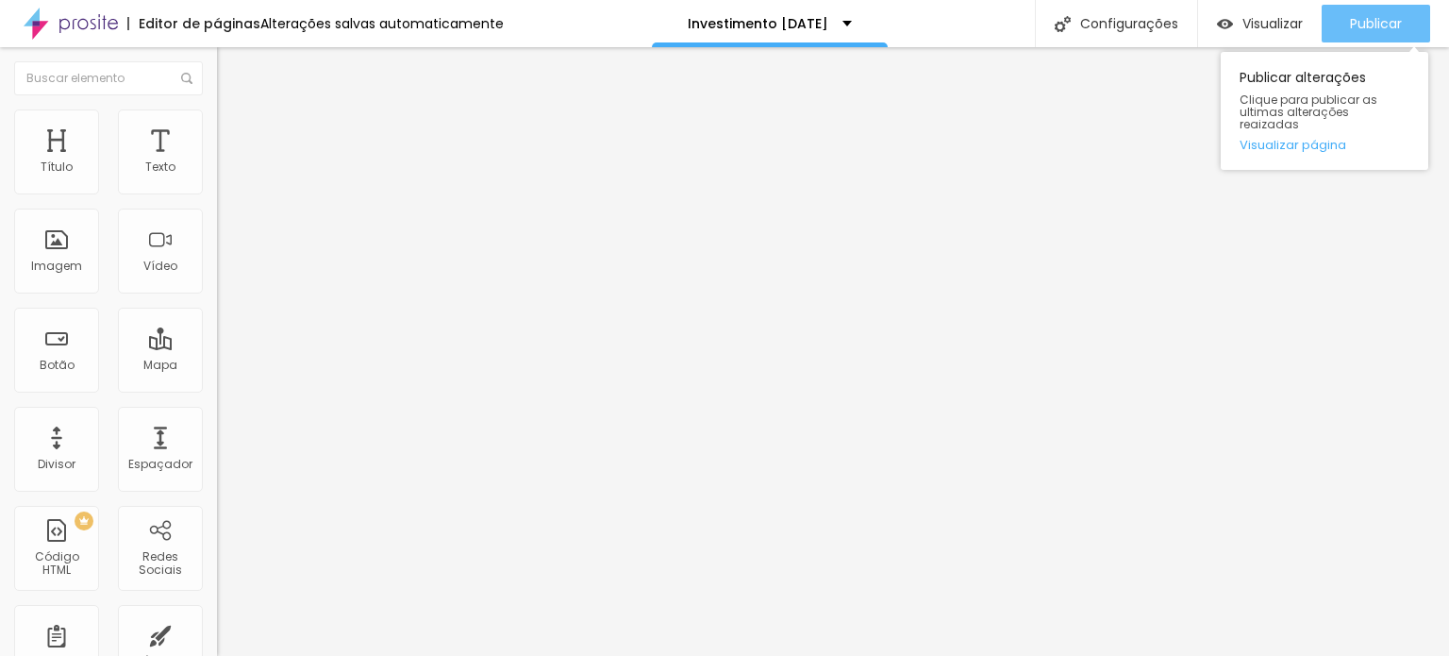
click at [1356, 25] on span "Publicar" at bounding box center [1376, 23] width 52 height 15
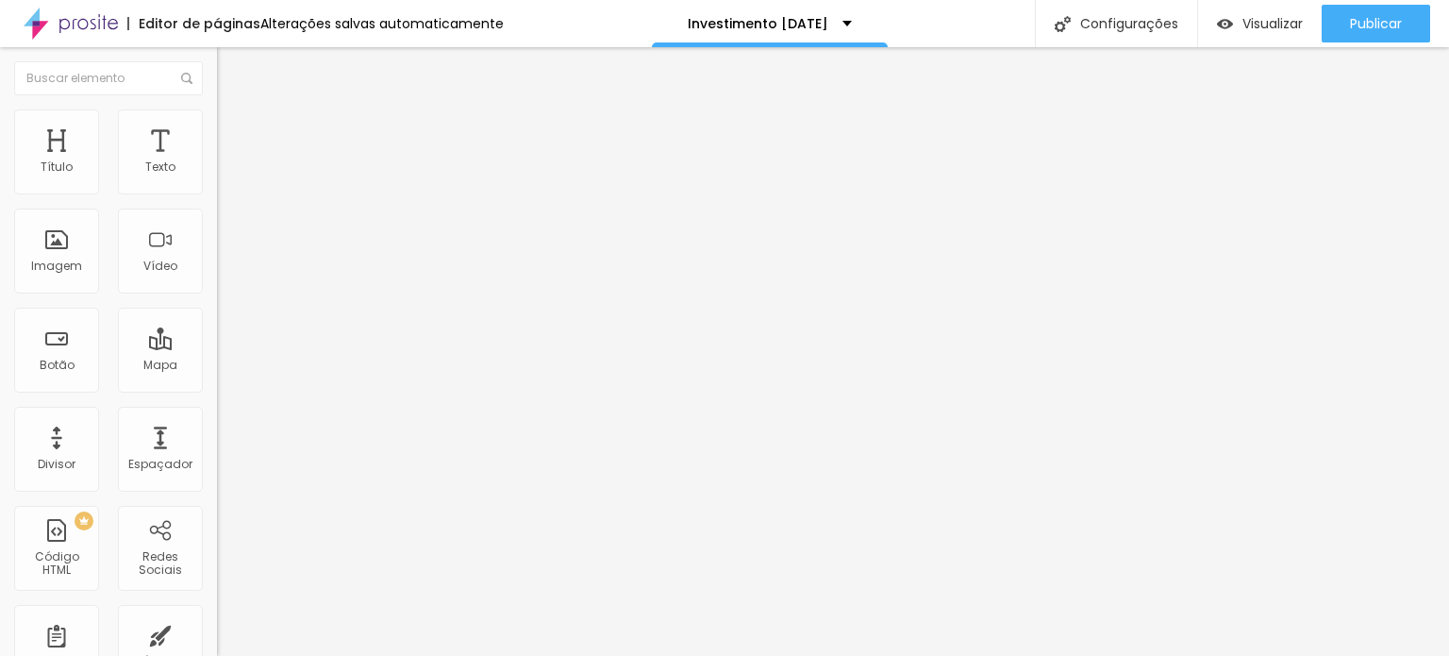
click at [217, 279] on div "Tipografia Voltar ao padrão" at bounding box center [325, 252] width 217 height 53
click at [225, 274] on icon "button" at bounding box center [230, 267] width 11 height 11
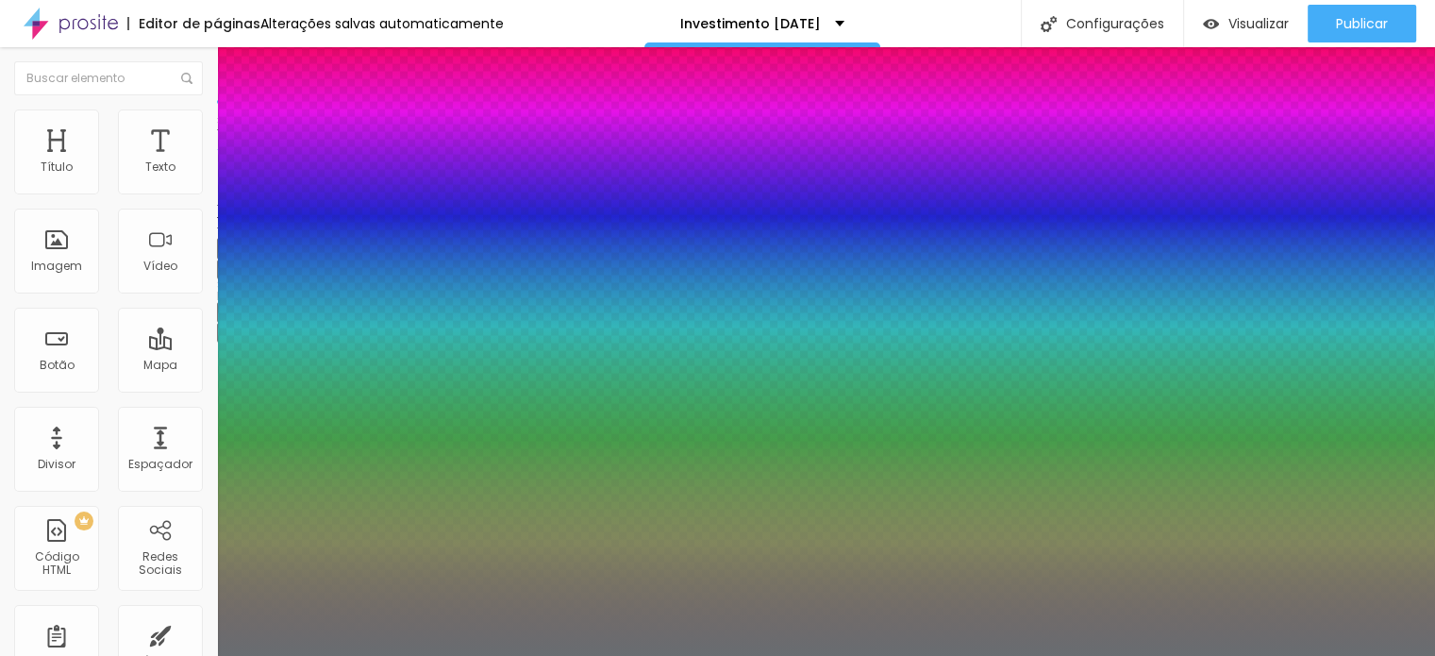
type input "1"
drag, startPoint x: 425, startPoint y: 524, endPoint x: 408, endPoint y: 525, distance: 17.0
type input "8"
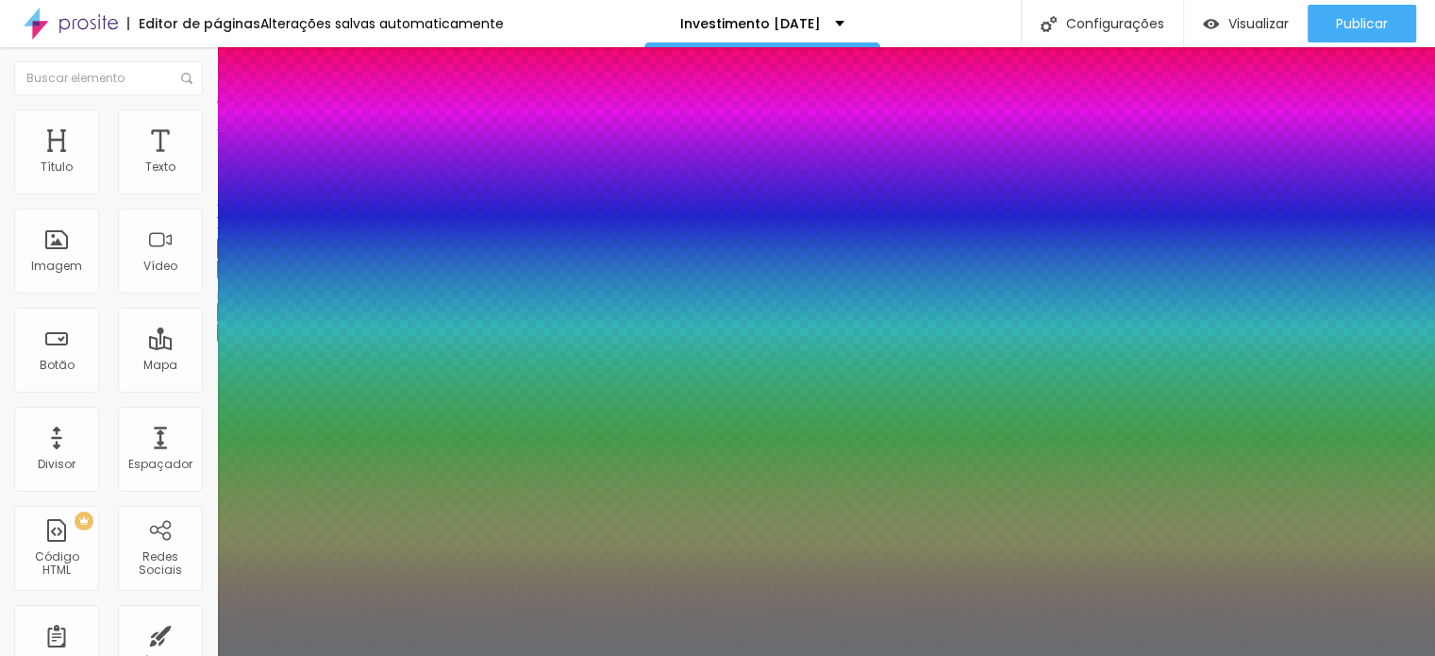
type input "2"
type input "1"
type input "25"
type input "1"
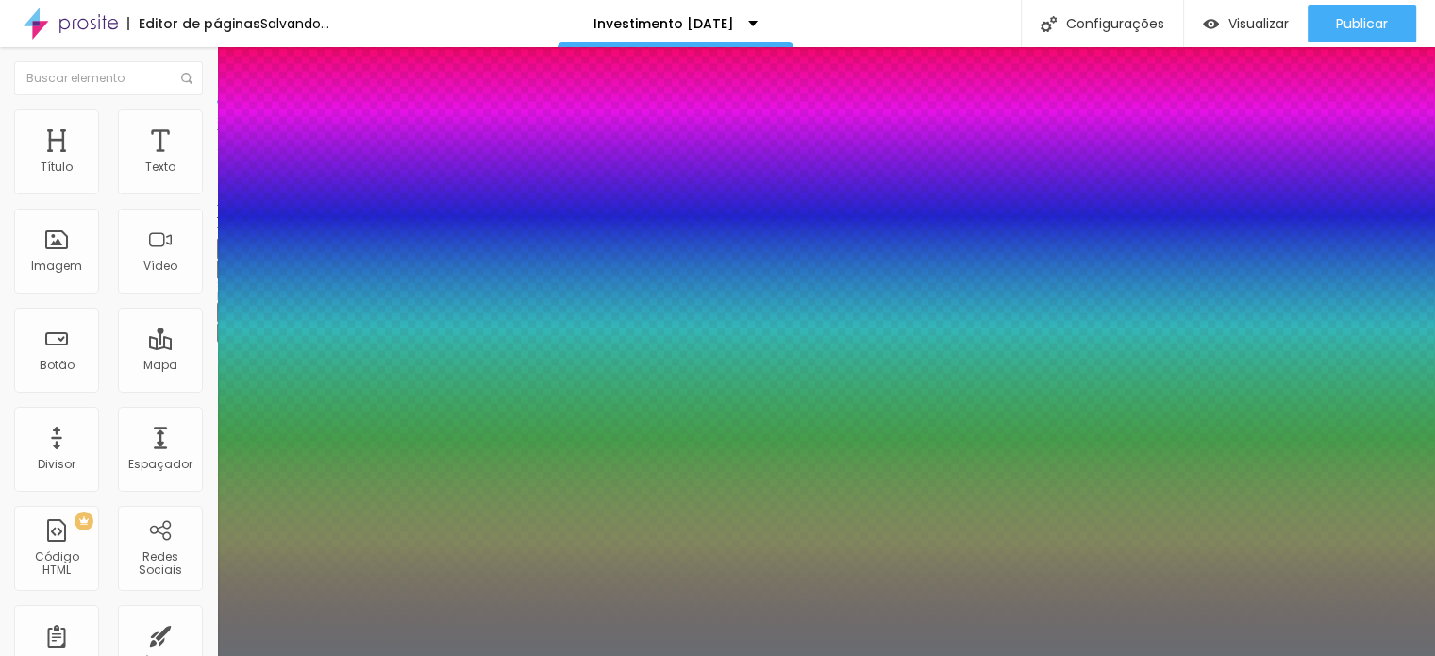
type input "25"
click at [523, 655] on div at bounding box center [717, 656] width 1435 height 0
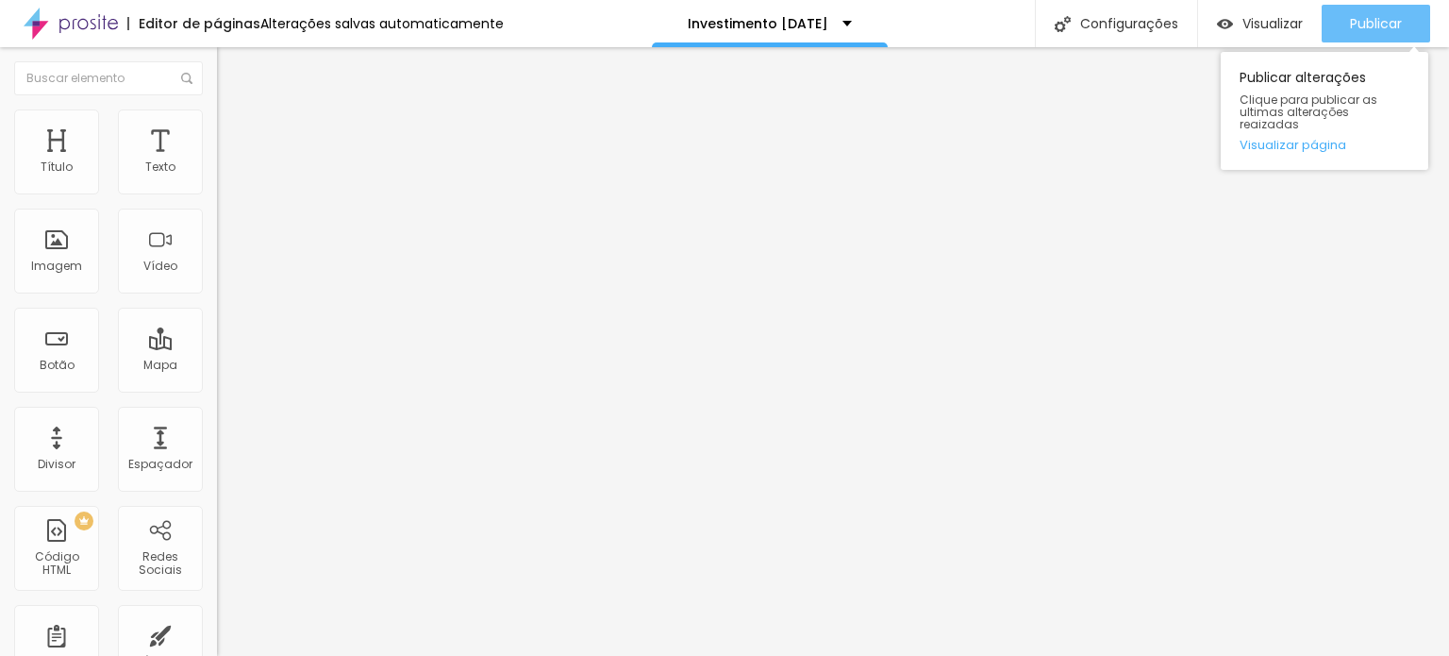
click at [1363, 25] on span "Publicar" at bounding box center [1376, 23] width 52 height 15
click at [1336, 28] on button "Publicar" at bounding box center [1376, 24] width 109 height 38
click at [1351, 11] on div "Publicar" at bounding box center [1376, 24] width 52 height 38
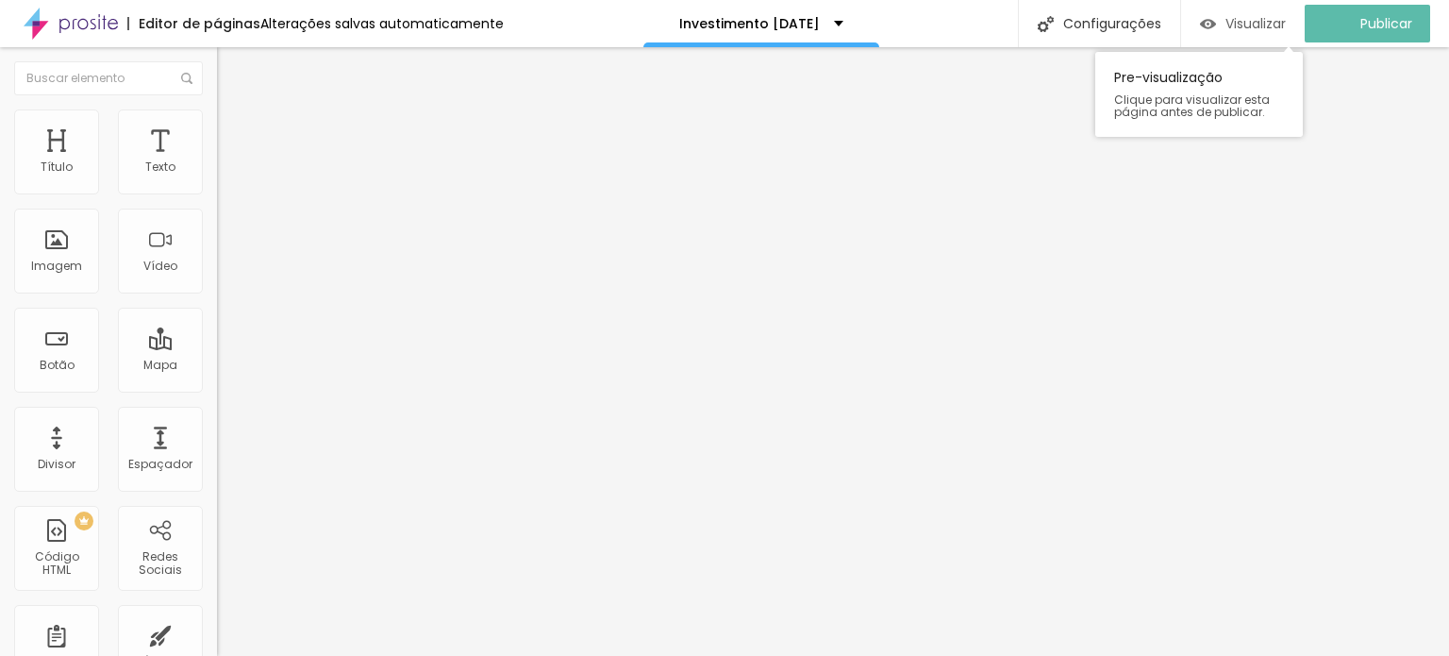
click at [1244, 19] on span "Visualizar" at bounding box center [1256, 23] width 60 height 15
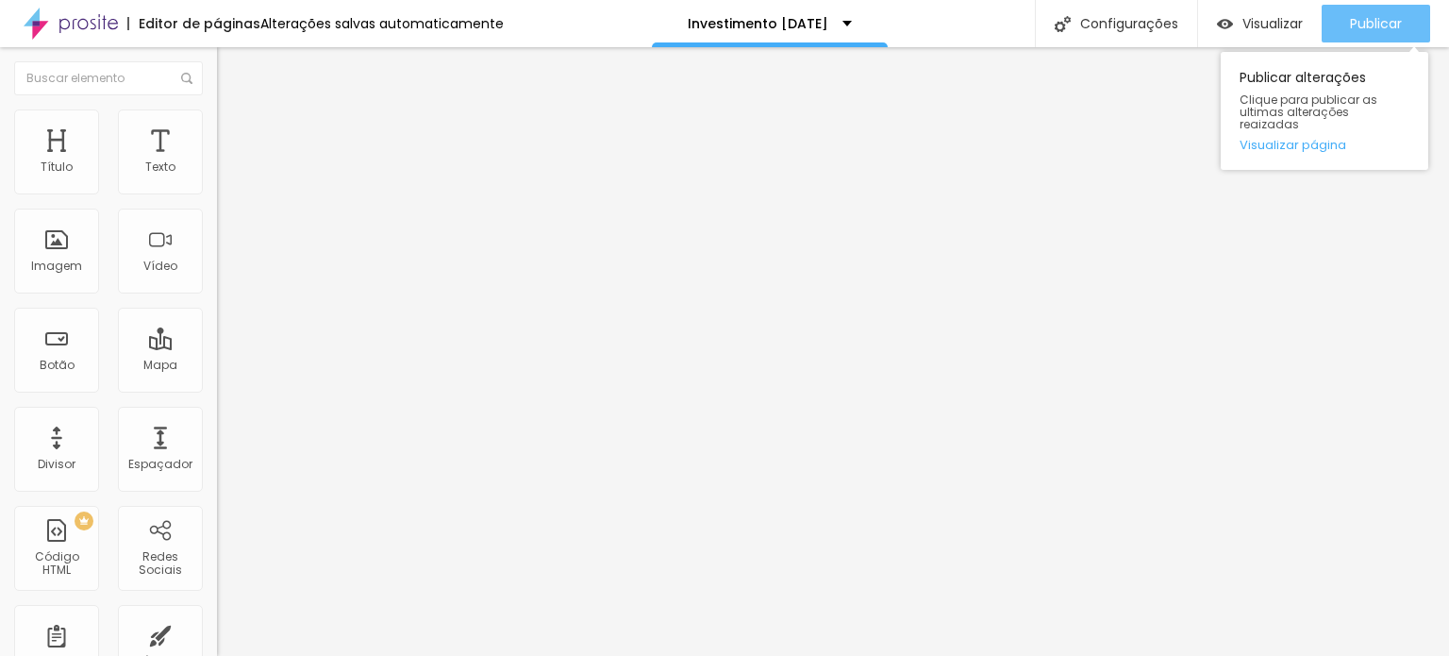
click at [1374, 31] on span "Publicar" at bounding box center [1376, 23] width 52 height 15
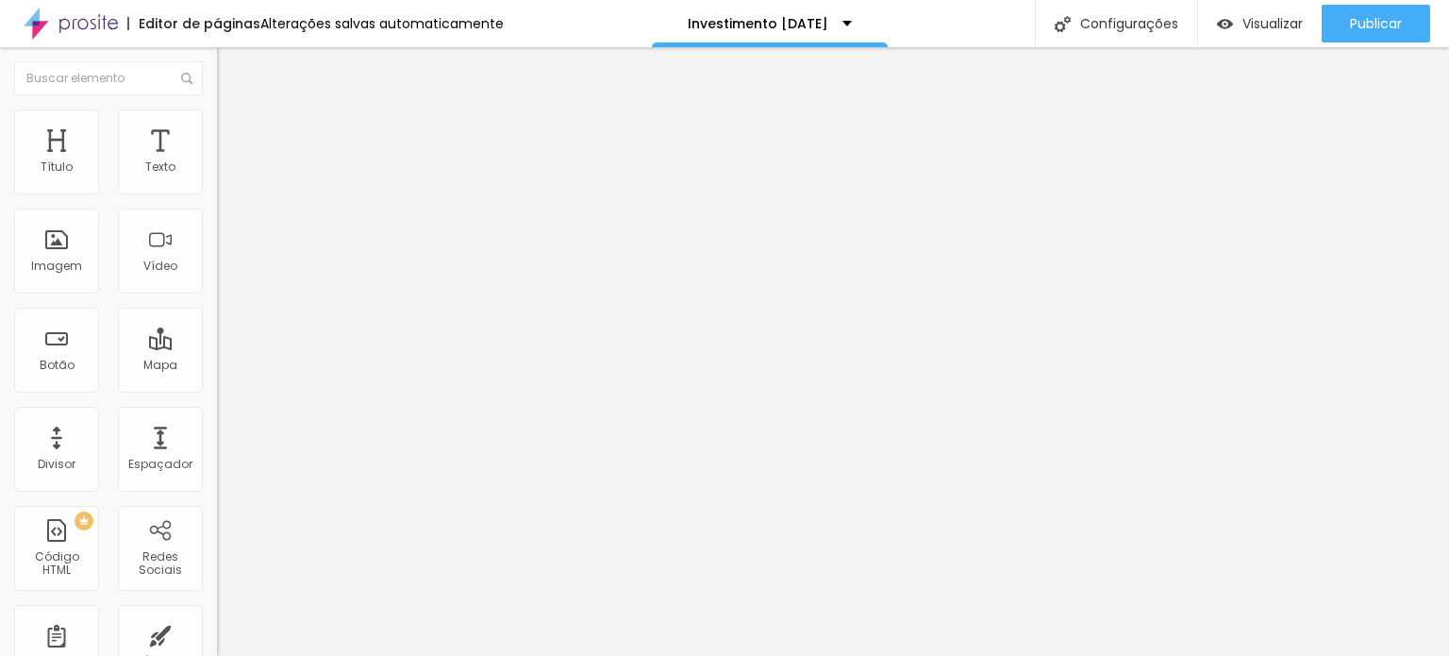
click at [217, 111] on img at bounding box center [225, 117] width 17 height 17
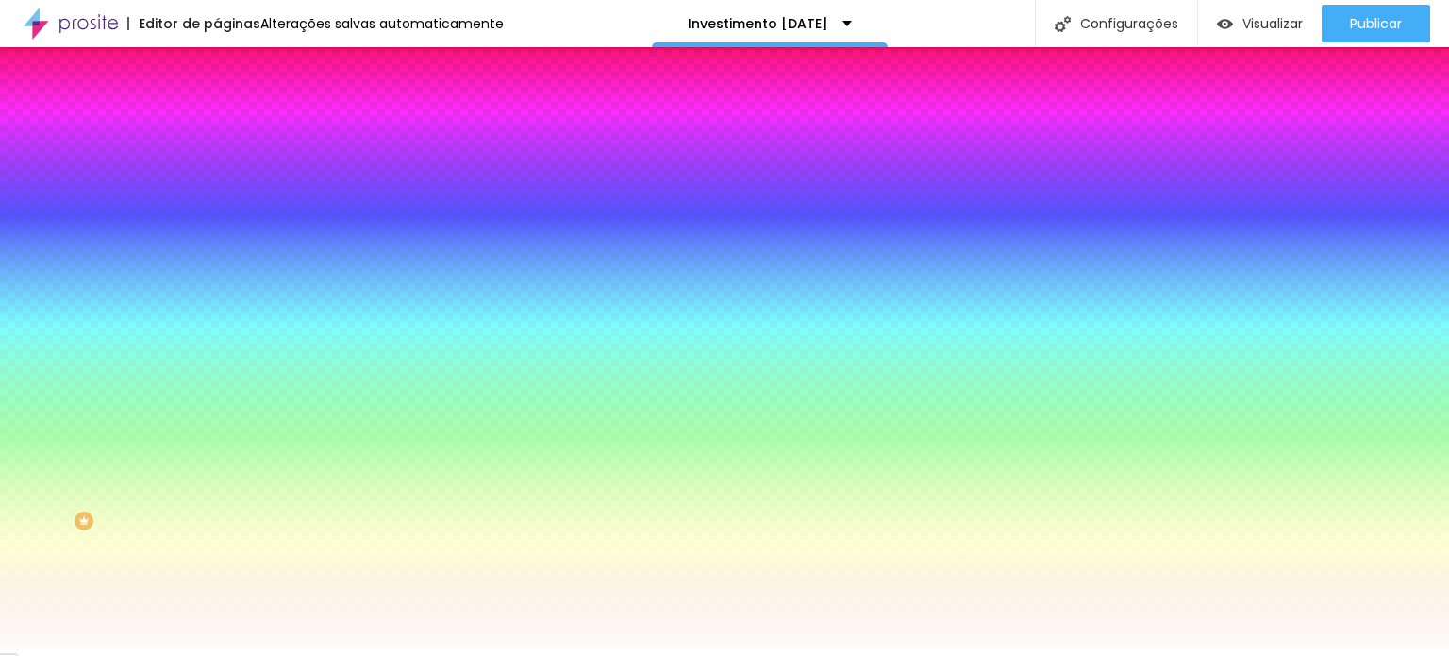
click at [217, 174] on span "Adicionar imagem" at bounding box center [278, 166] width 122 height 16
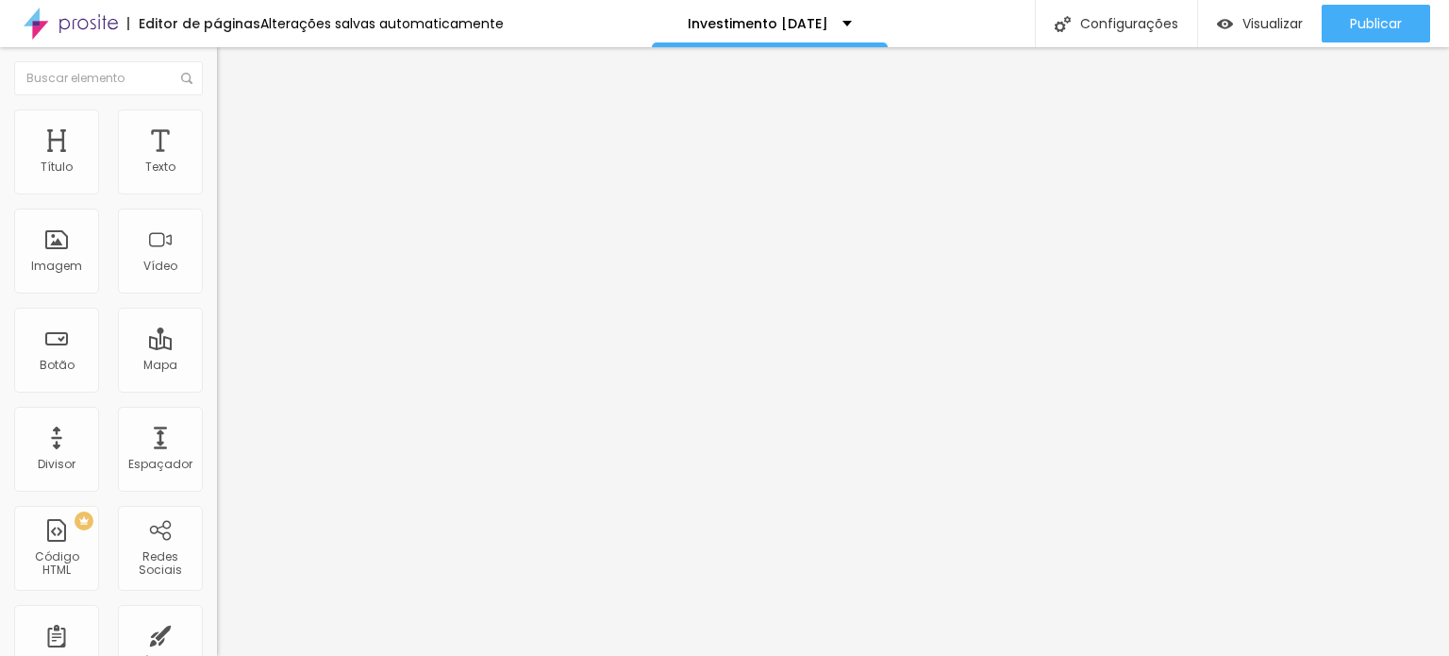
click at [234, 128] on span "Estilo" at bounding box center [248, 122] width 29 height 16
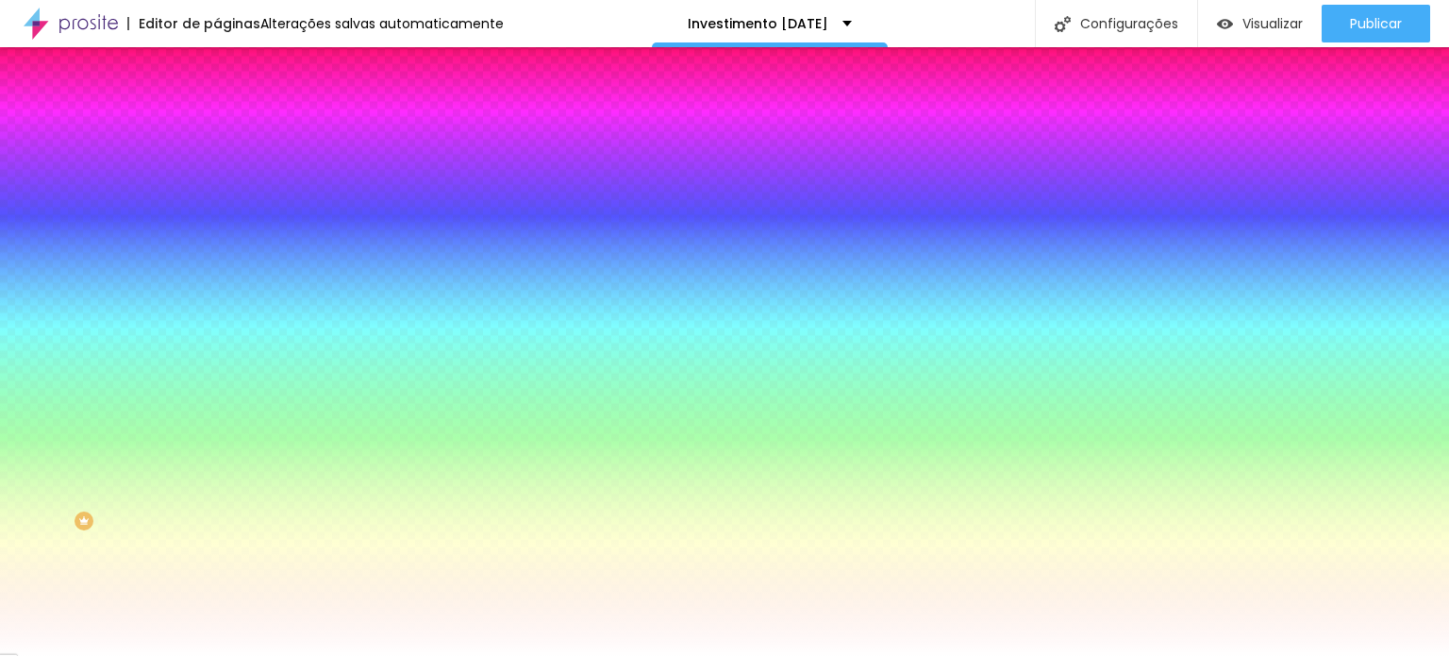
click at [234, 133] on span "Avançado" at bounding box center [265, 141] width 62 height 16
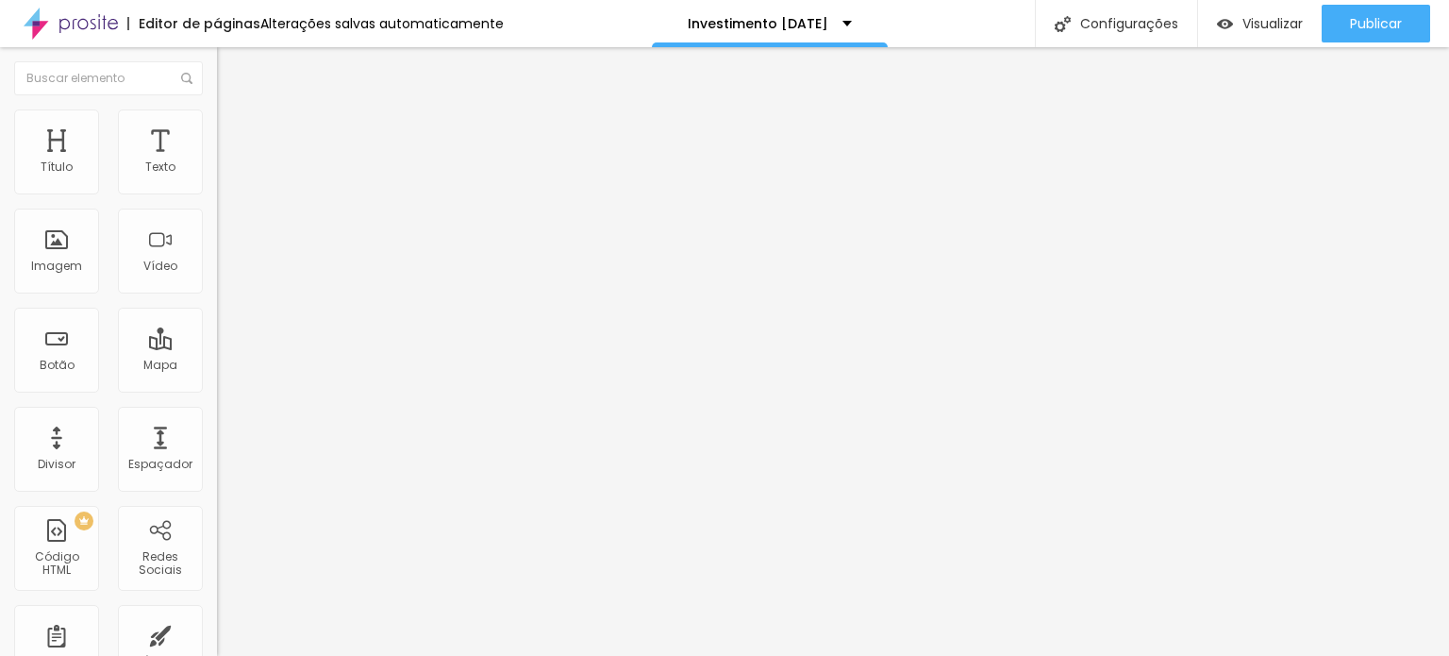
click at [217, 109] on li "Conteúdo" at bounding box center [325, 100] width 217 height 19
click at [231, 67] on img "button" at bounding box center [238, 68] width 15 height 15
click at [217, 172] on span "Encaixotado" at bounding box center [254, 164] width 74 height 16
click at [217, 188] on div "Encaixotado" at bounding box center [325, 179] width 217 height 18
click at [217, 199] on div "Completo" at bounding box center [325, 193] width 217 height 11
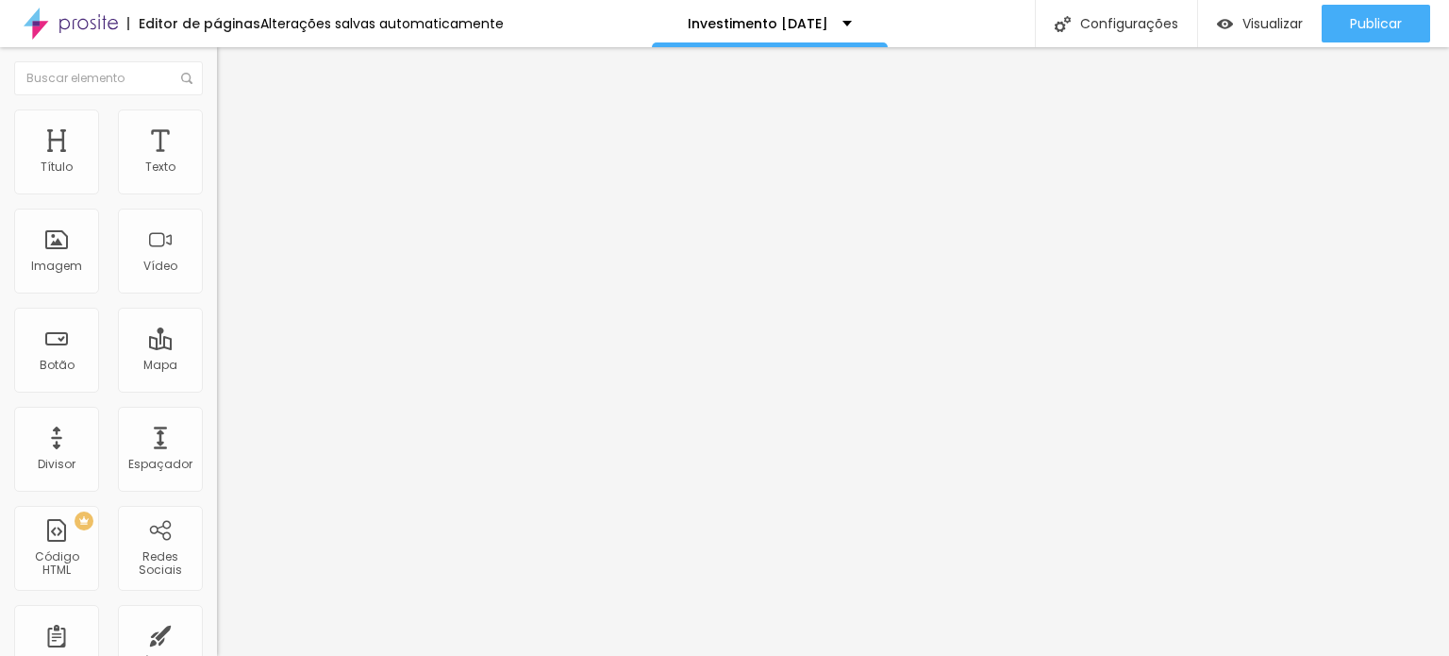
click at [217, 183] on span "Encaixotado" at bounding box center [254, 175] width 74 height 16
click at [217, 117] on img at bounding box center [225, 117] width 17 height 17
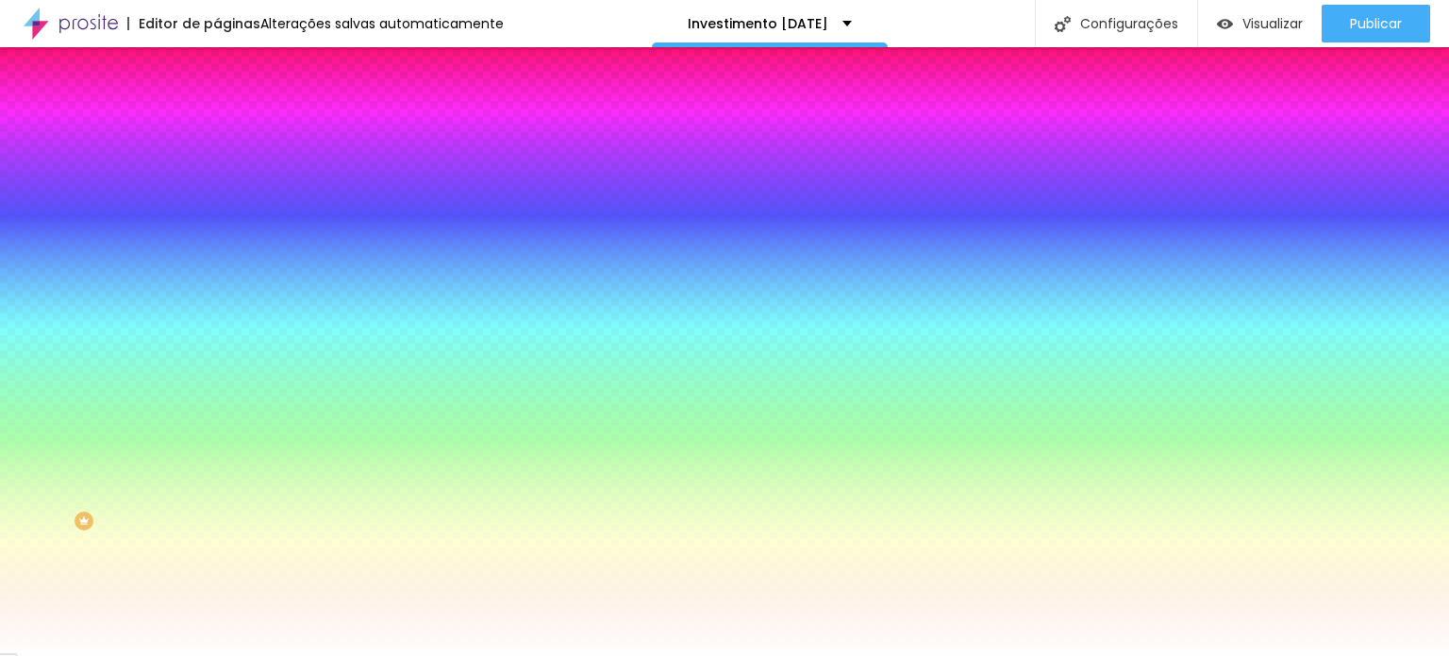
click at [217, 196] on span "Nenhum" at bounding box center [241, 188] width 49 height 16
click at [217, 128] on li "Avançado" at bounding box center [325, 137] width 217 height 19
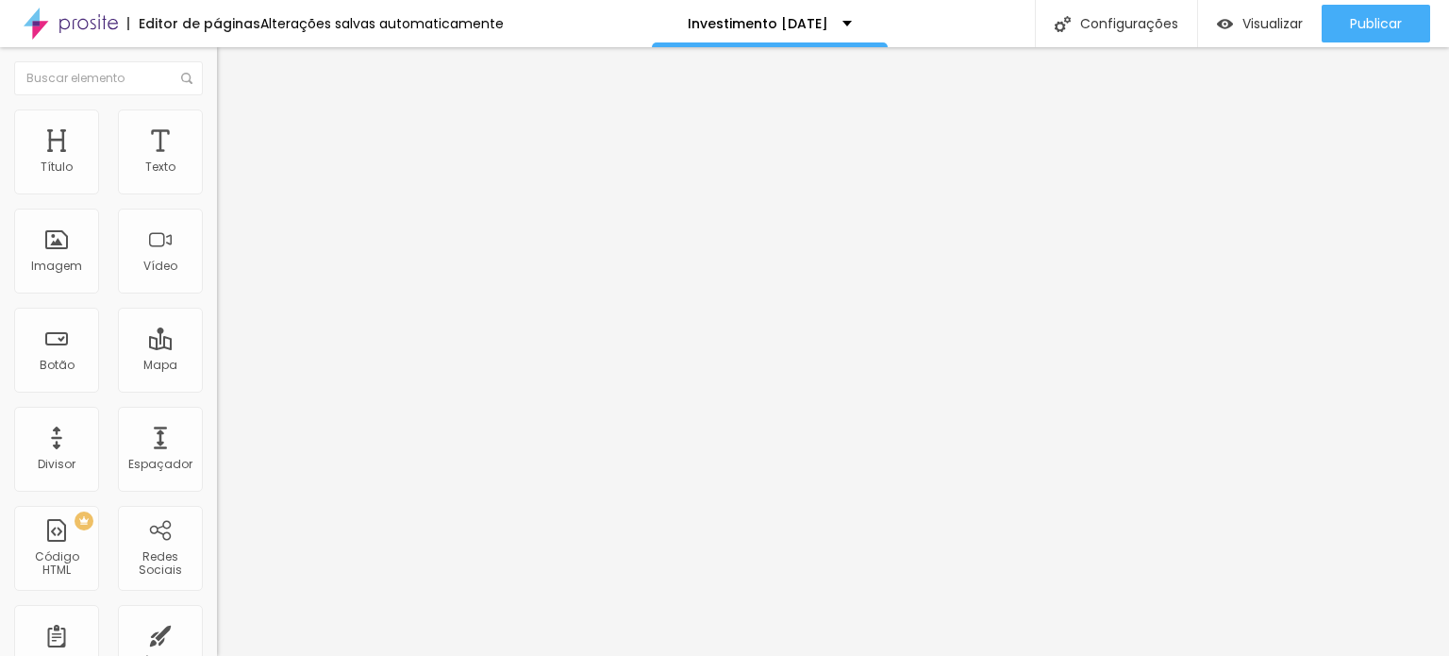
type input "15"
type input "10"
type input "15"
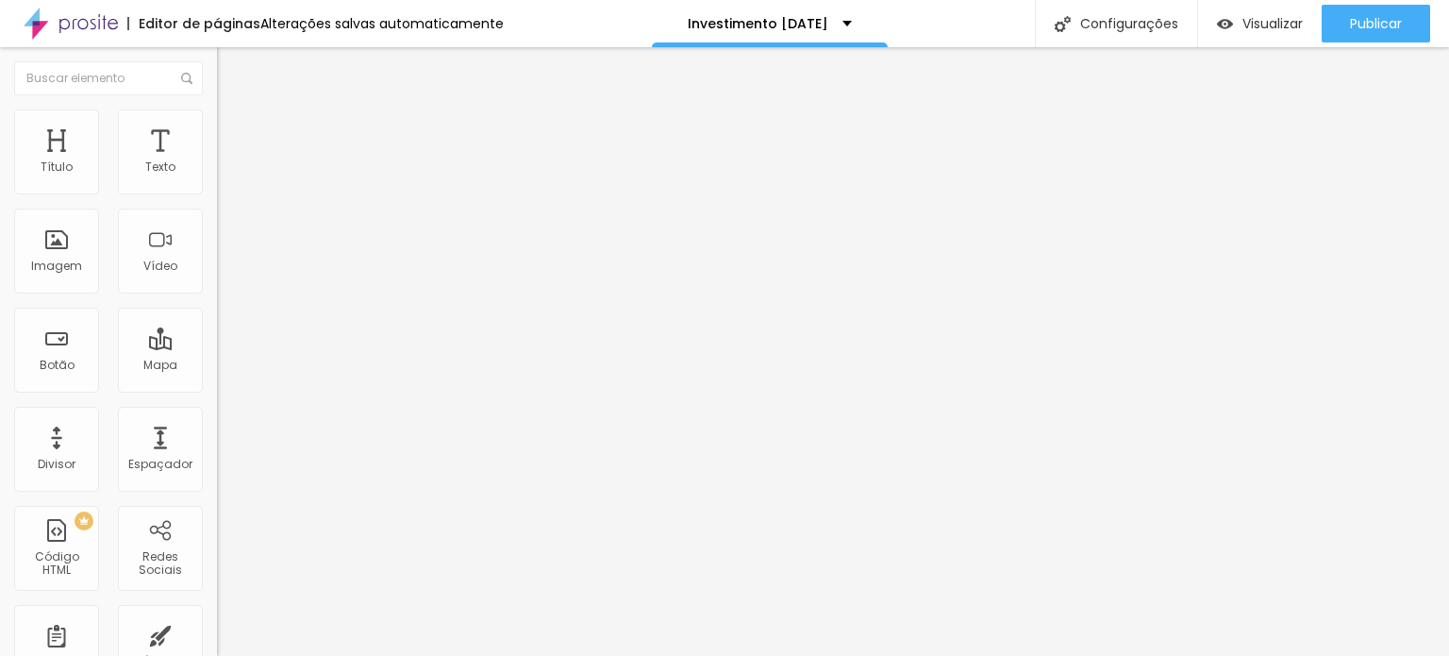
type input "15"
type input "20"
click at [217, 366] on input "range" at bounding box center [278, 373] width 122 height 15
type input "35"
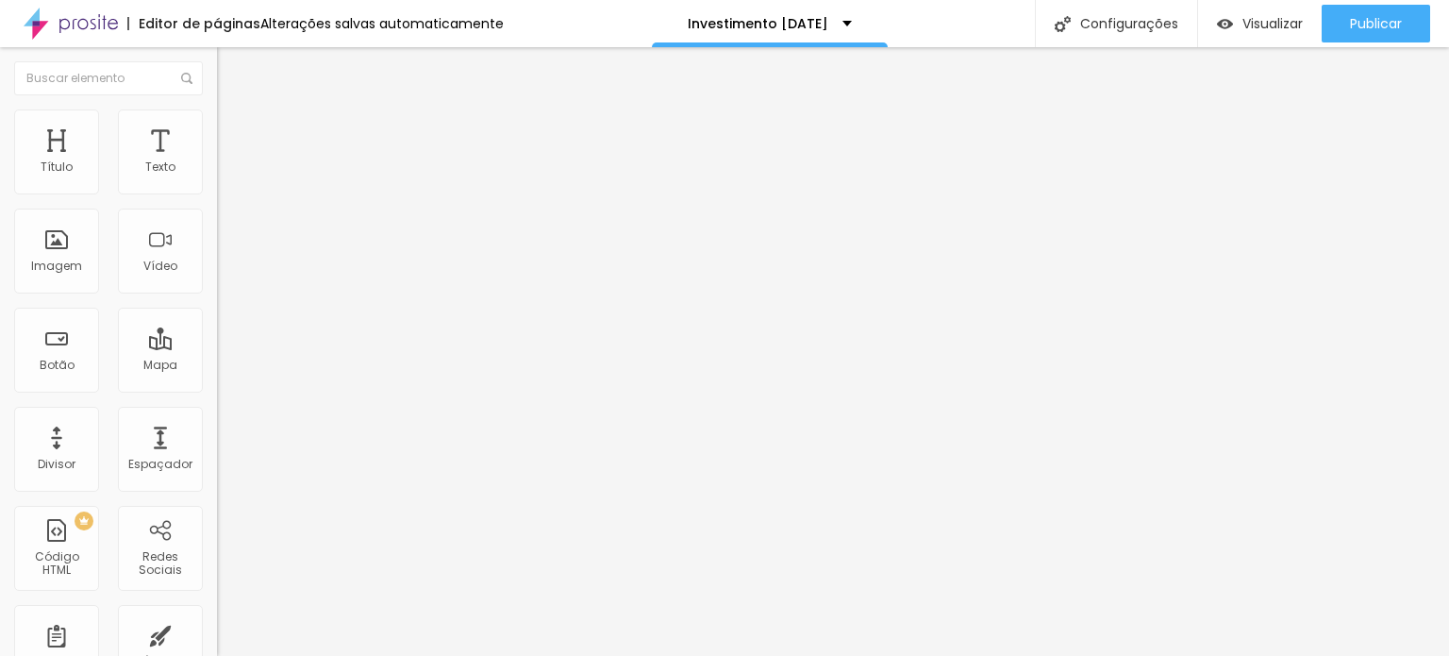
type input "35"
type input "164"
type input "179"
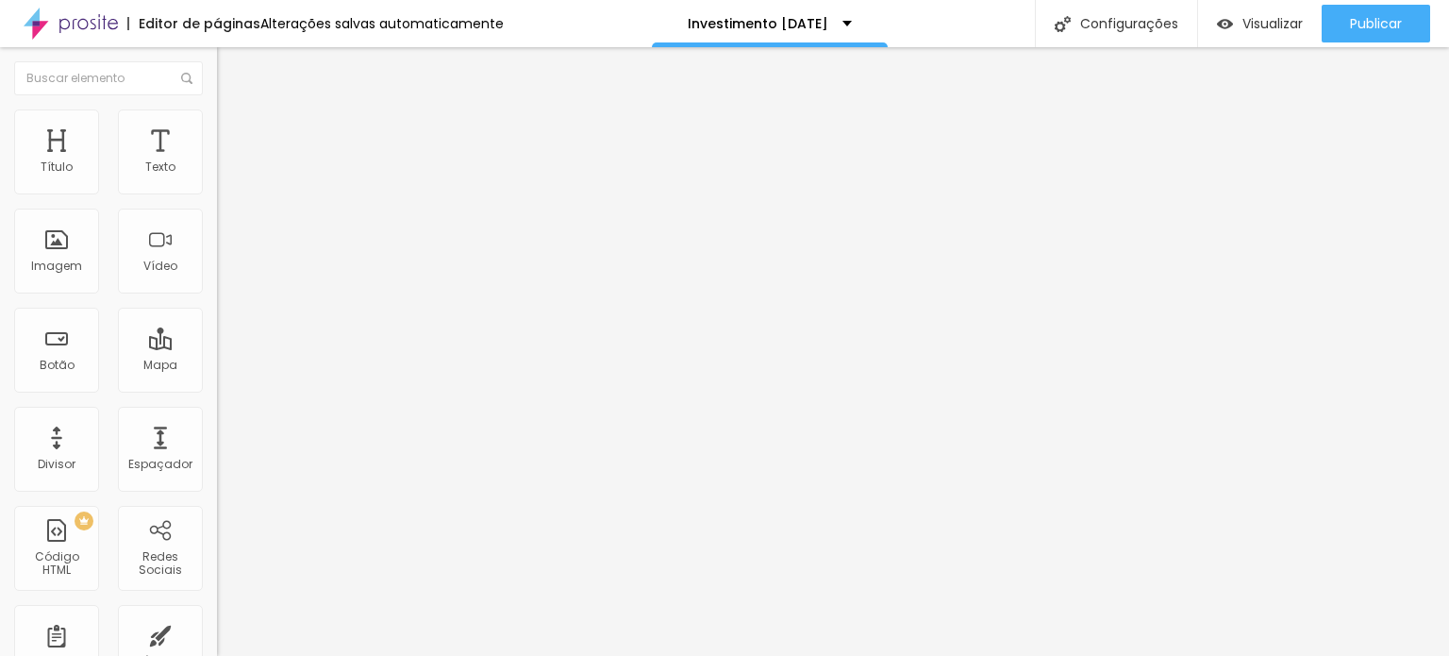
type input "189"
drag, startPoint x: 44, startPoint y: 223, endPoint x: 57, endPoint y: 222, distance: 12.3
click at [217, 633] on input "range" at bounding box center [278, 640] width 122 height 15
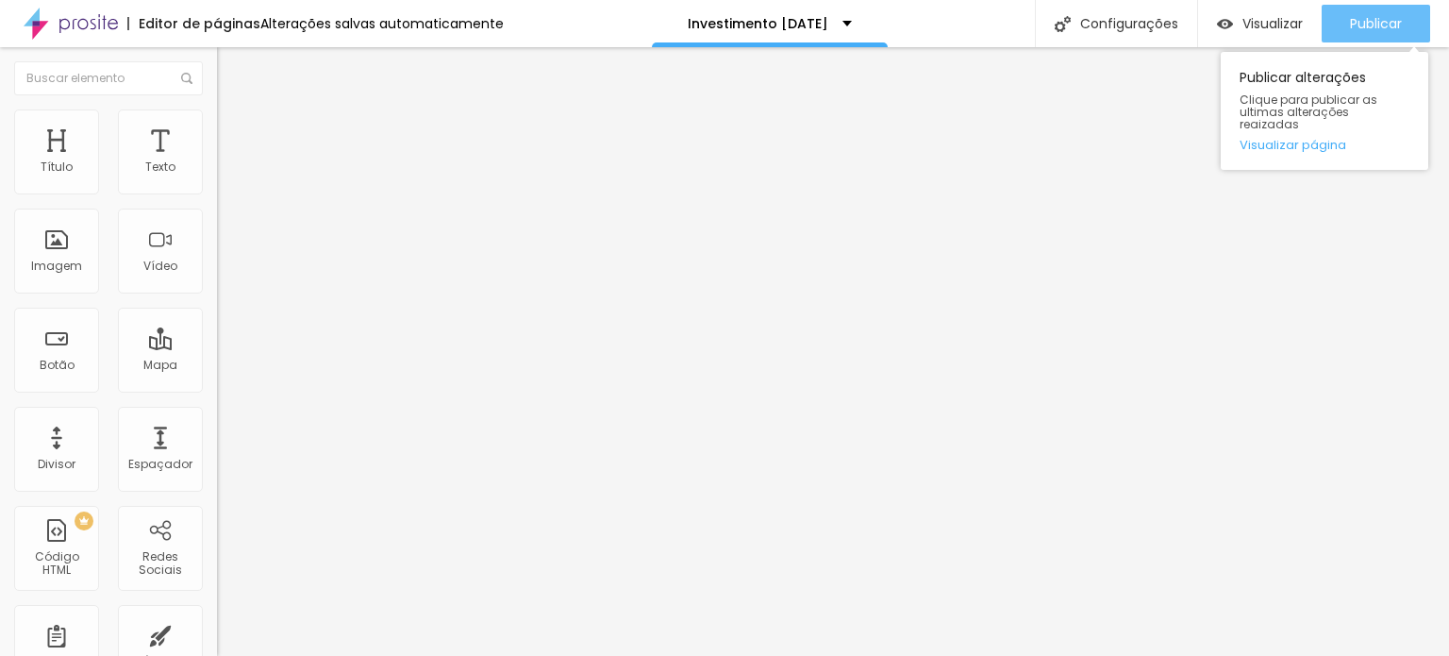
click at [1389, 27] on span "Publicar" at bounding box center [1376, 23] width 52 height 15
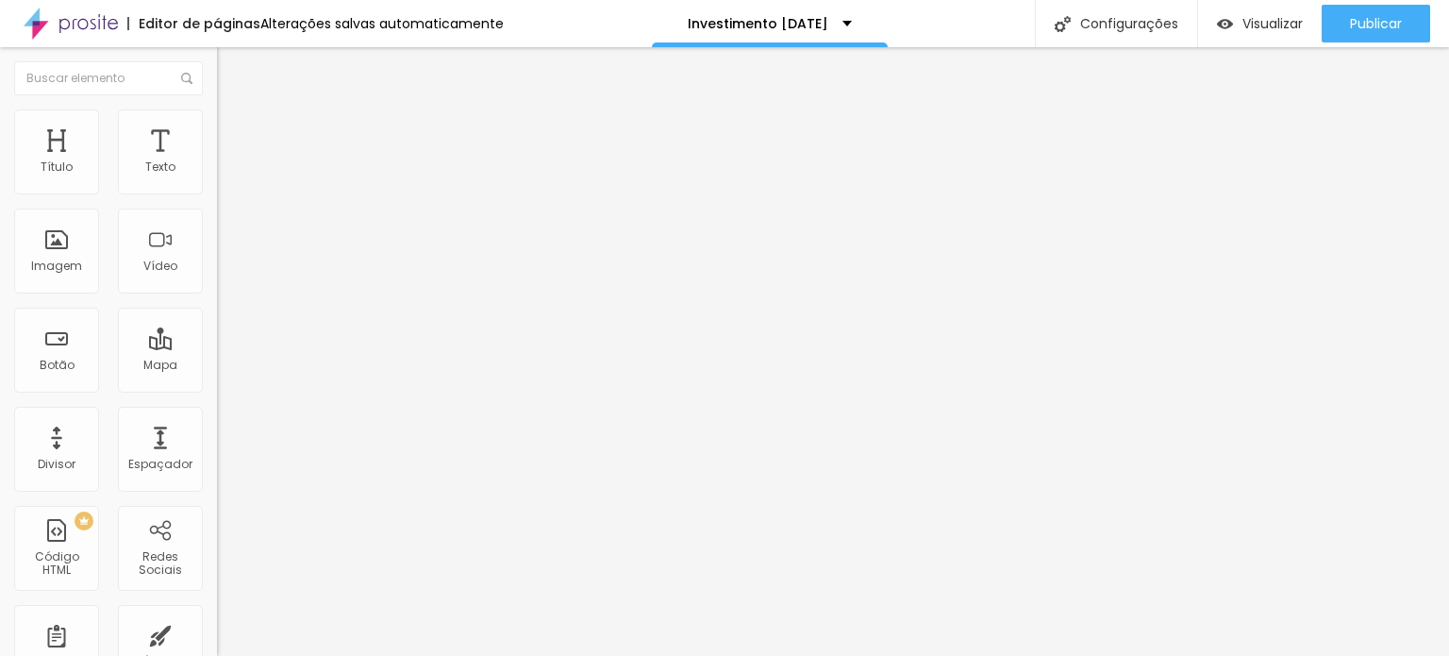
click at [217, 162] on span "Adicionar imagem" at bounding box center [278, 154] width 122 height 16
click at [217, 129] on ul "Conteúdo Estilo Avançado" at bounding box center [325, 119] width 217 height 57
click at [217, 125] on li "Estilo" at bounding box center [325, 118] width 217 height 19
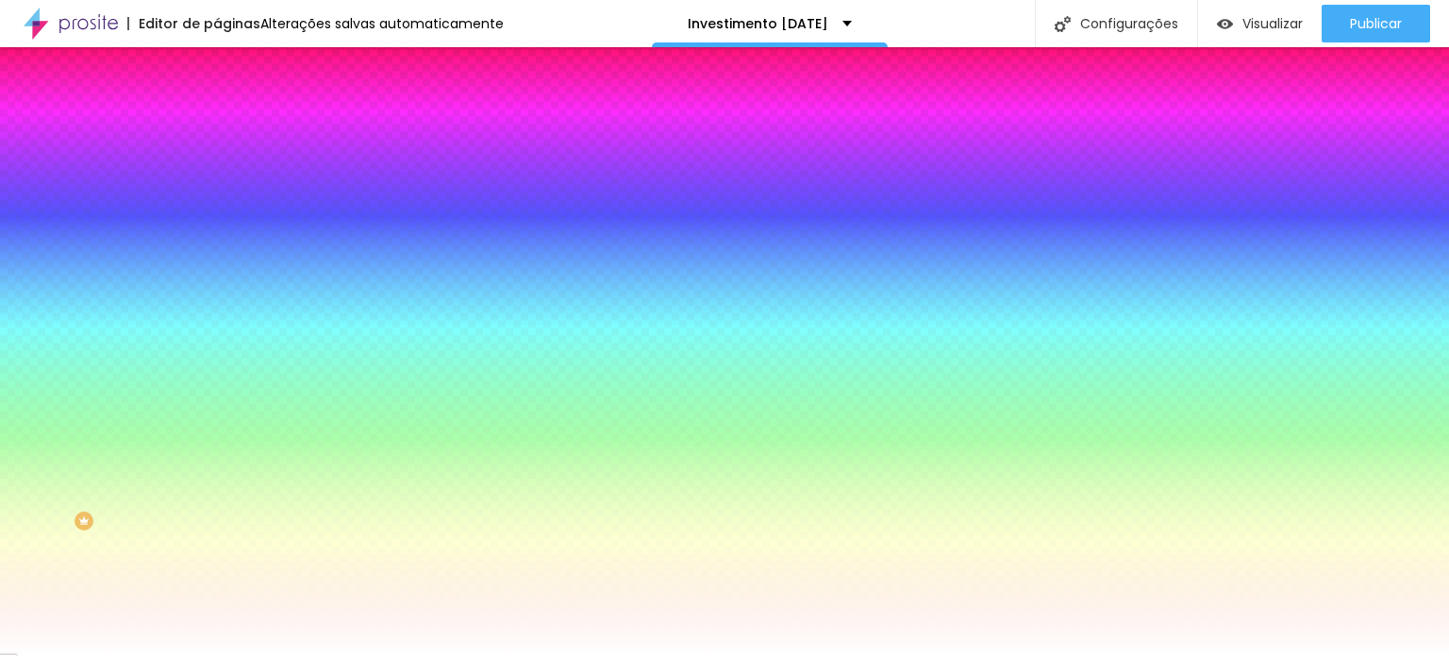
click at [217, 128] on li "Avançado" at bounding box center [325, 137] width 217 height 19
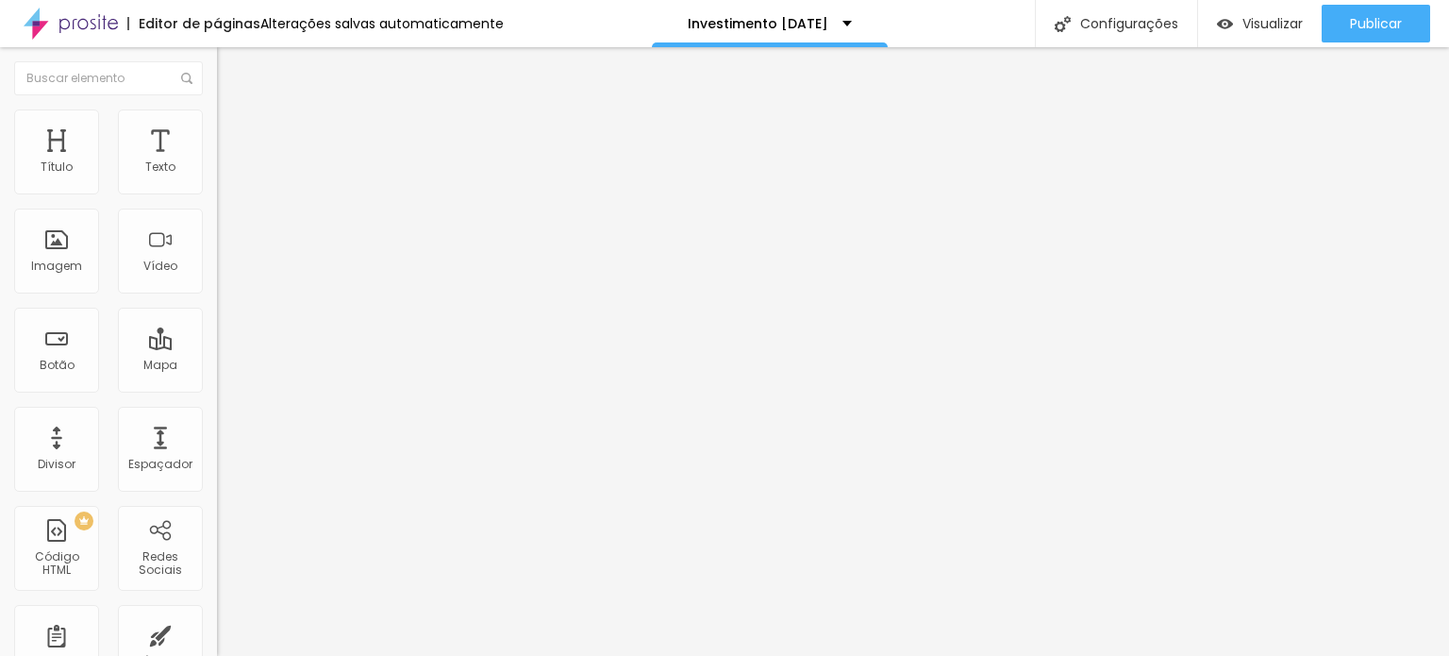
drag, startPoint x: 93, startPoint y: 113, endPoint x: 68, endPoint y: 158, distance: 51.1
click at [217, 113] on img at bounding box center [225, 117] width 17 height 17
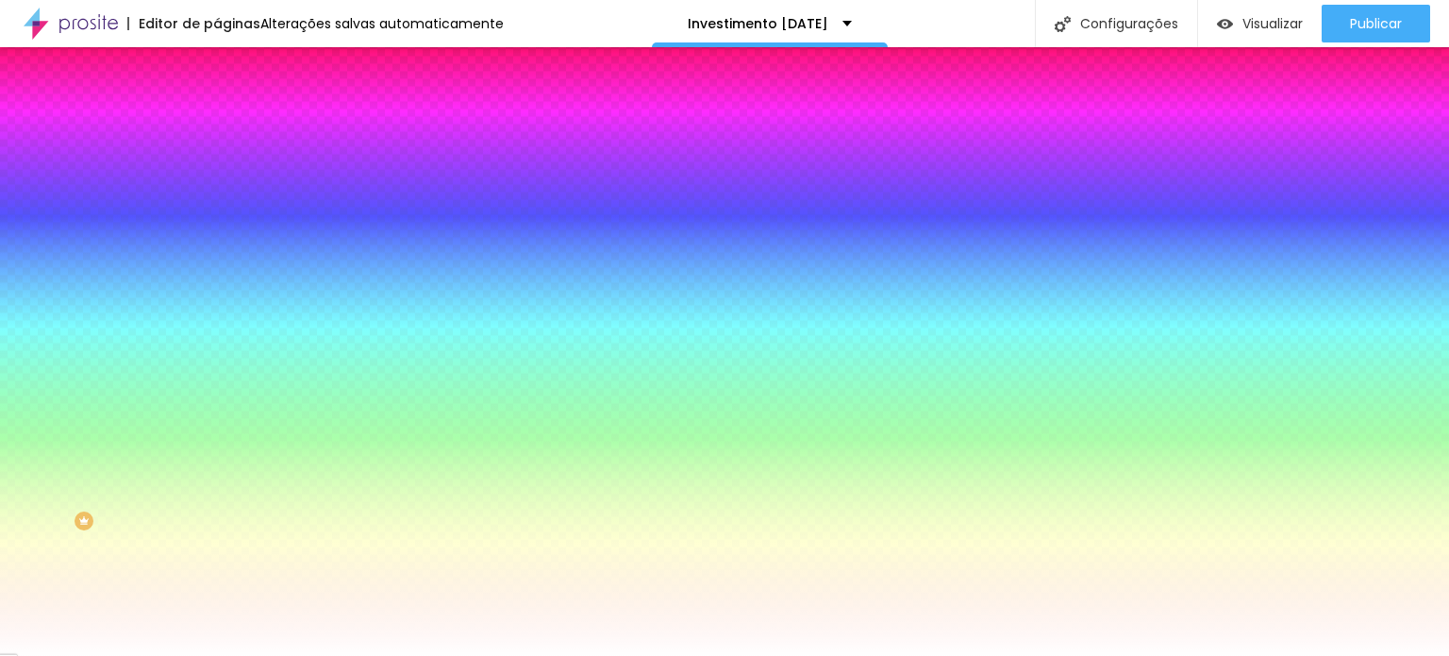
click at [217, 243] on button "button" at bounding box center [230, 253] width 26 height 20
click at [360, 655] on div at bounding box center [724, 667] width 1449 height 0
click at [359, 655] on div at bounding box center [724, 667] width 1449 height 0
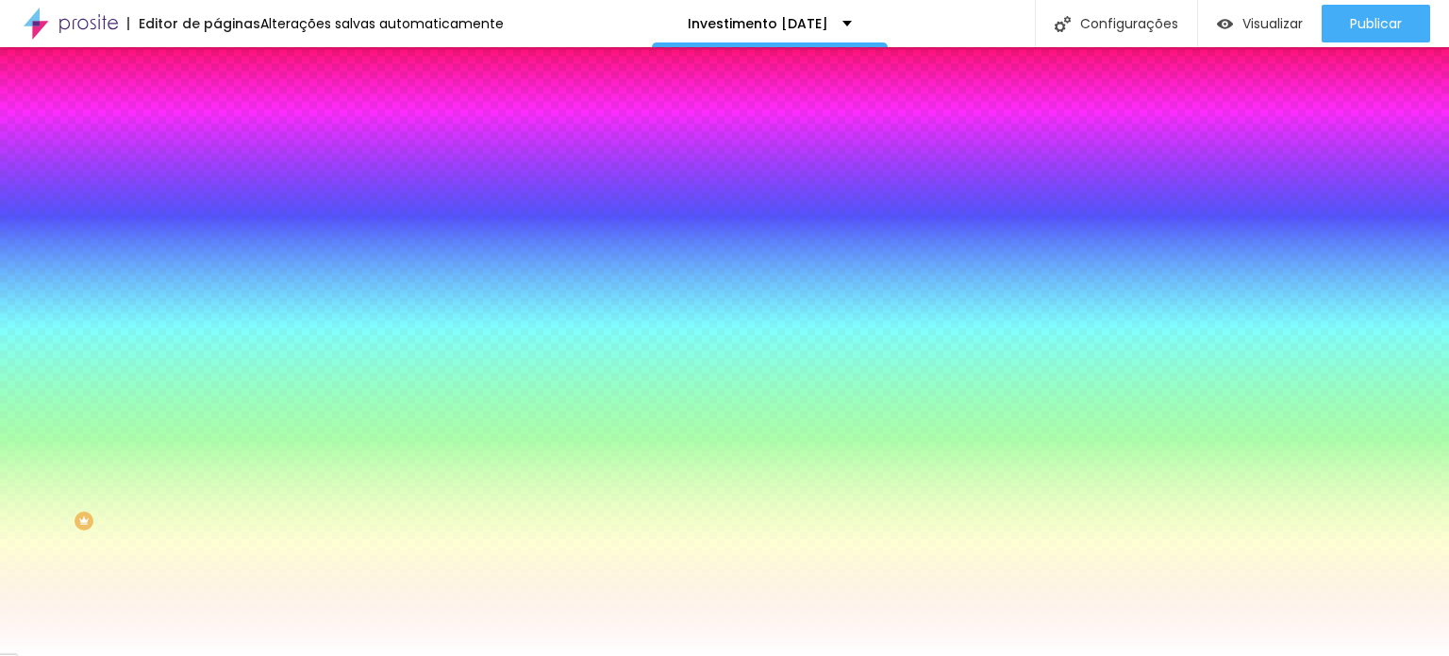
drag, startPoint x: 347, startPoint y: 399, endPoint x: 348, endPoint y: 358, distance: 41.5
click at [262, 655] on div at bounding box center [724, 656] width 1449 height 0
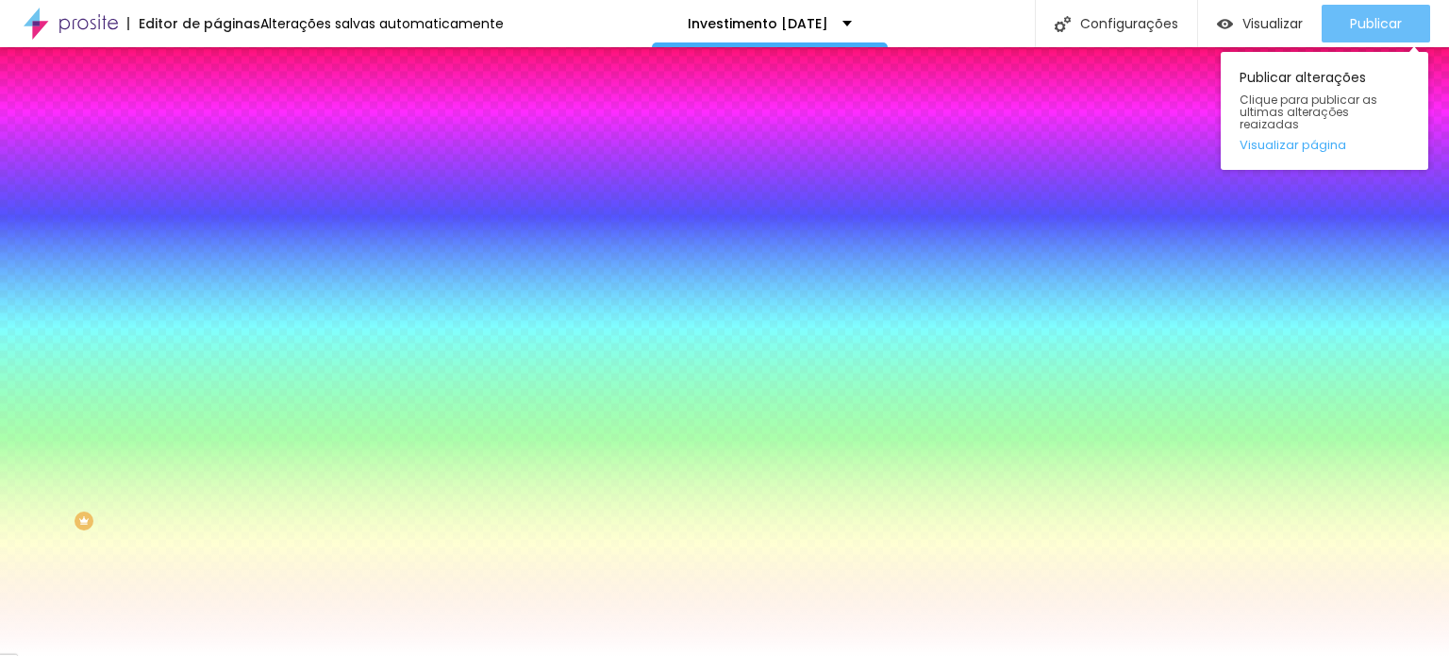
click at [1359, 23] on span "Publicar" at bounding box center [1376, 23] width 52 height 15
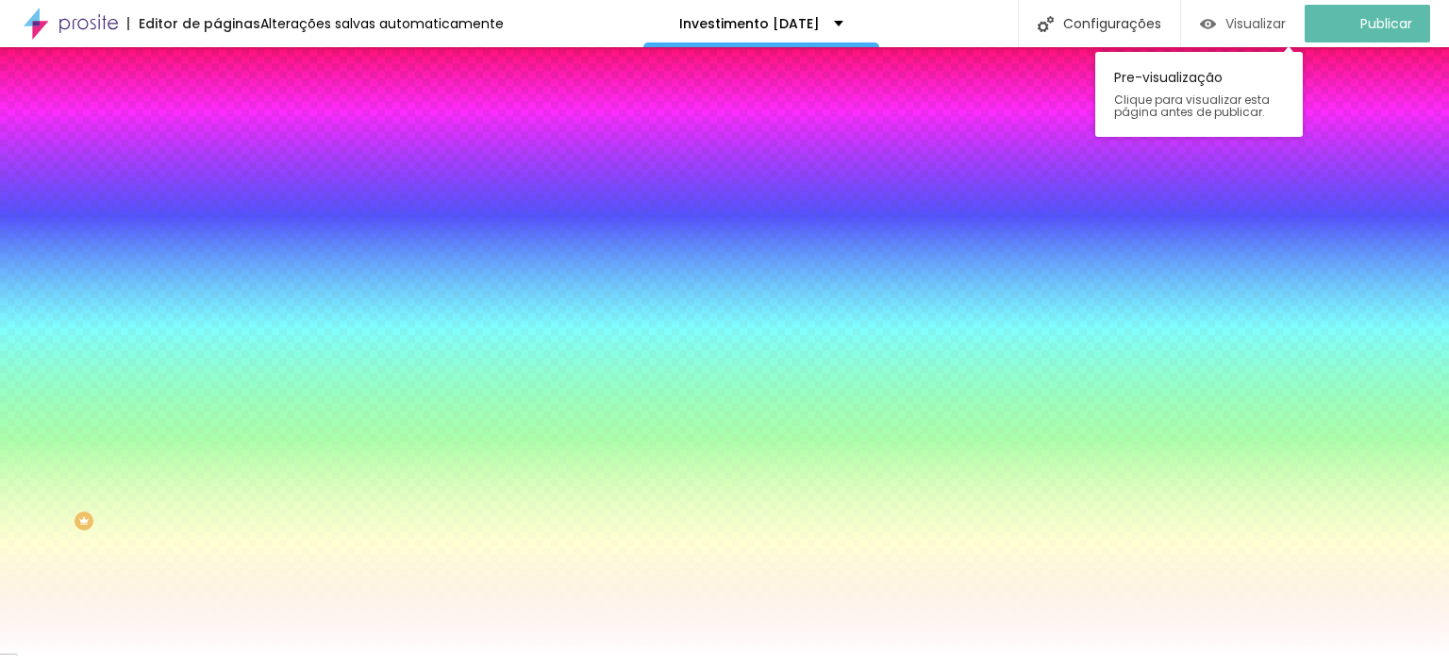
click at [1255, 10] on div "Visualizar" at bounding box center [1243, 24] width 86 height 38
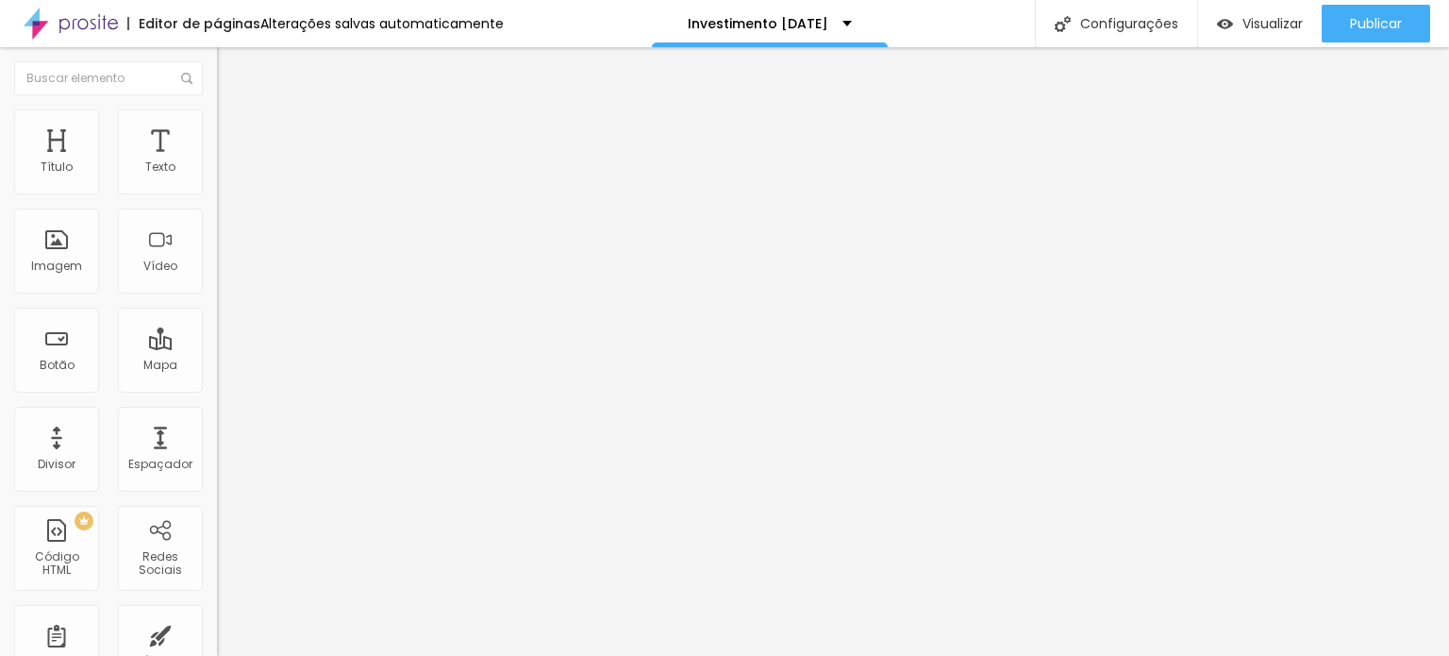
click at [217, 295] on span "Original" at bounding box center [239, 287] width 45 height 16
click at [217, 327] on div "Quadrado 1:1" at bounding box center [325, 321] width 217 height 11
click at [217, 318] on span "Padrão" at bounding box center [238, 310] width 42 height 16
click at [217, 307] on span "Cinema" at bounding box center [240, 299] width 47 height 16
click at [217, 347] on span "Original" at bounding box center [239, 339] width 45 height 16
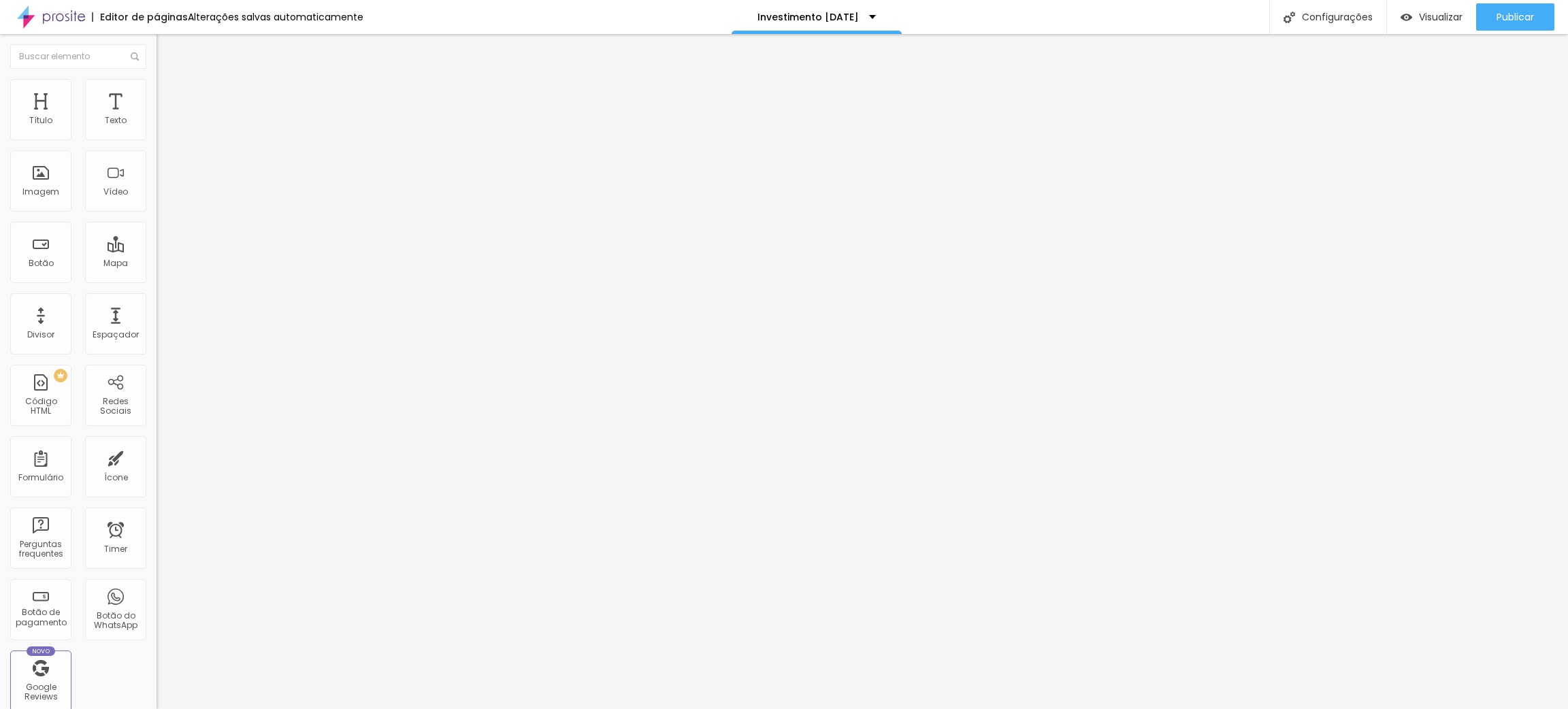
click at [157, 249] on div "Proporção Original Cinema 16:9 Padrão 4:3 Quadrado 1:1 Original" at bounding box center [234, 222] width 157 height 54
click at [157, 213] on span "Original" at bounding box center [172, 207] width 32 height 12
click at [157, 236] on div "Quadrado 1:1" at bounding box center [234, 232] width 157 height 8
click at [157, 250] on span "Original" at bounding box center [172, 245] width 32 height 12
click at [167, 51] on img "button" at bounding box center [172, 49] width 11 height 11
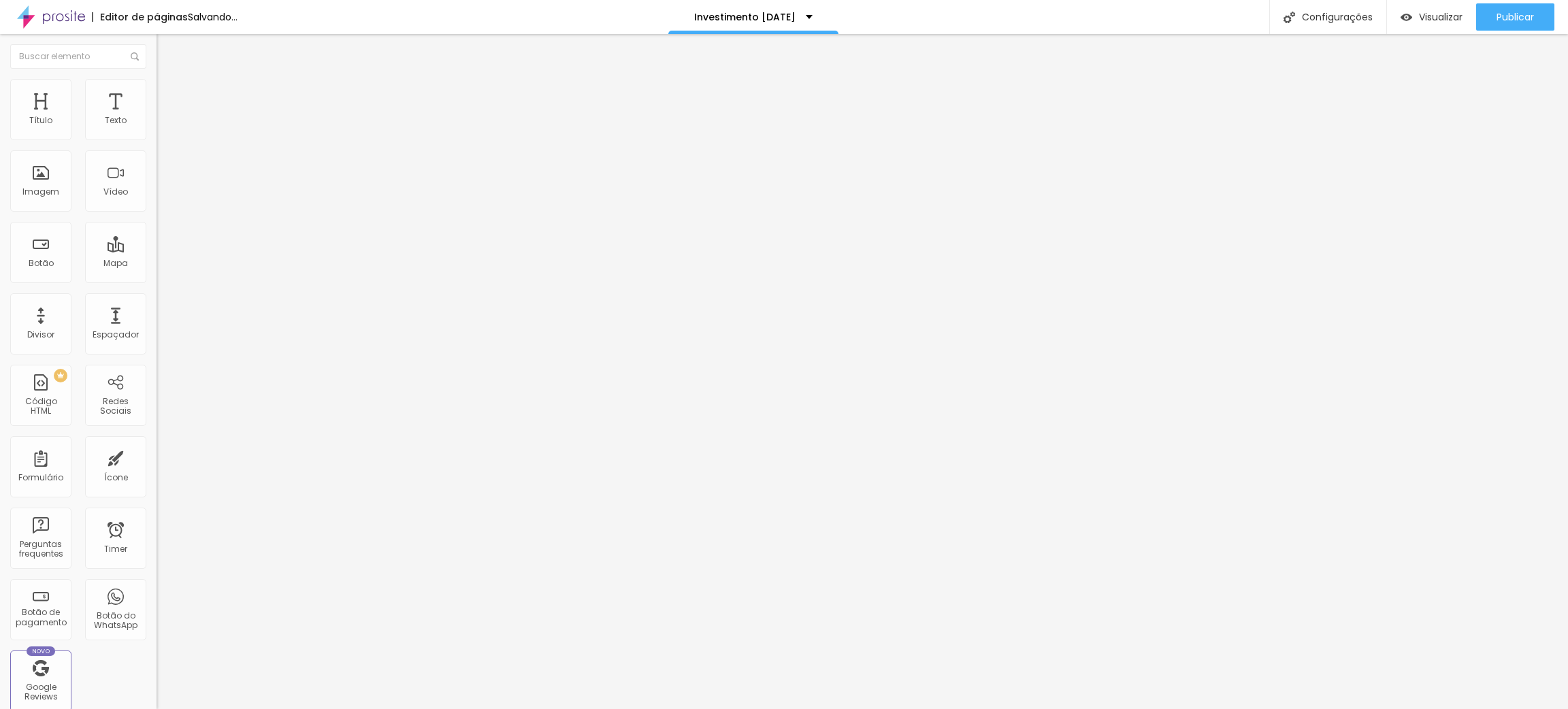
click at [157, 117] on span "Adicionar imagem" at bounding box center [201, 111] width 88 height 12
click at [157, 40] on button "Editar Texto" at bounding box center [234, 49] width 157 height 31
click at [163, 125] on icon "button" at bounding box center [166, 123] width 6 height 6
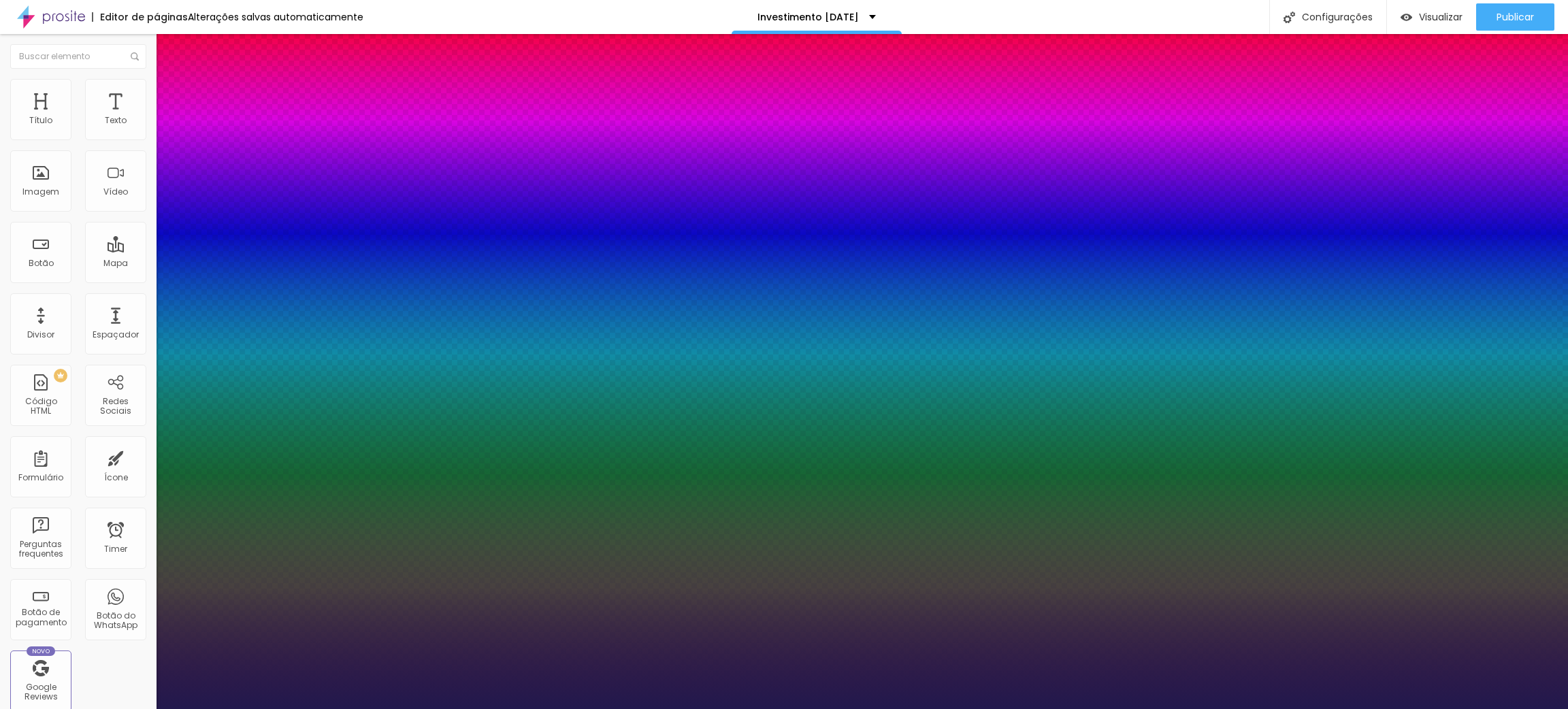
click at [948, 472] on div at bounding box center [784, 709] width 1568 height 0
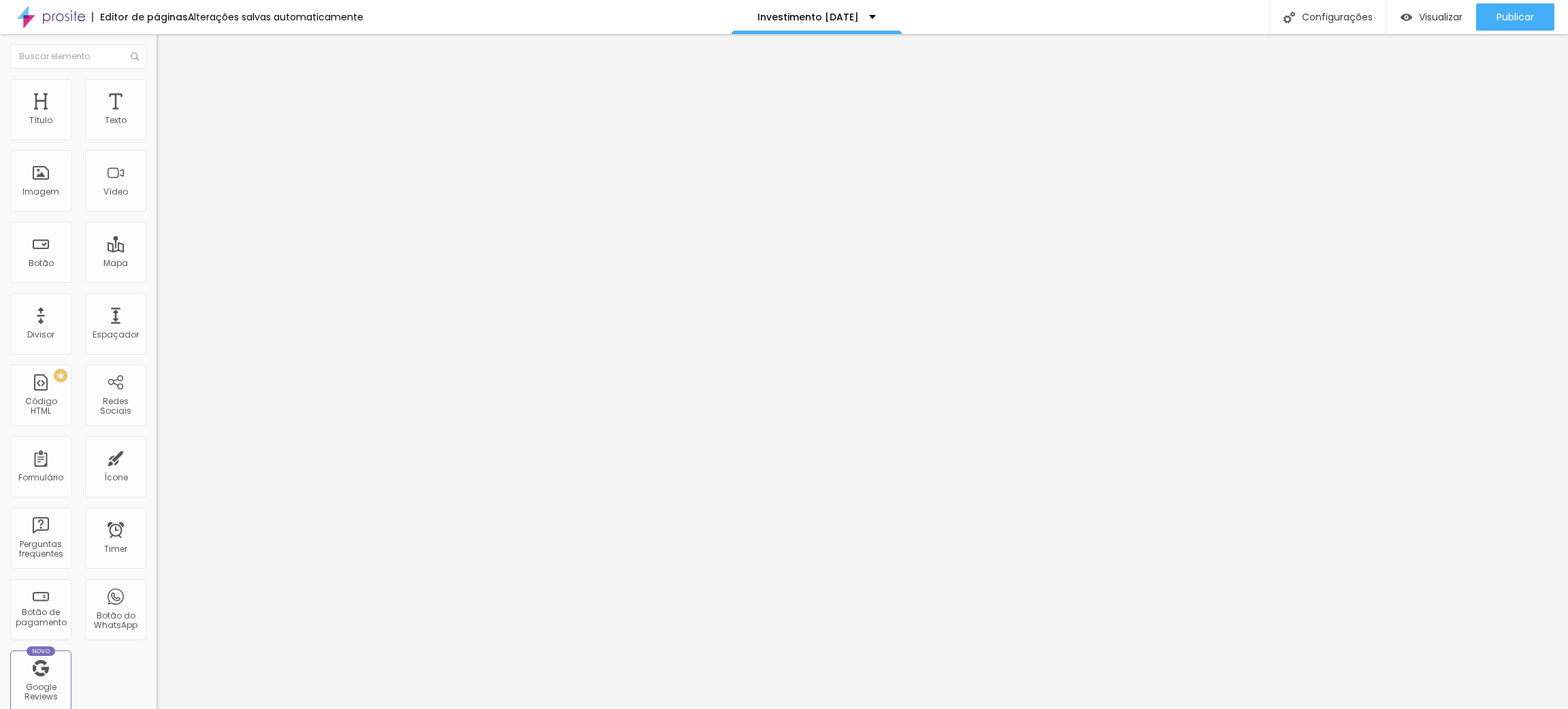
click at [162, 127] on icon "button" at bounding box center [166, 122] width 8 height 8
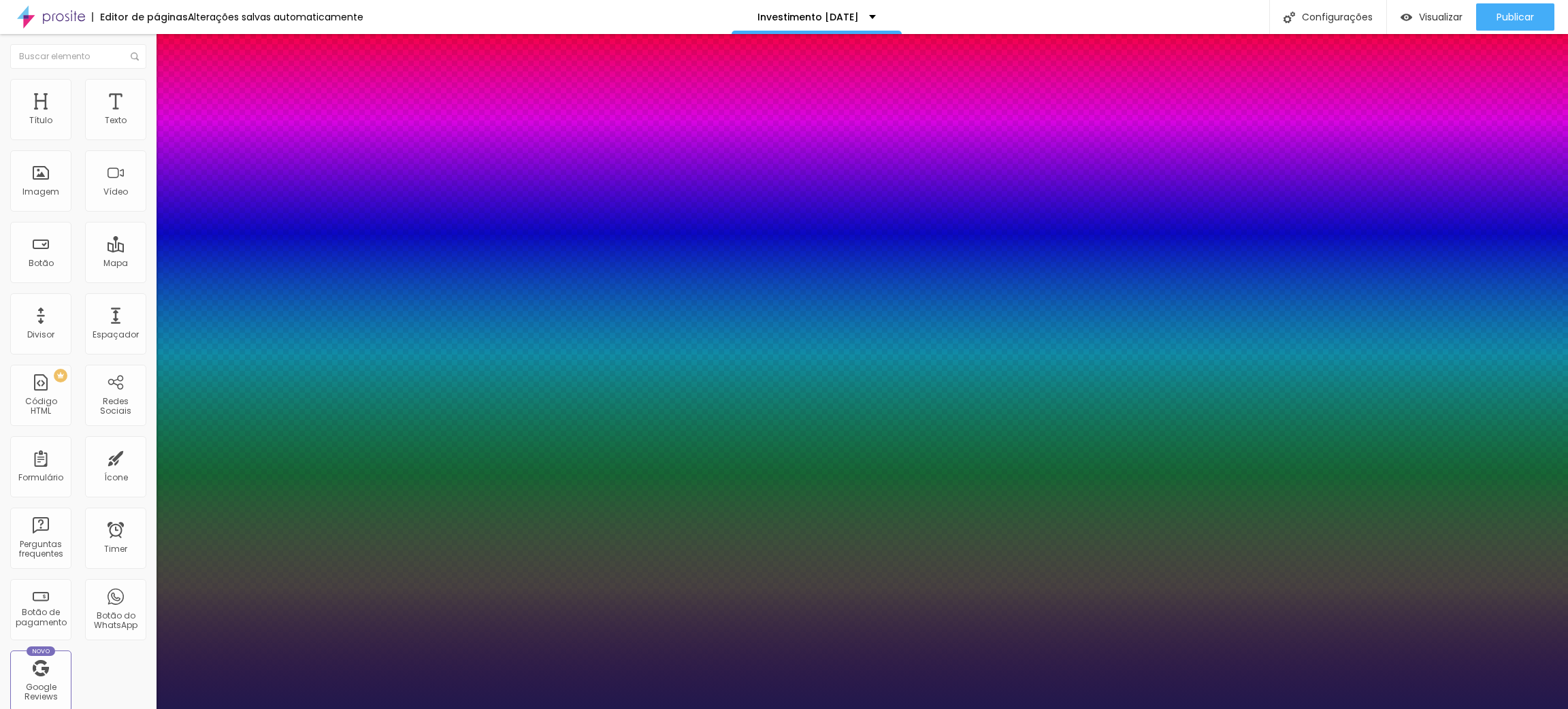
click at [552, 472] on div at bounding box center [784, 709] width 1568 height 0
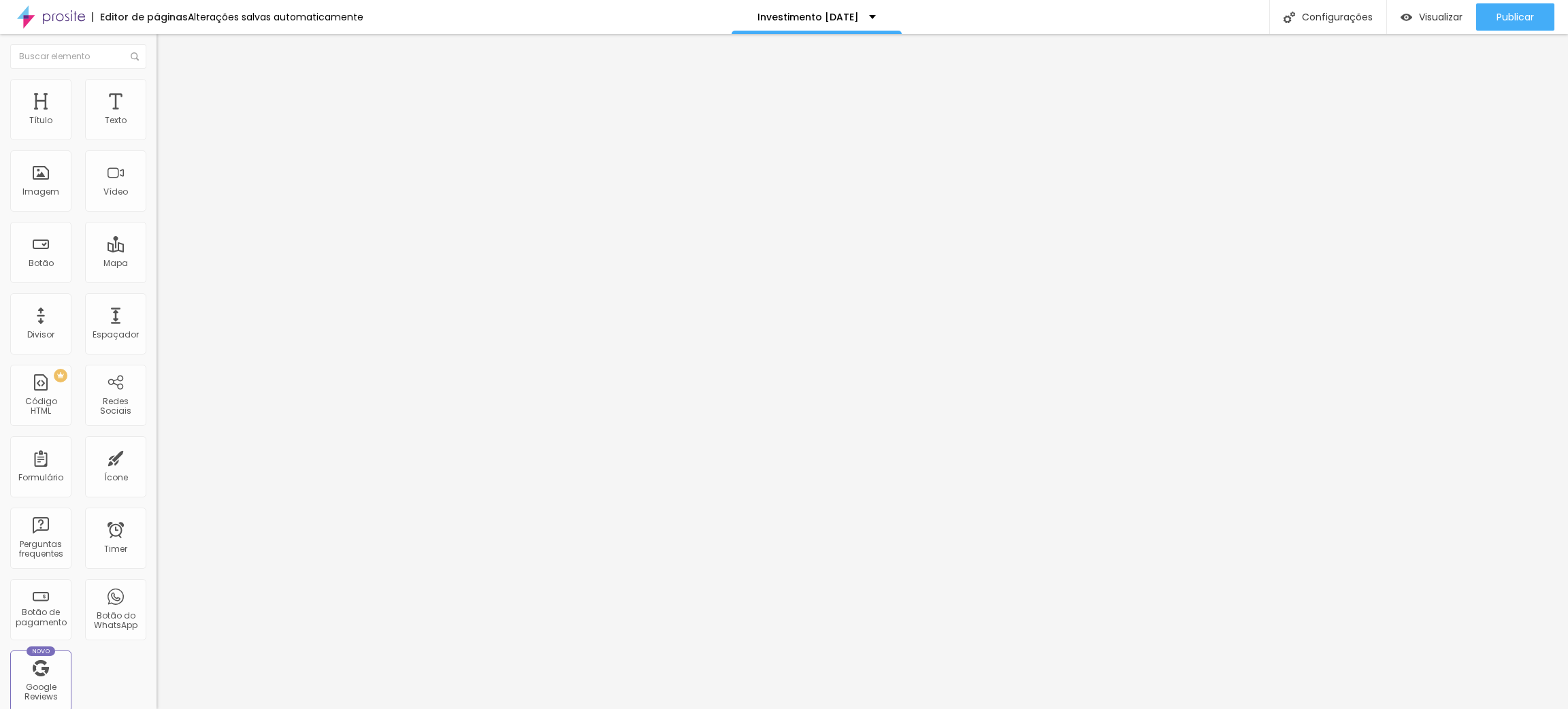
click at [157, 131] on button "button" at bounding box center [166, 123] width 19 height 14
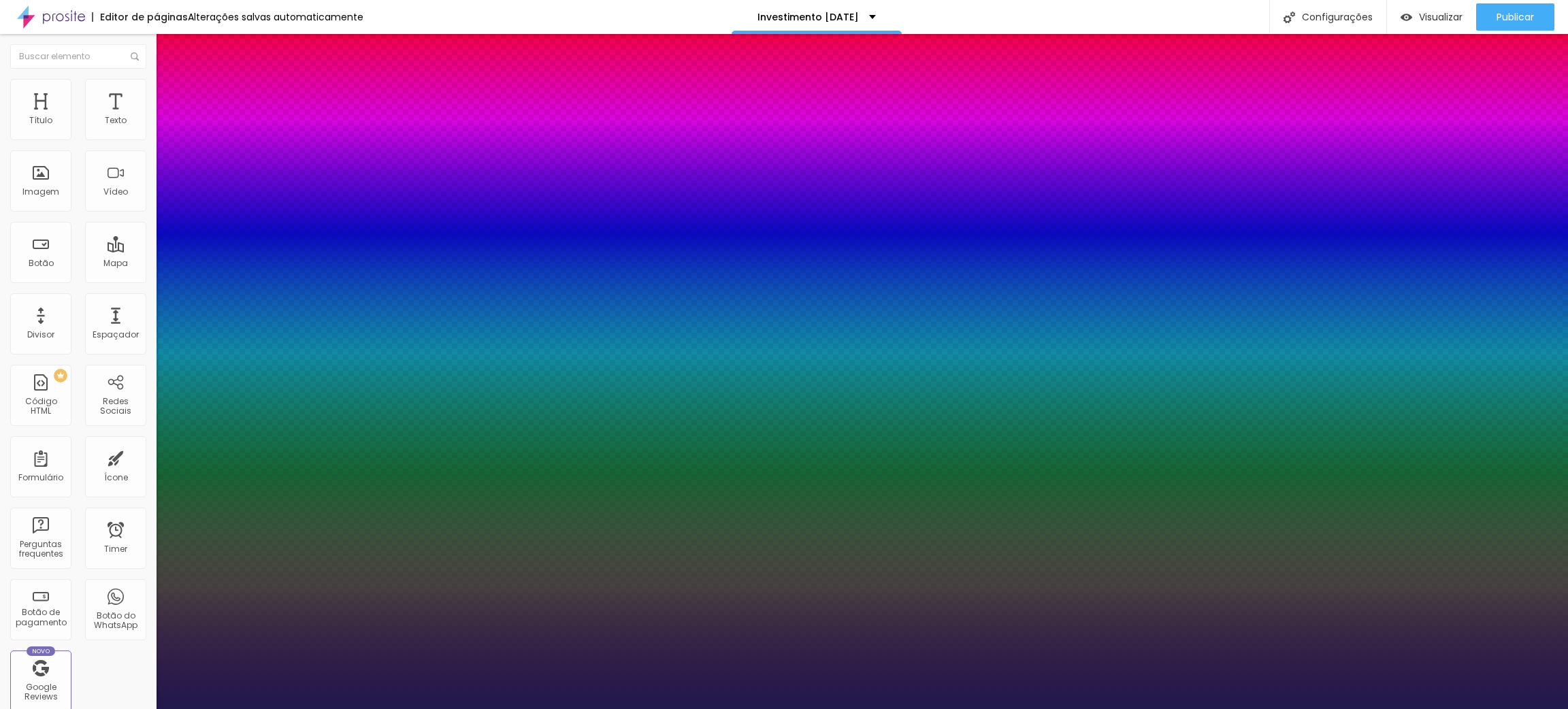
click at [956, 472] on div at bounding box center [784, 709] width 1568 height 0
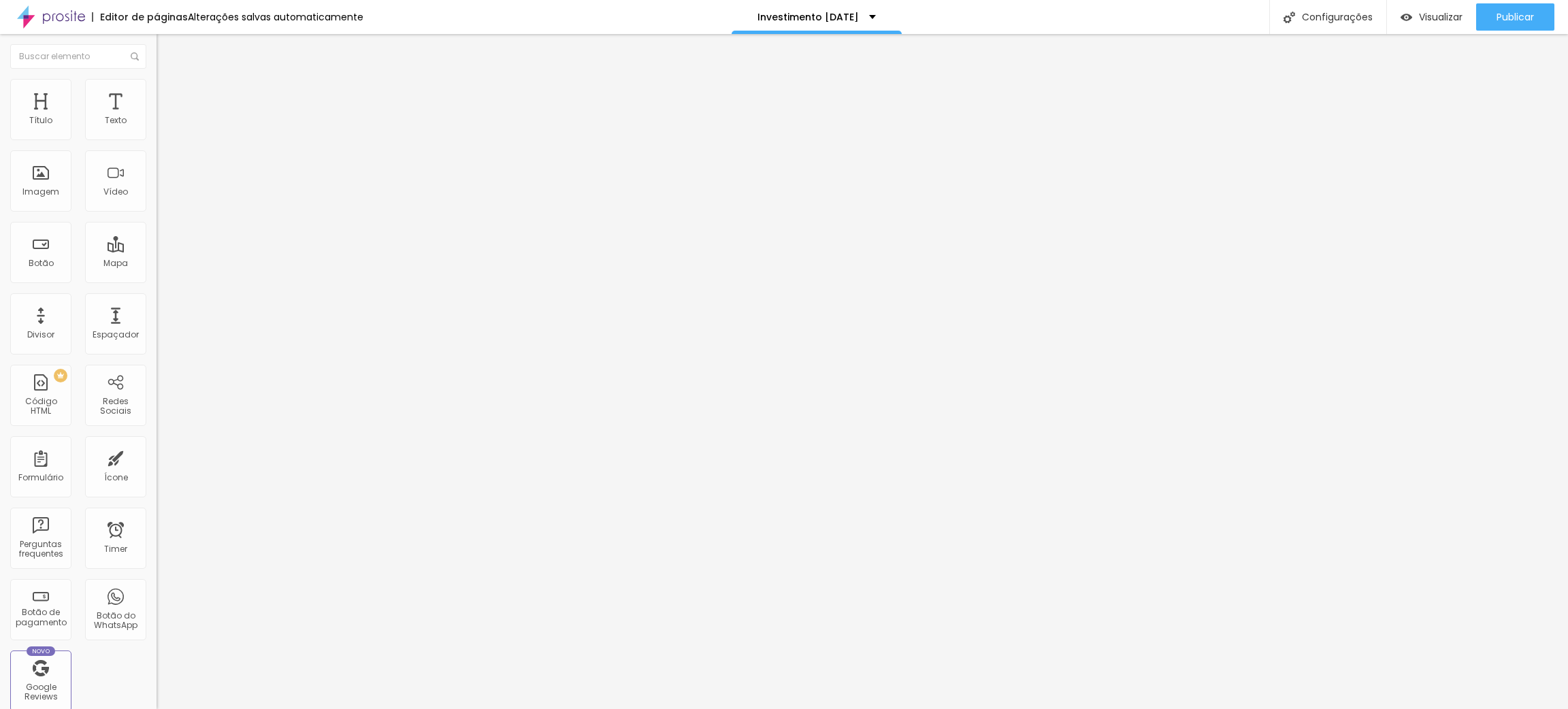
click at [157, 131] on button "button" at bounding box center [166, 123] width 19 height 14
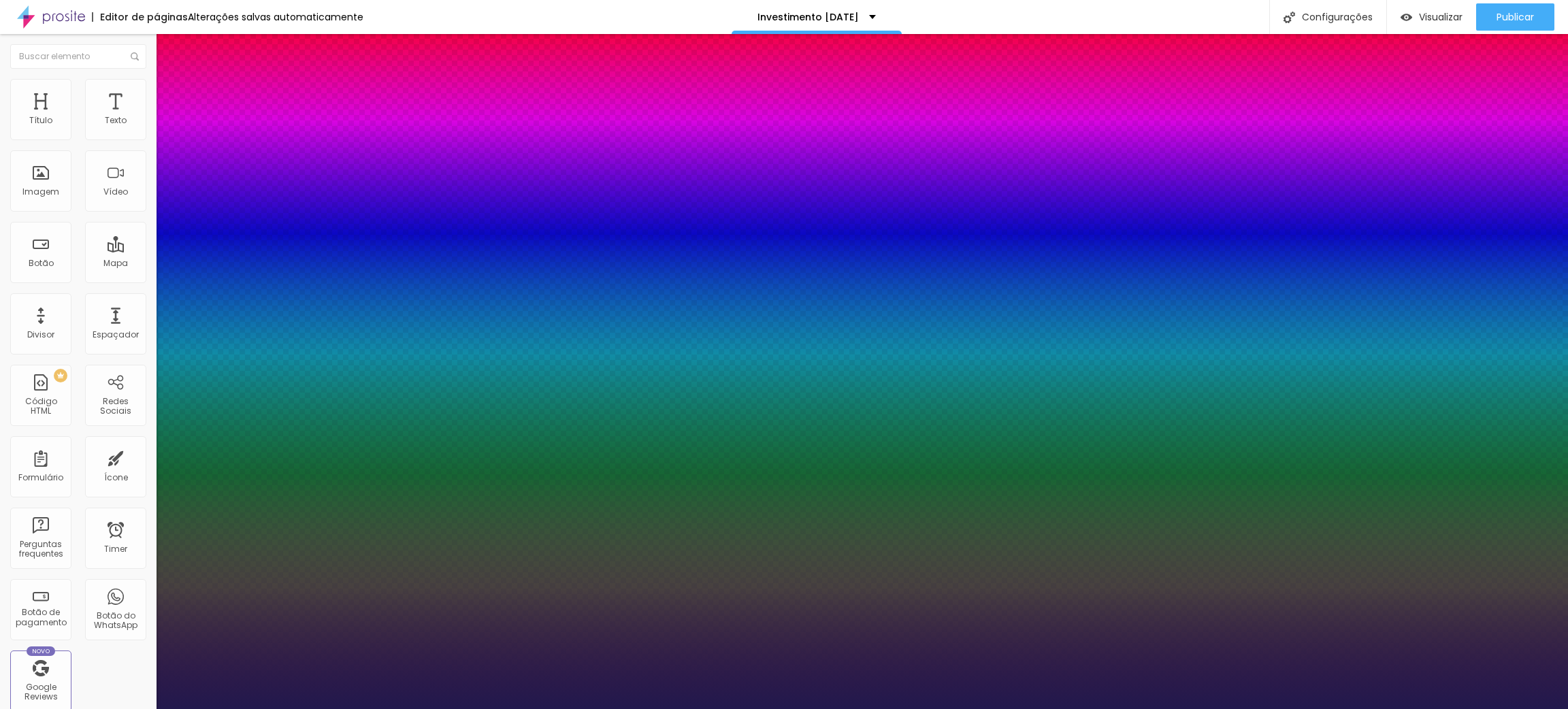
click at [904, 472] on div at bounding box center [784, 709] width 1568 height 0
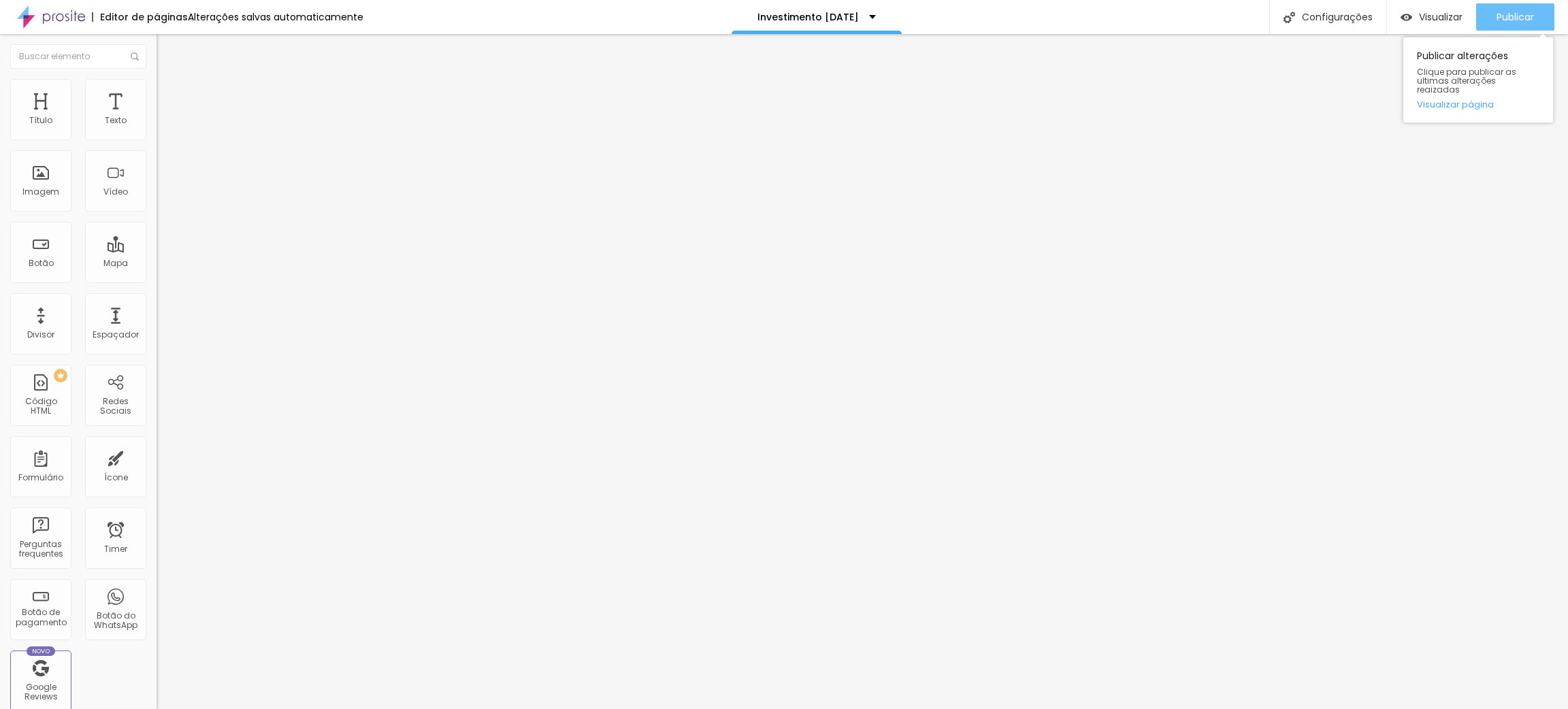
click at [1044, 16] on button "Publicar" at bounding box center [1515, 17] width 79 height 27
click at [1044, 17] on span "Publicar" at bounding box center [1515, 17] width 38 height 11
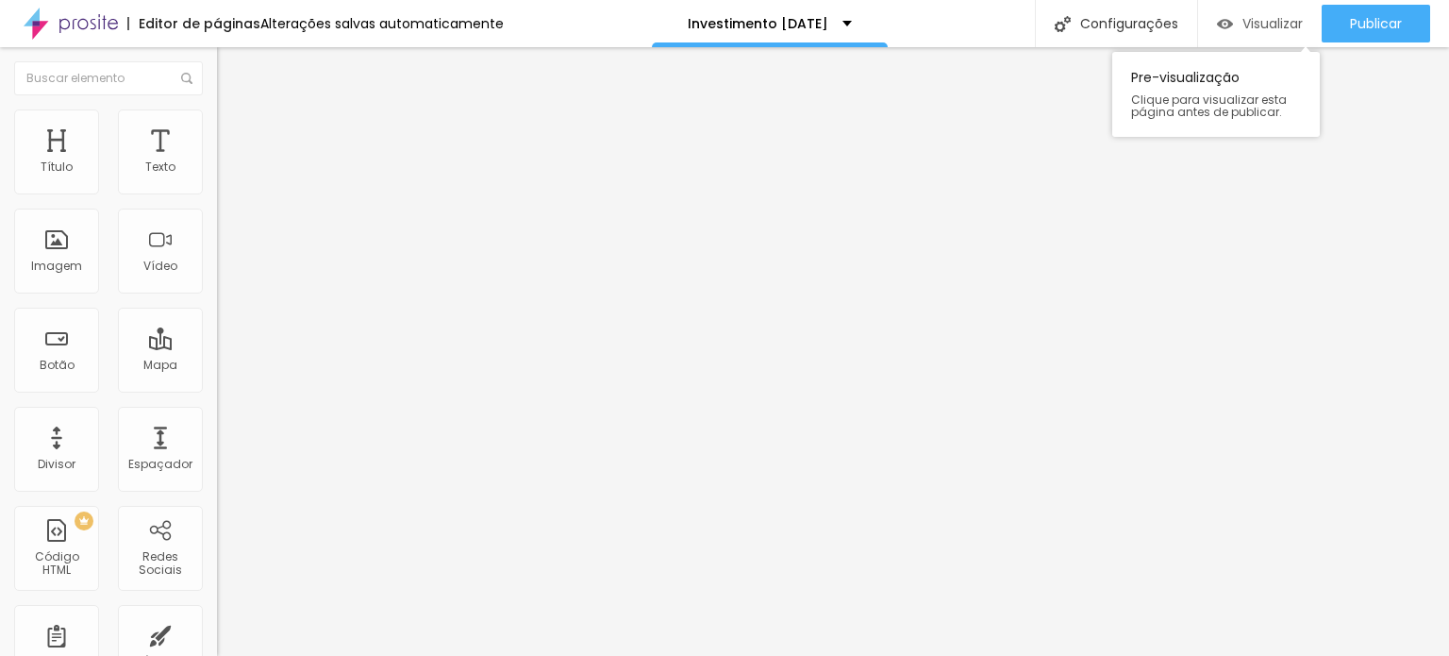
click at [1250, 37] on div "Visualizar" at bounding box center [1260, 24] width 86 height 38
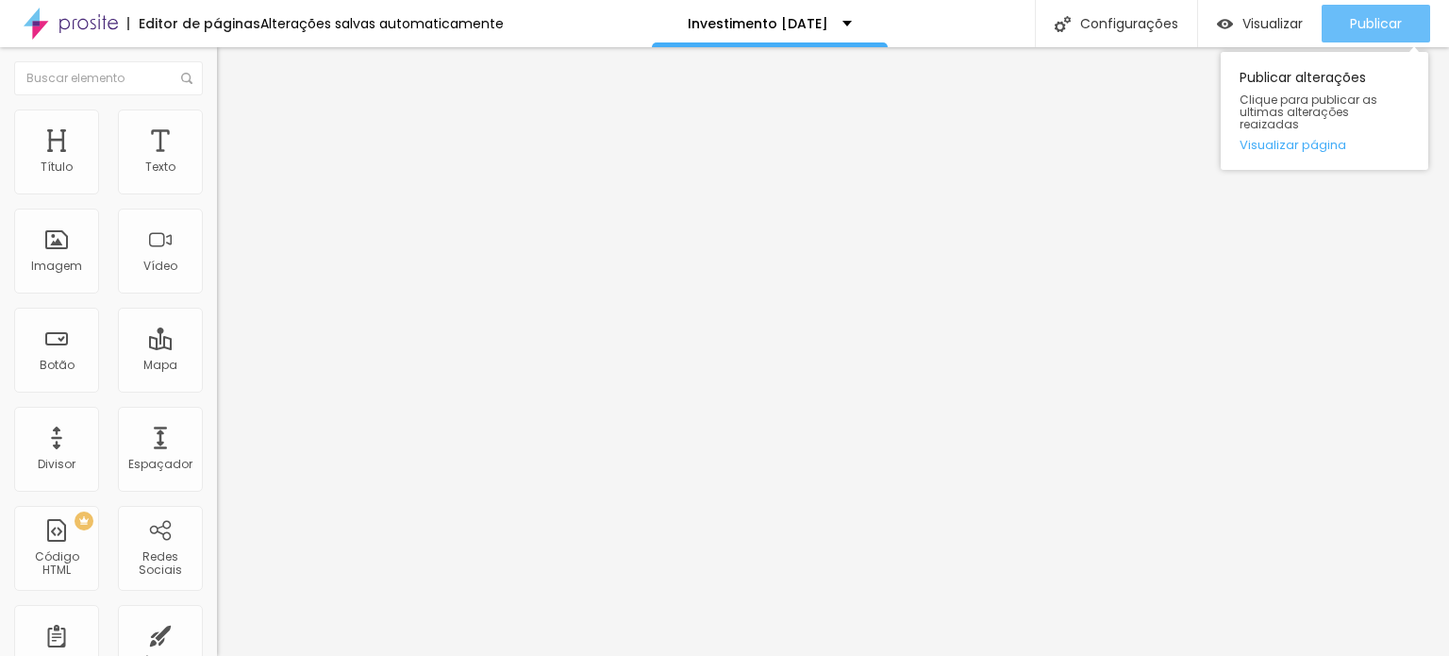
click at [1332, 25] on button "Publicar" at bounding box center [1376, 24] width 109 height 38
click at [1322, 14] on icon "button" at bounding box center [1310, 23] width 23 height 23
